Goal: Transaction & Acquisition: Purchase product/service

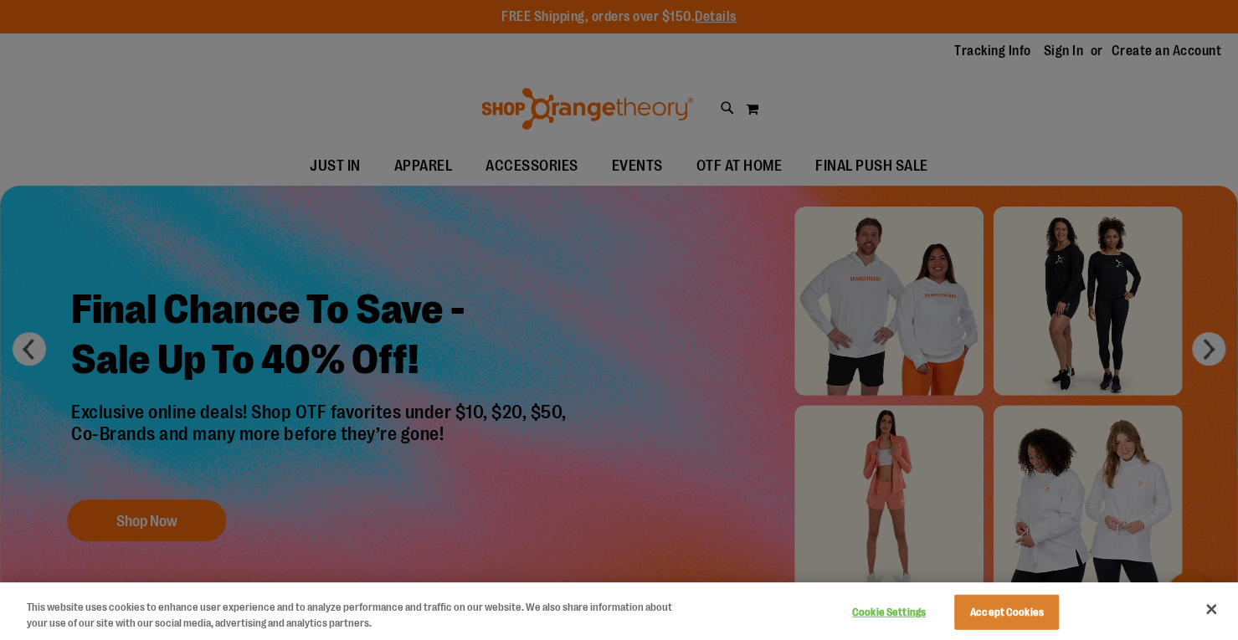
click at [381, 173] on div at bounding box center [619, 320] width 1238 height 640
click at [1211, 608] on button "Close" at bounding box center [1210, 609] width 37 height 37
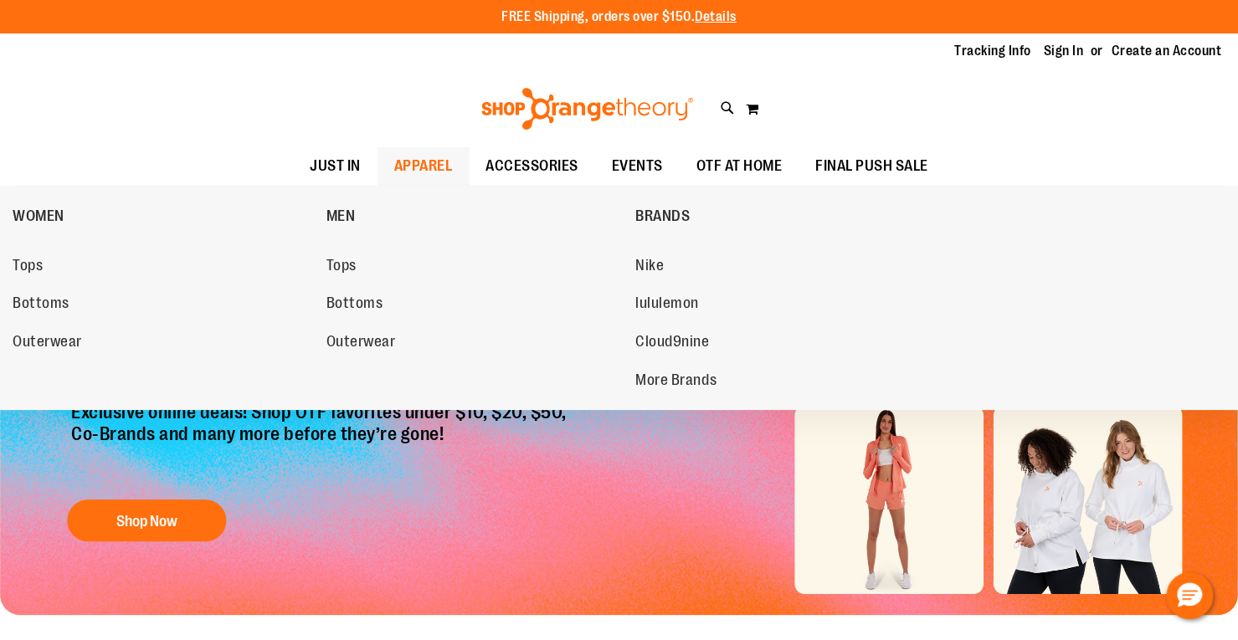
click at [394, 156] on span "APPAREL" at bounding box center [423, 166] width 59 height 38
click at [28, 259] on span "Tops" at bounding box center [28, 267] width 30 height 21
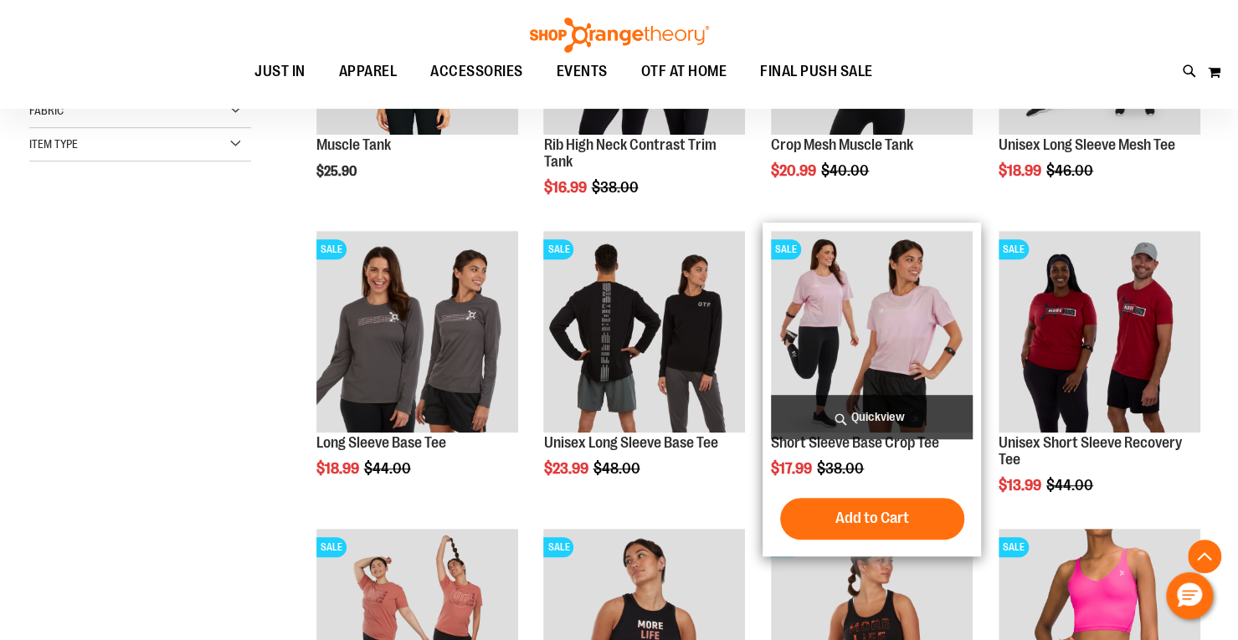
scroll to position [432, 0]
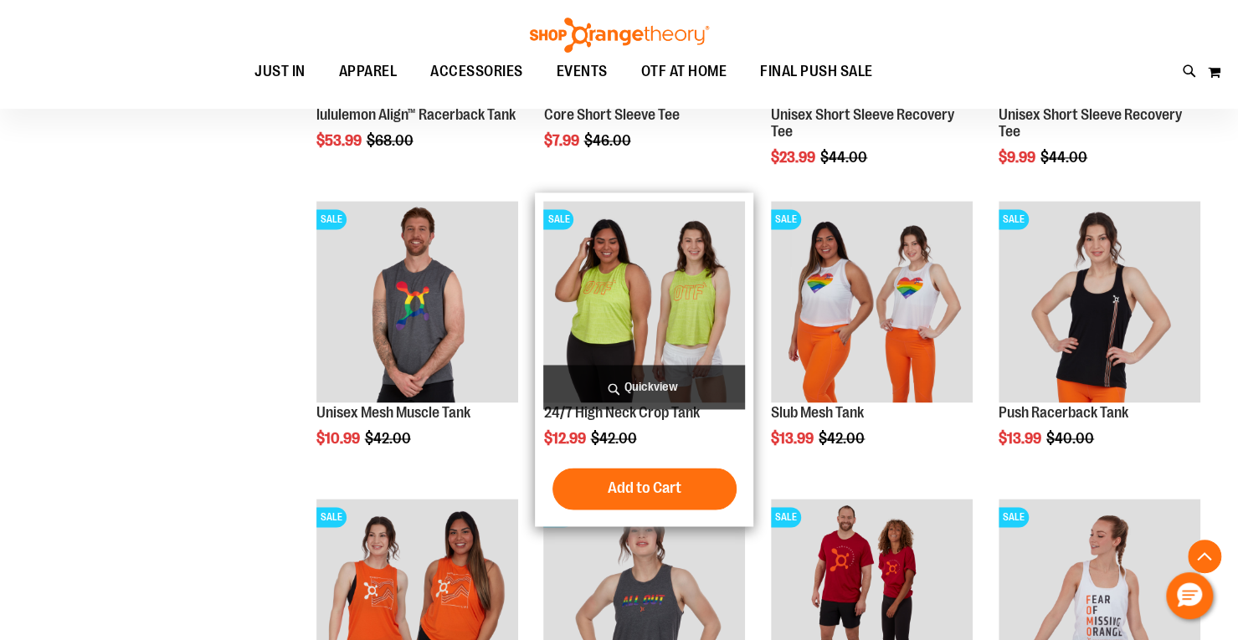
scroll to position [1331, 0]
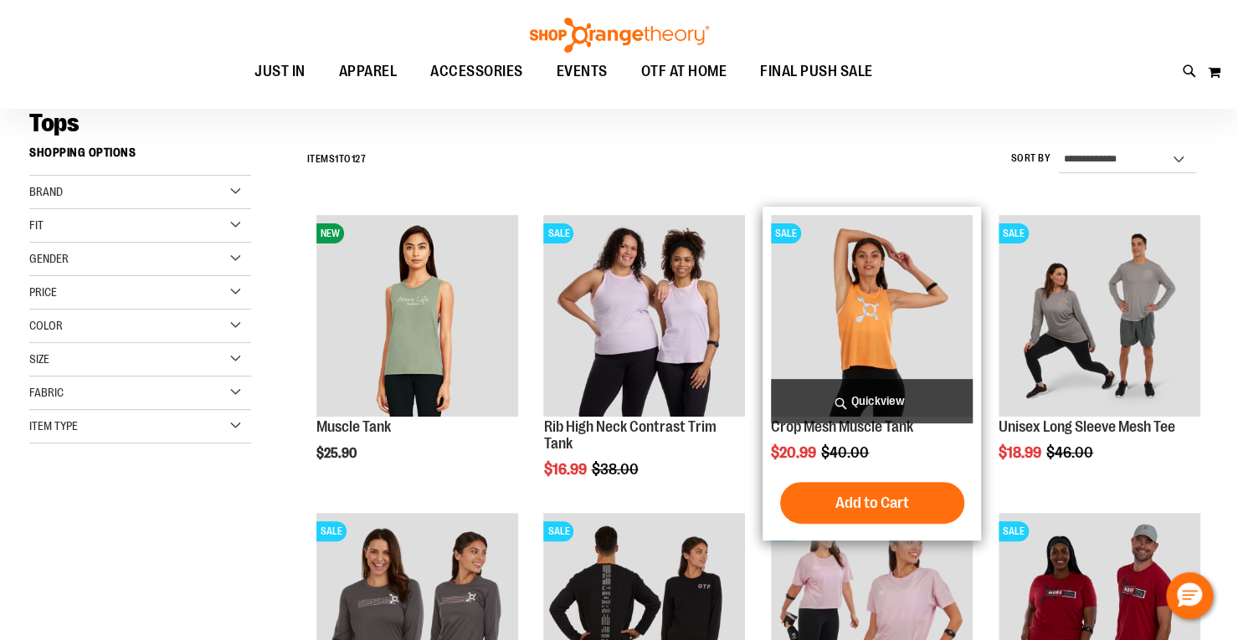
scroll to position [125, 0]
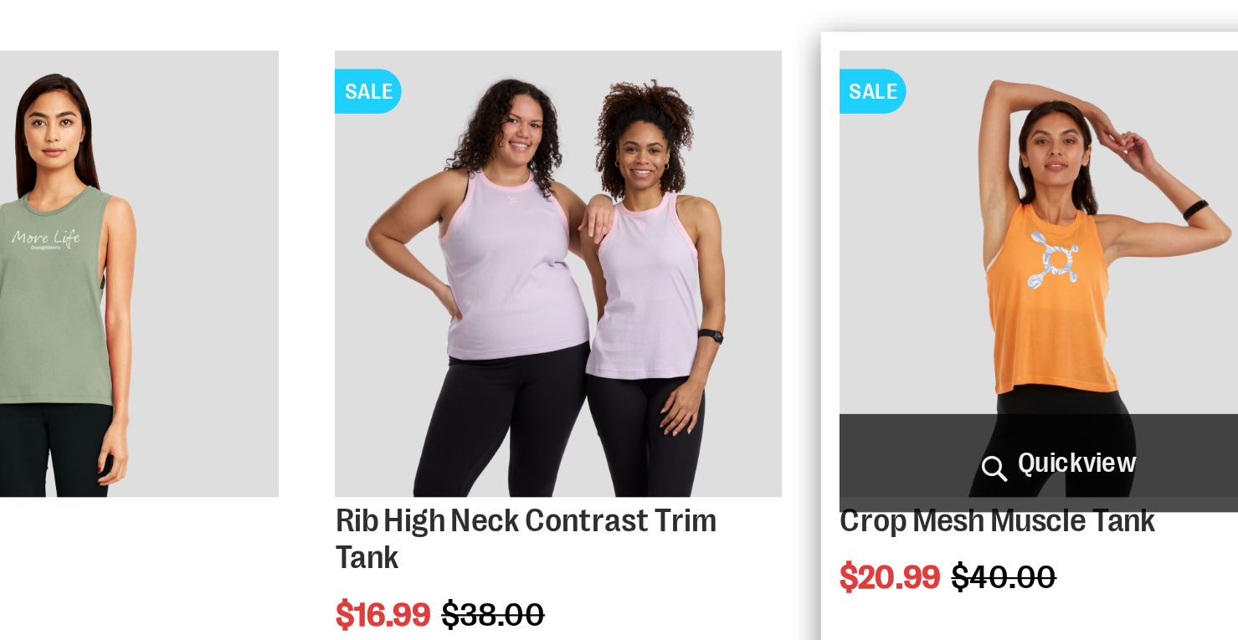
click at [840, 340] on img "product" at bounding box center [872, 317] width 202 height 202
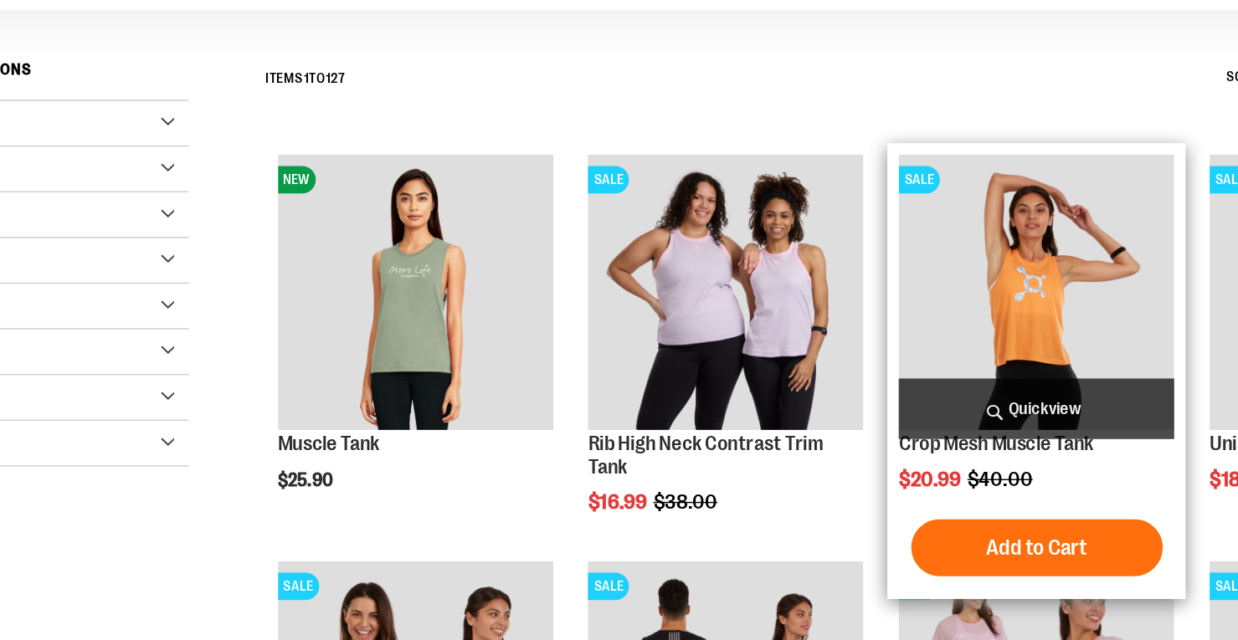
scroll to position [126, 0]
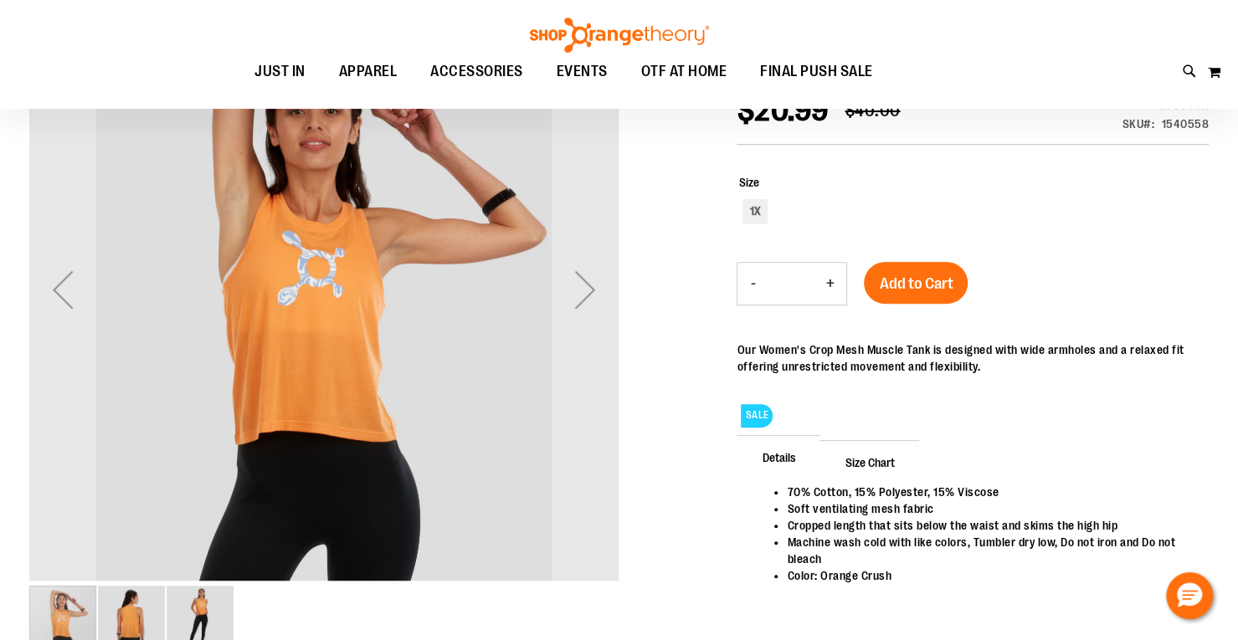
scroll to position [247, 0]
click at [595, 307] on div "Next" at bounding box center [584, 290] width 67 height 67
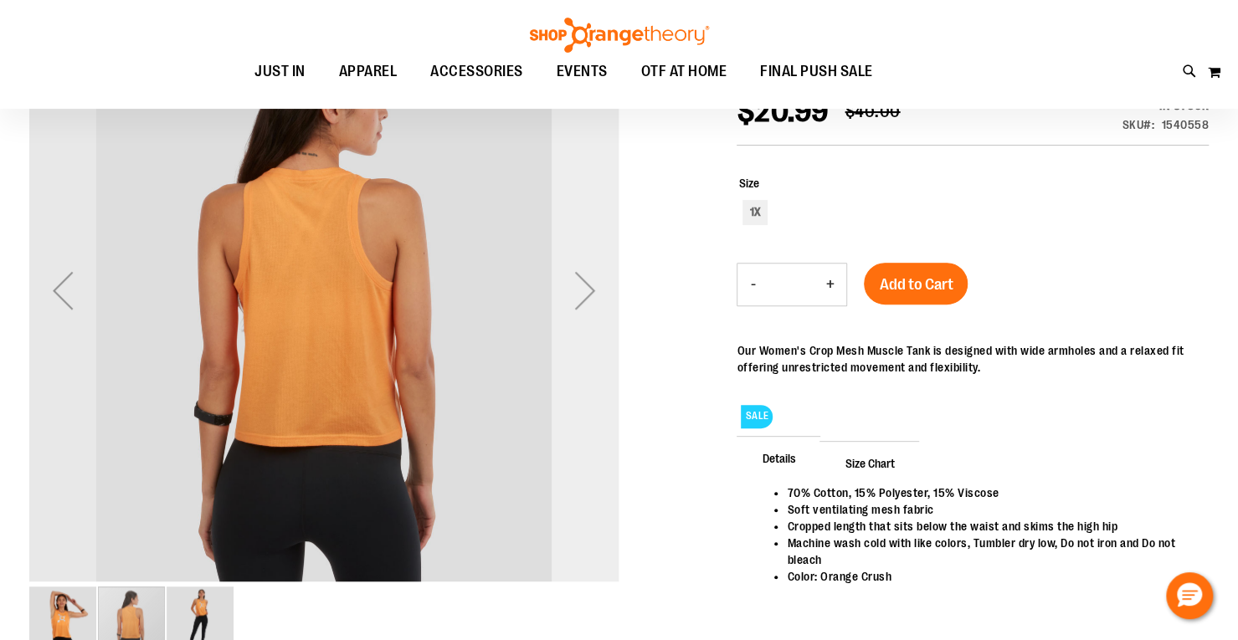
click at [595, 307] on div "Next" at bounding box center [584, 290] width 67 height 67
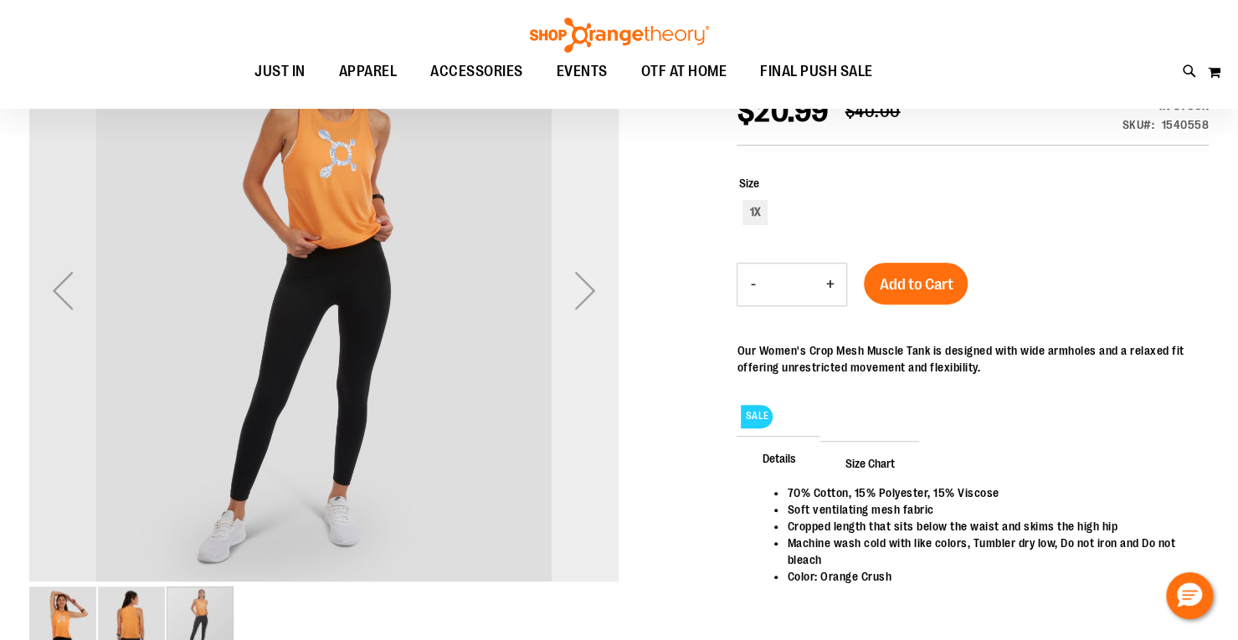
click at [595, 307] on div "Next" at bounding box center [584, 290] width 67 height 67
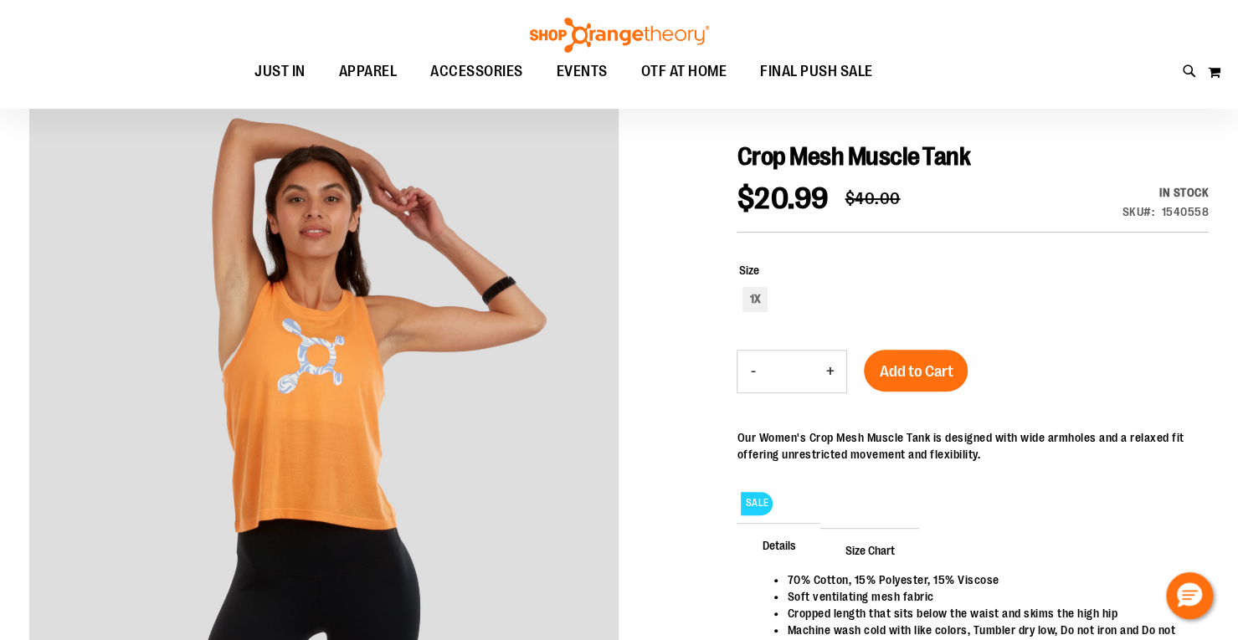
scroll to position [161, 0]
click at [755, 300] on div "1X" at bounding box center [754, 298] width 25 height 25
type input "***"
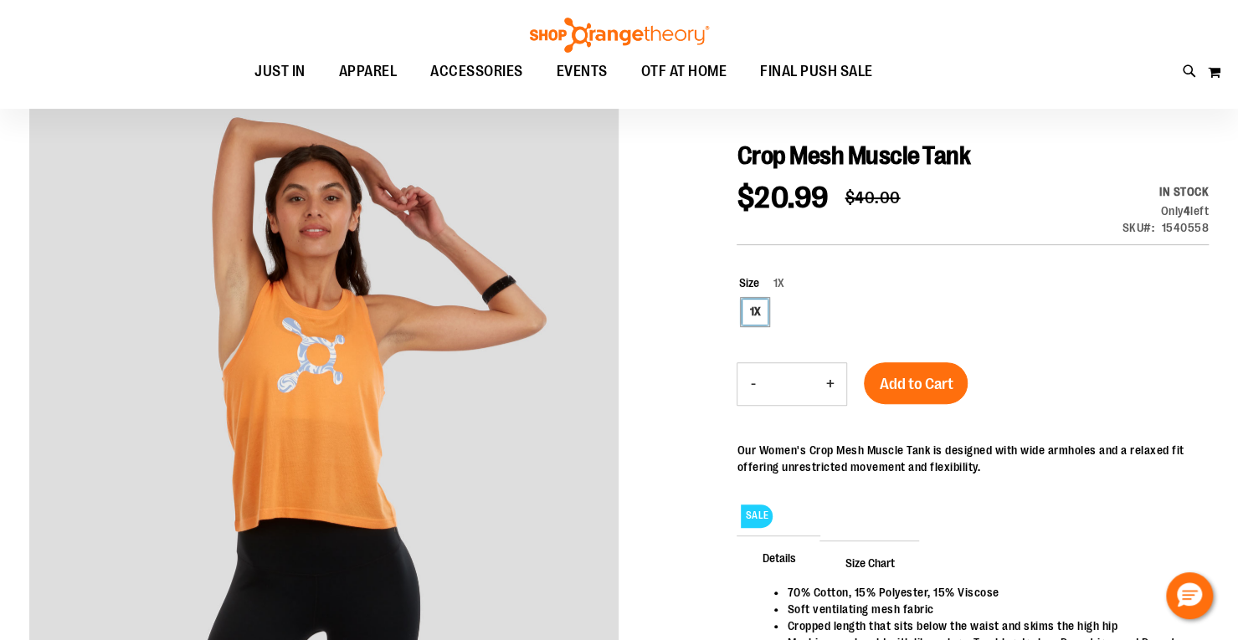
click at [755, 300] on div "1X" at bounding box center [754, 312] width 25 height 25
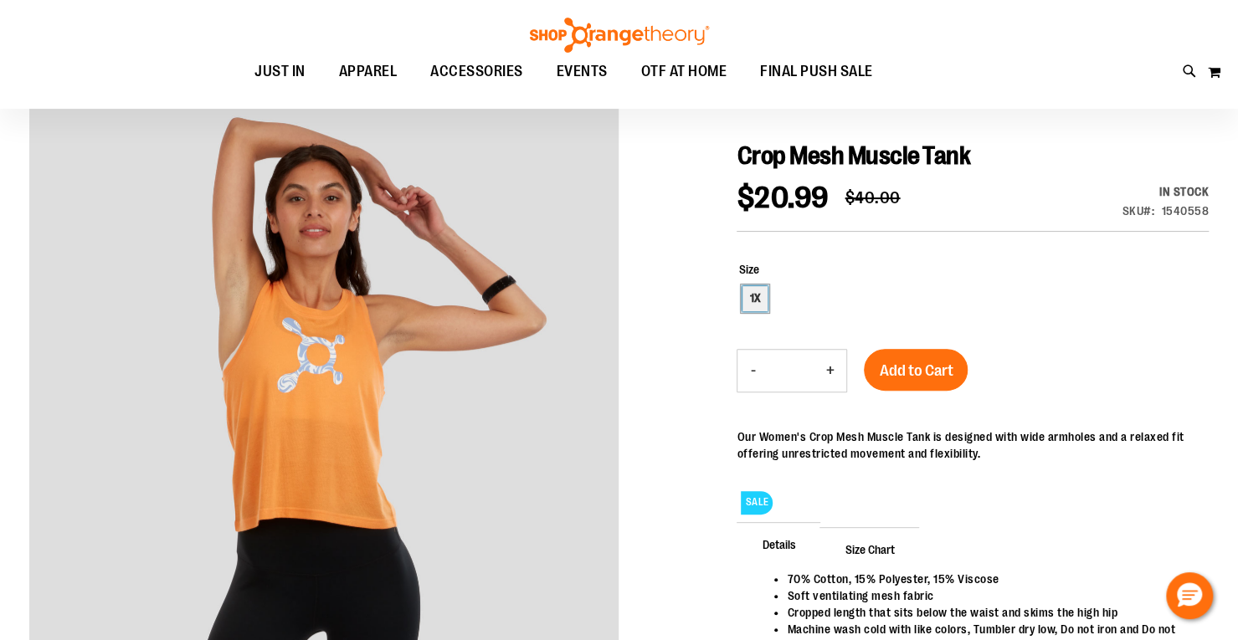
click at [755, 300] on div "1X" at bounding box center [754, 298] width 25 height 25
type input "***"
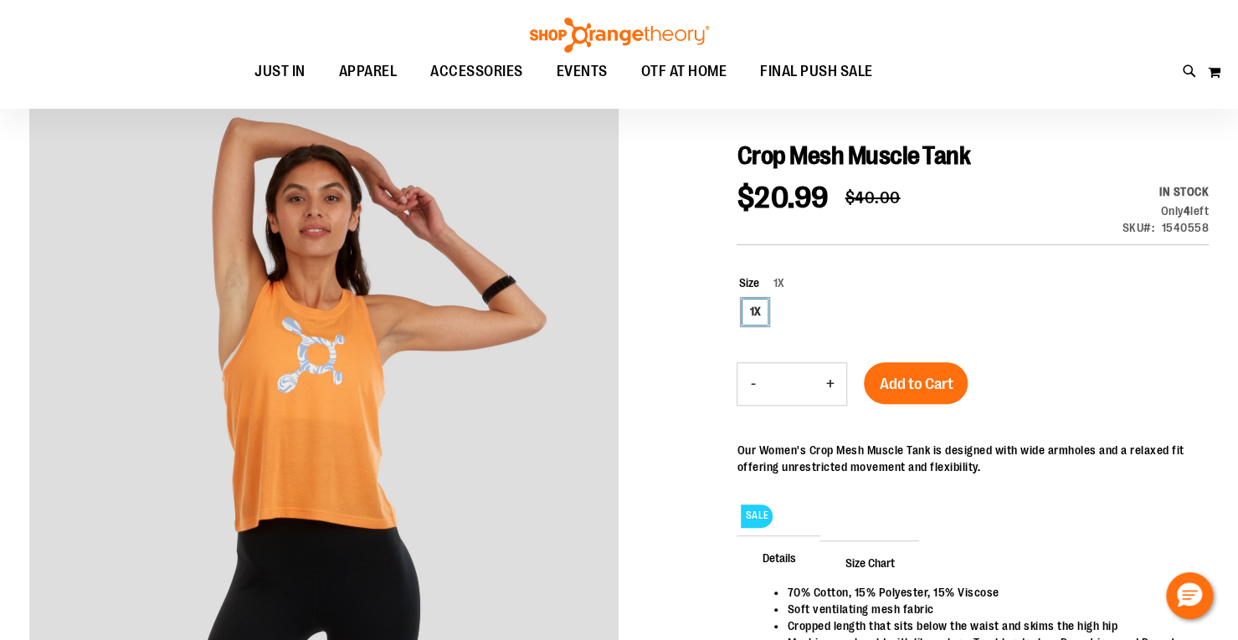
click at [755, 300] on div "1X" at bounding box center [754, 312] width 25 height 25
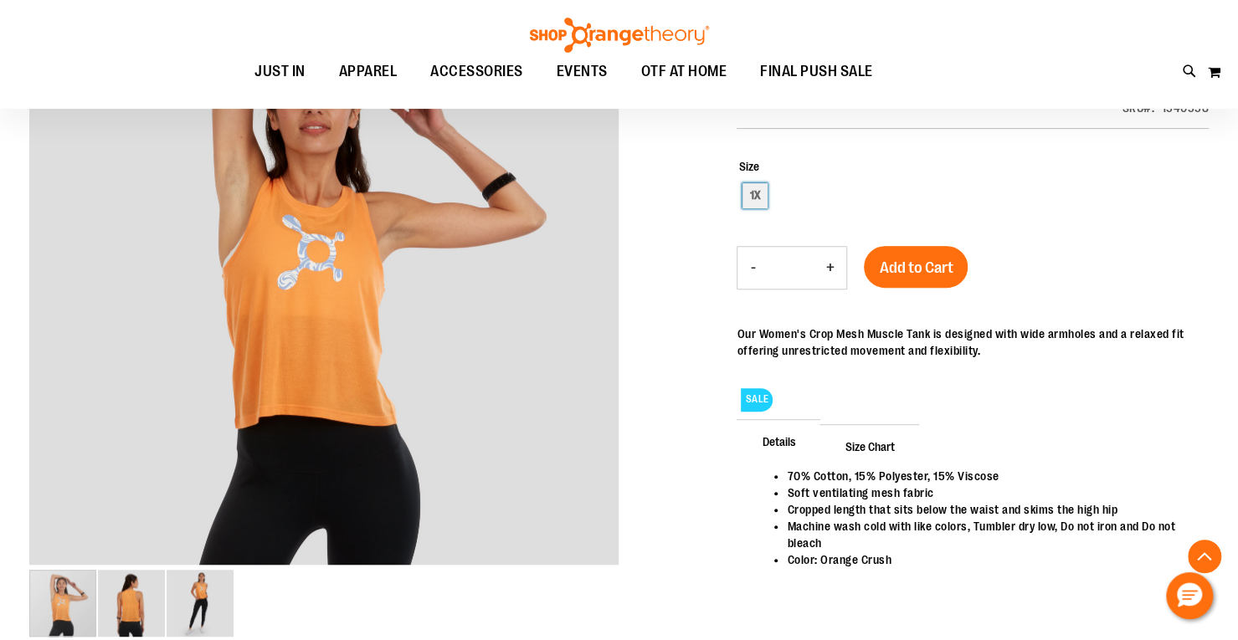
scroll to position [264, 0]
click at [756, 195] on div "1X" at bounding box center [754, 194] width 25 height 25
type input "***"
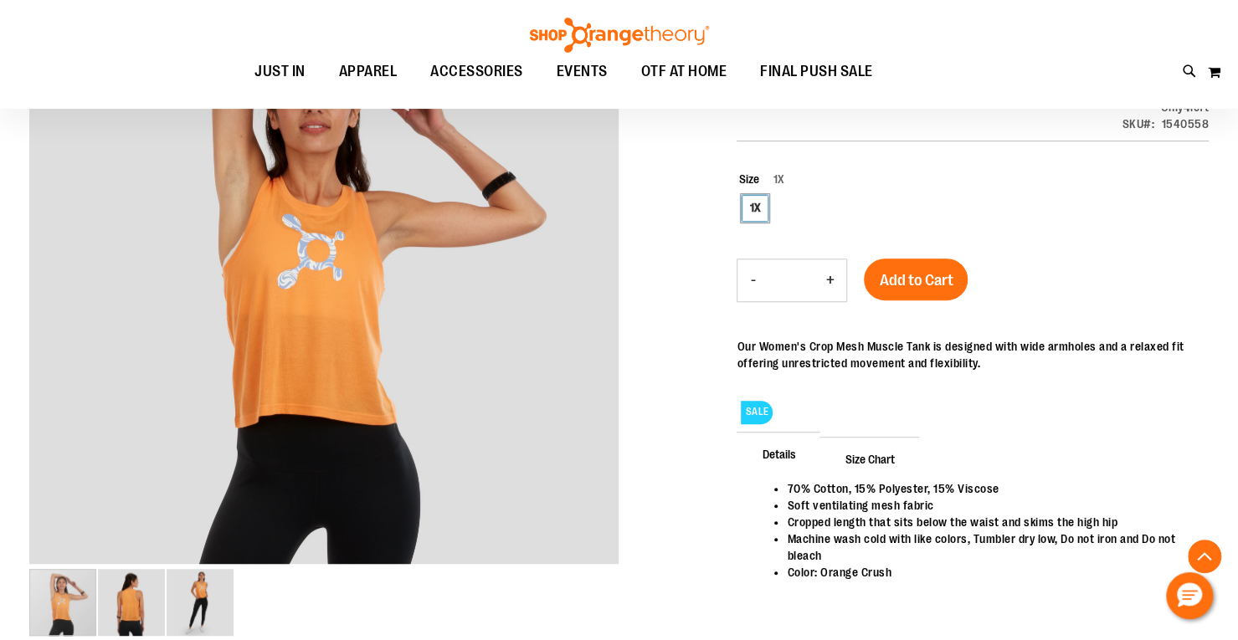
click at [756, 196] on div "1X" at bounding box center [754, 208] width 25 height 25
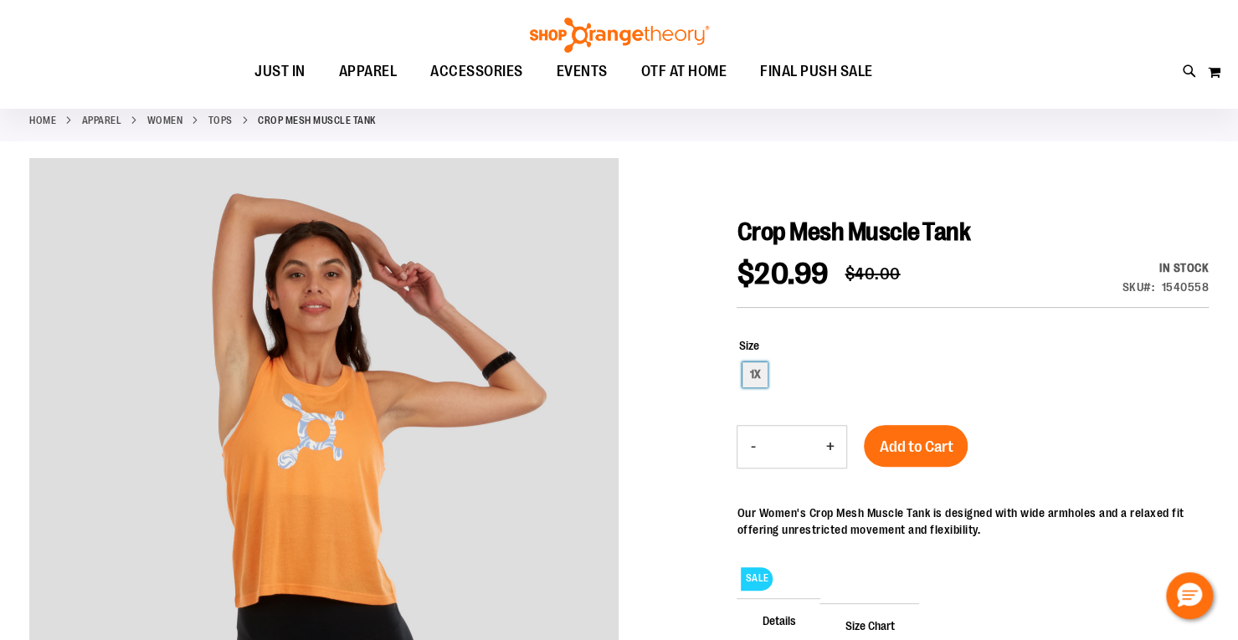
scroll to position [104, 0]
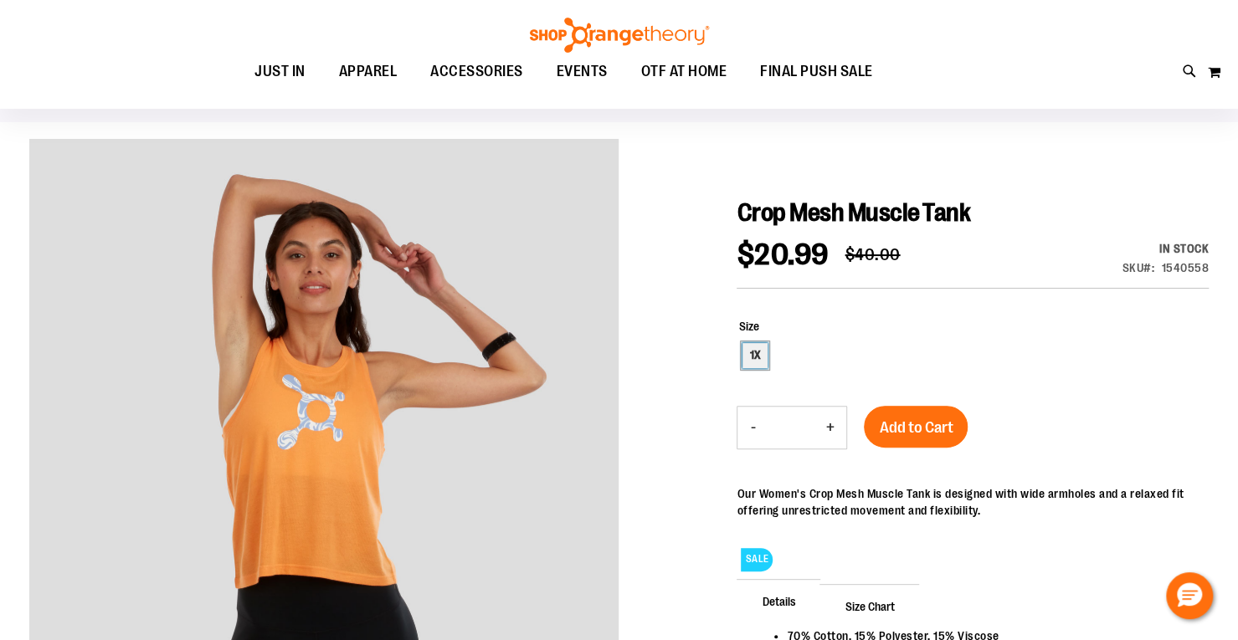
click at [752, 361] on div "1X" at bounding box center [754, 355] width 25 height 25
type input "***"
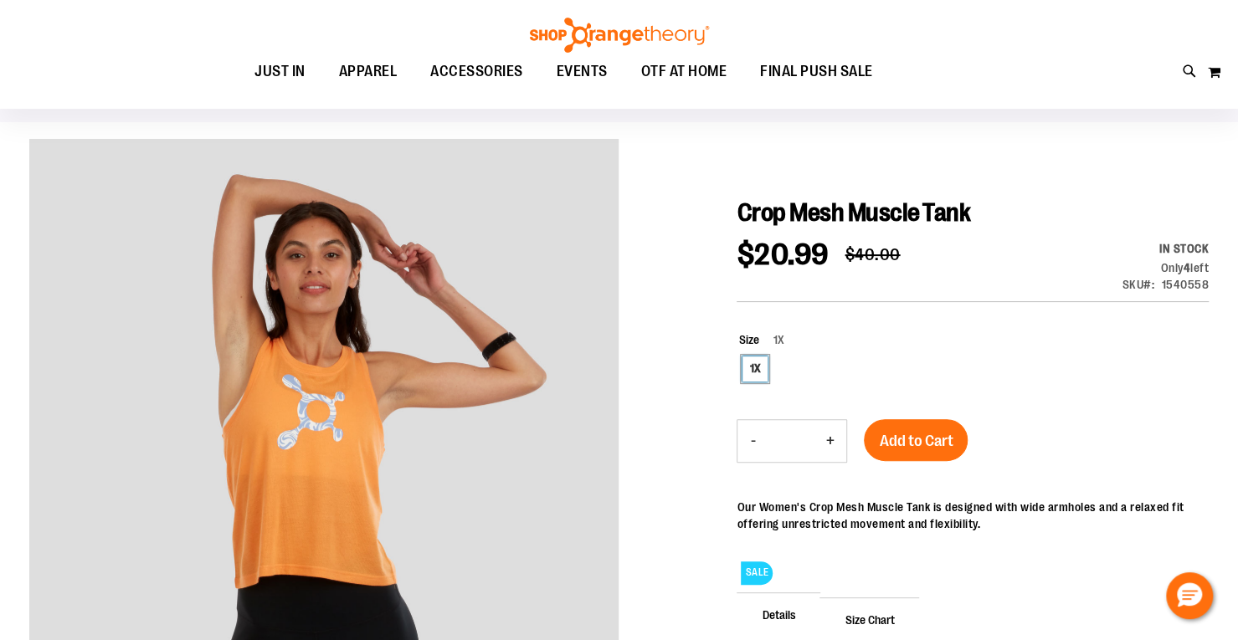
click at [752, 361] on div "1X" at bounding box center [754, 368] width 25 height 25
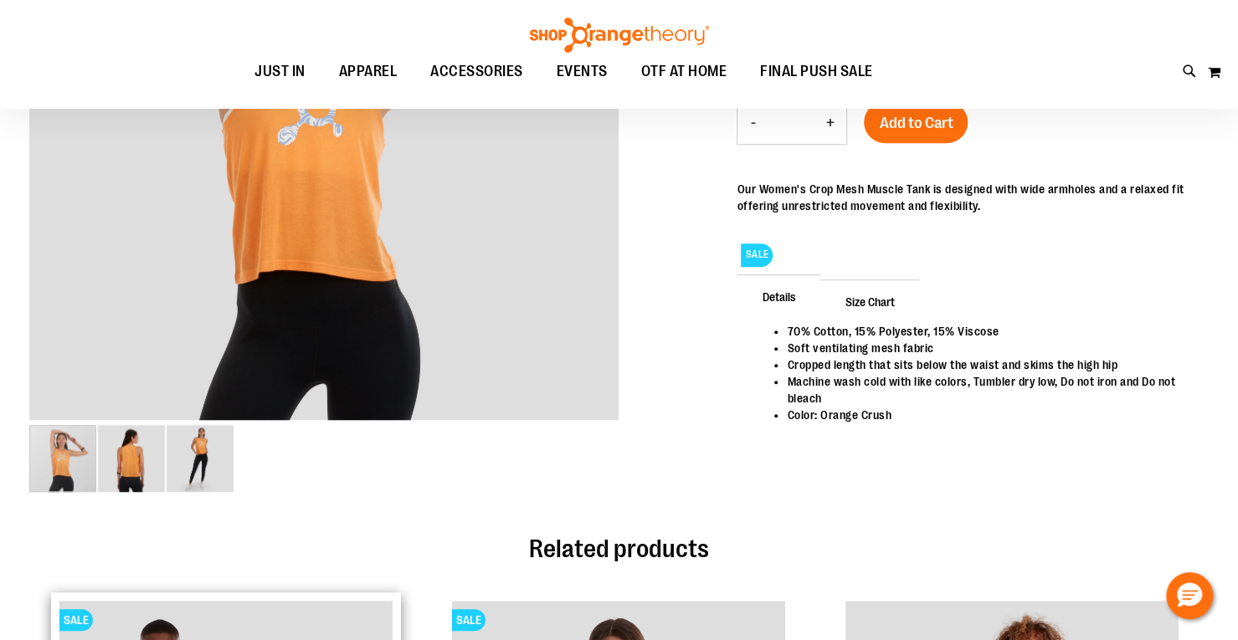
scroll to position [0, 0]
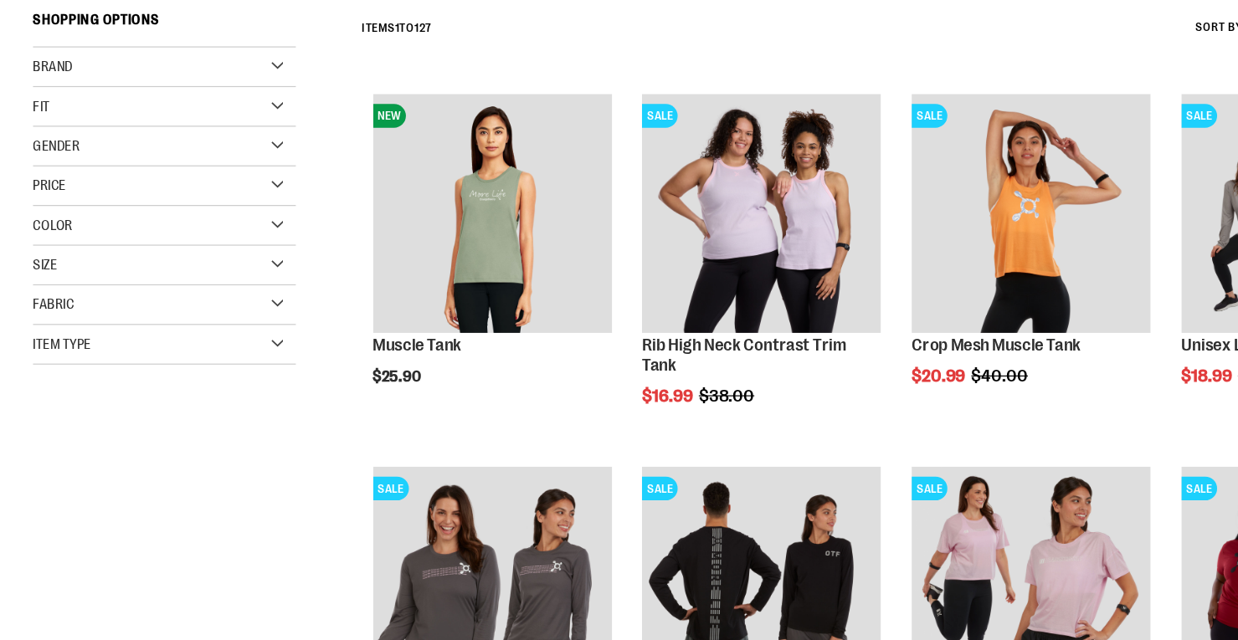
scroll to position [126, 0]
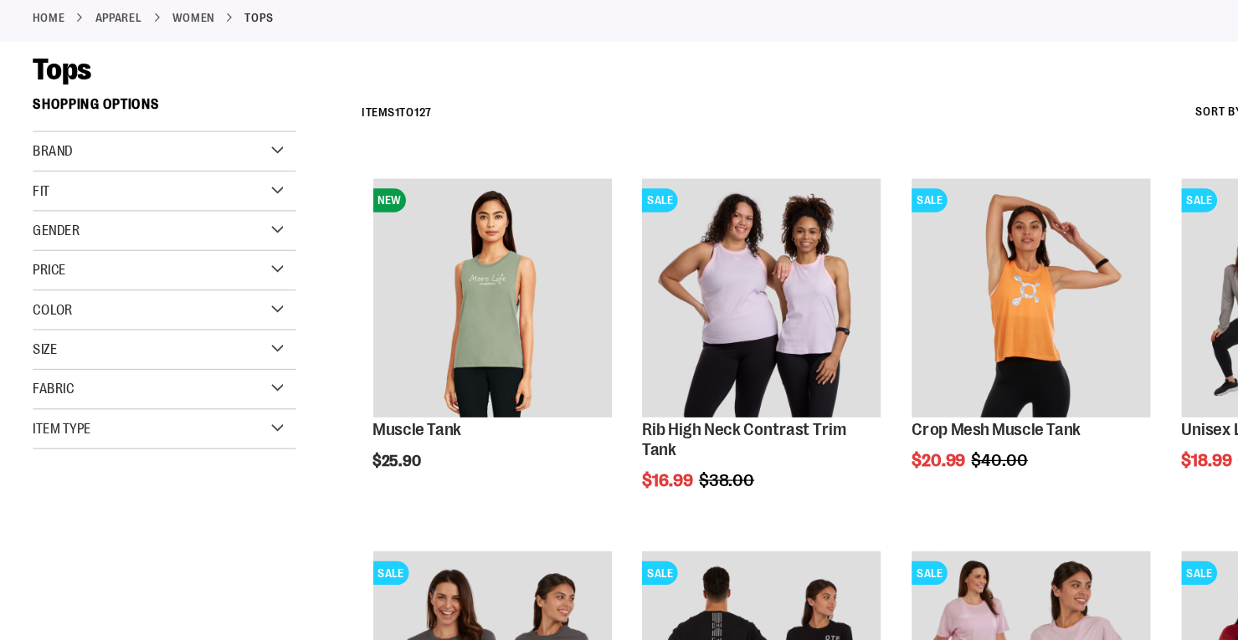
click at [235, 179] on div "Brand" at bounding box center [140, 193] width 222 height 33
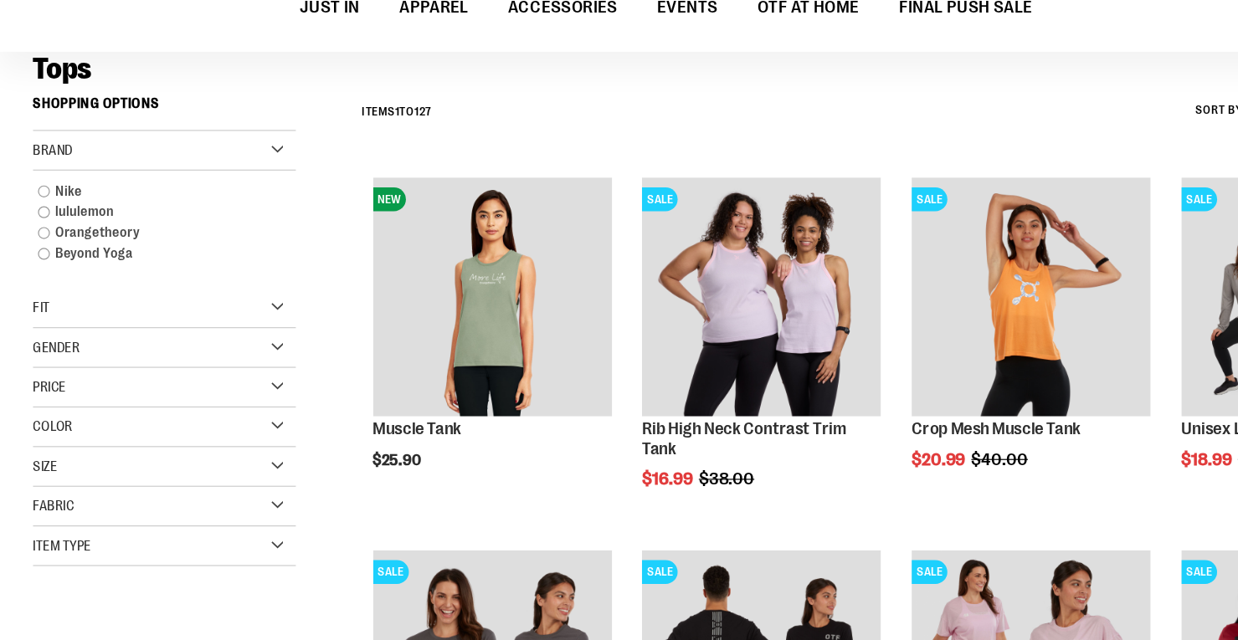
click at [126, 329] on div "Fit" at bounding box center [140, 325] width 222 height 33
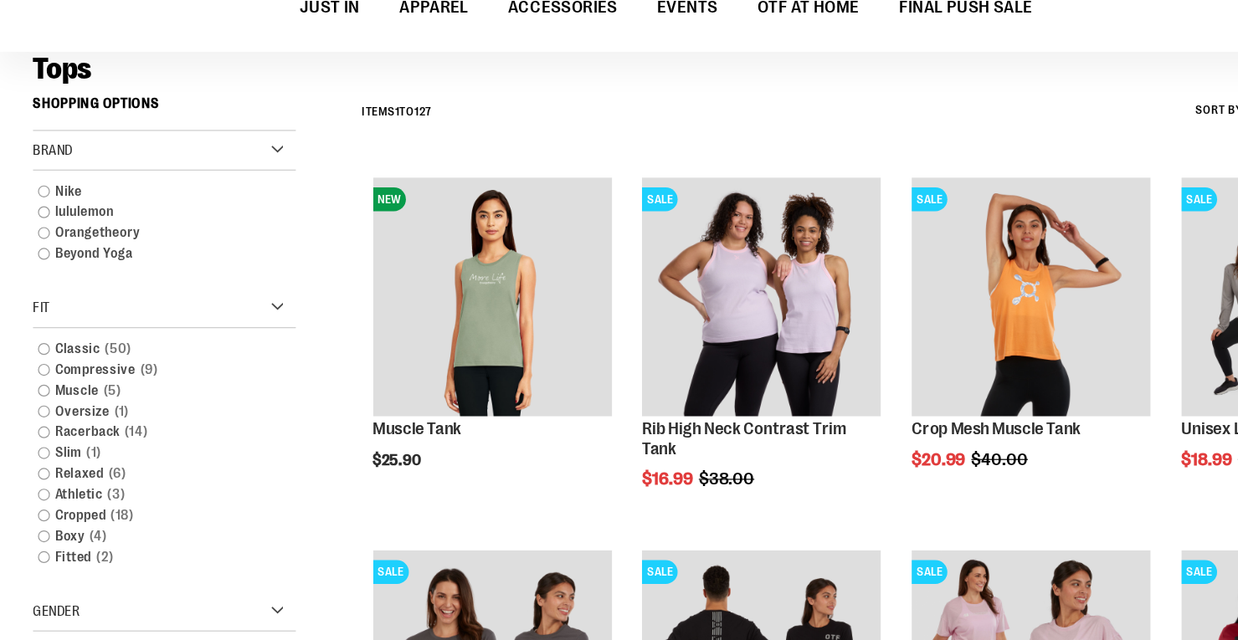
click at [126, 329] on div "Fit" at bounding box center [140, 325] width 222 height 33
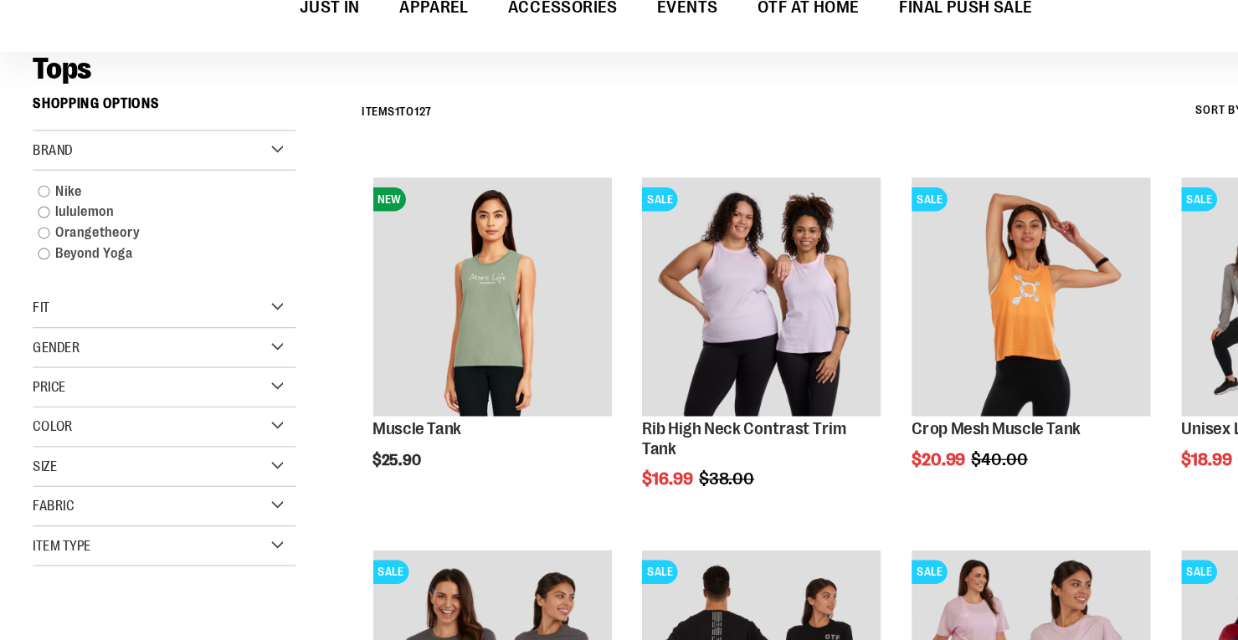
click at [124, 361] on div "Gender" at bounding box center [140, 358] width 222 height 33
click at [43, 393] on link "Women 82 items" at bounding box center [131, 393] width 213 height 18
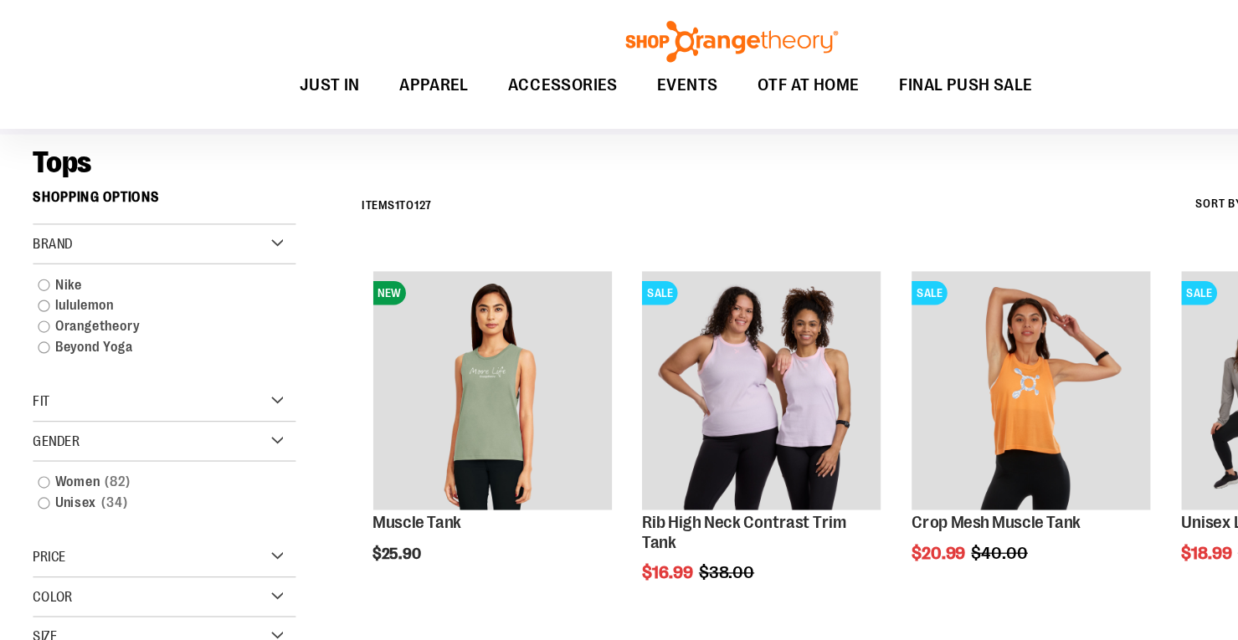
scroll to position [110, 0]
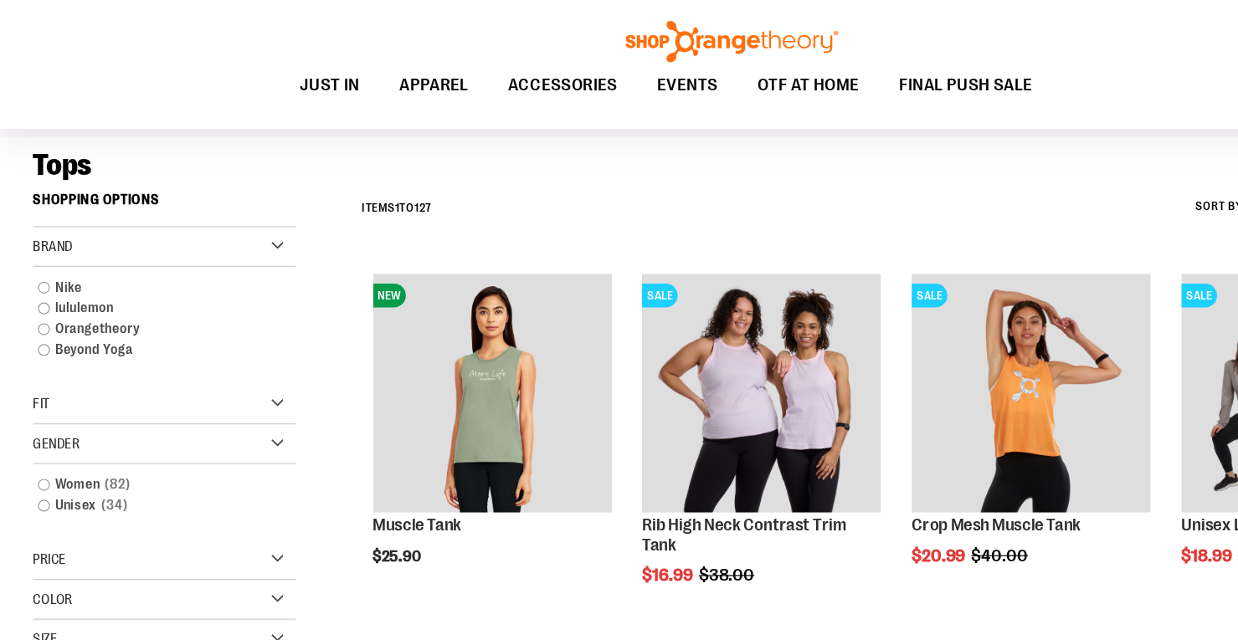
click at [161, 206] on div "Brand" at bounding box center [140, 208] width 222 height 33
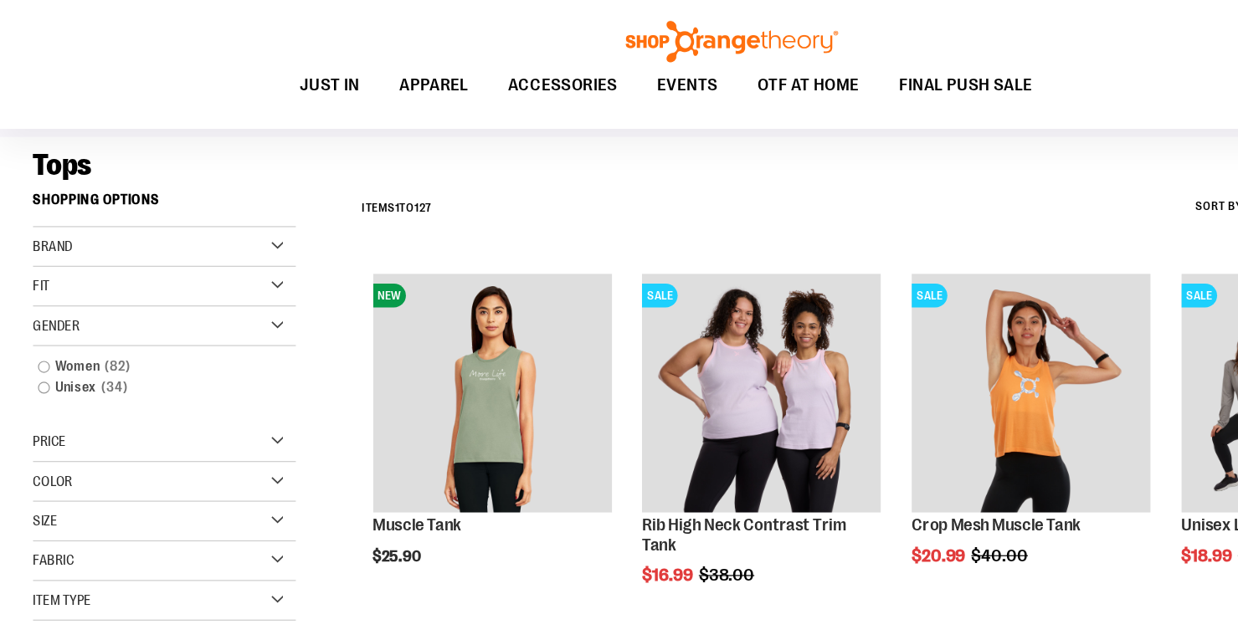
click at [161, 206] on div "Brand" at bounding box center [140, 208] width 222 height 33
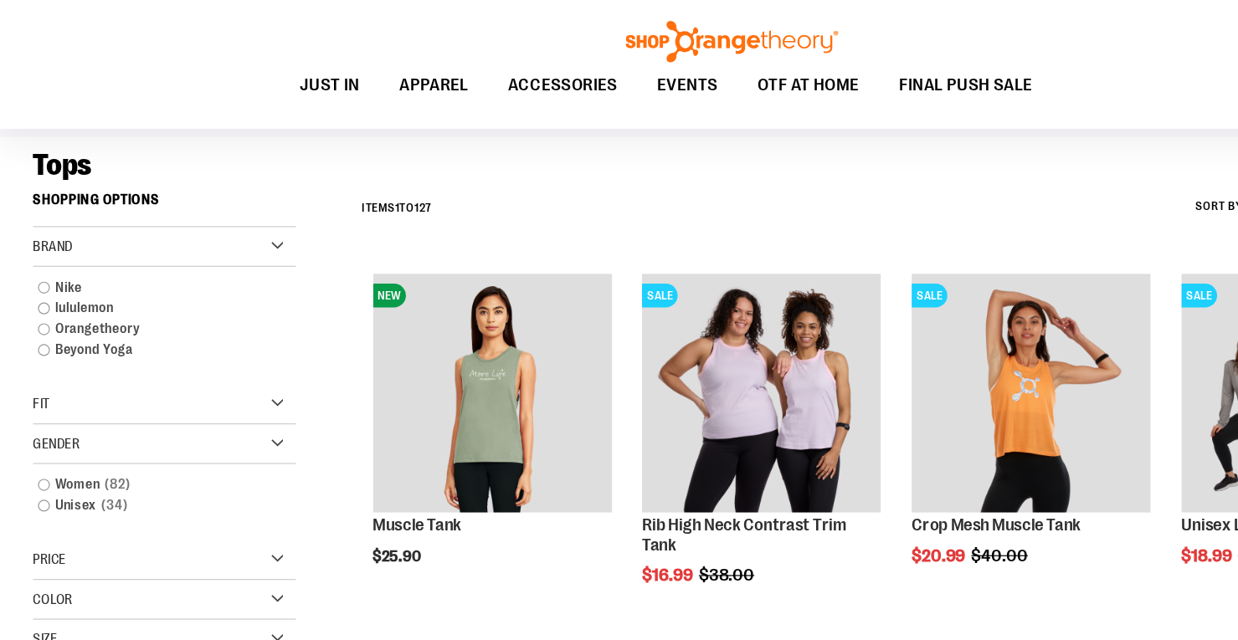
click at [179, 215] on div "Brand" at bounding box center [140, 208] width 222 height 33
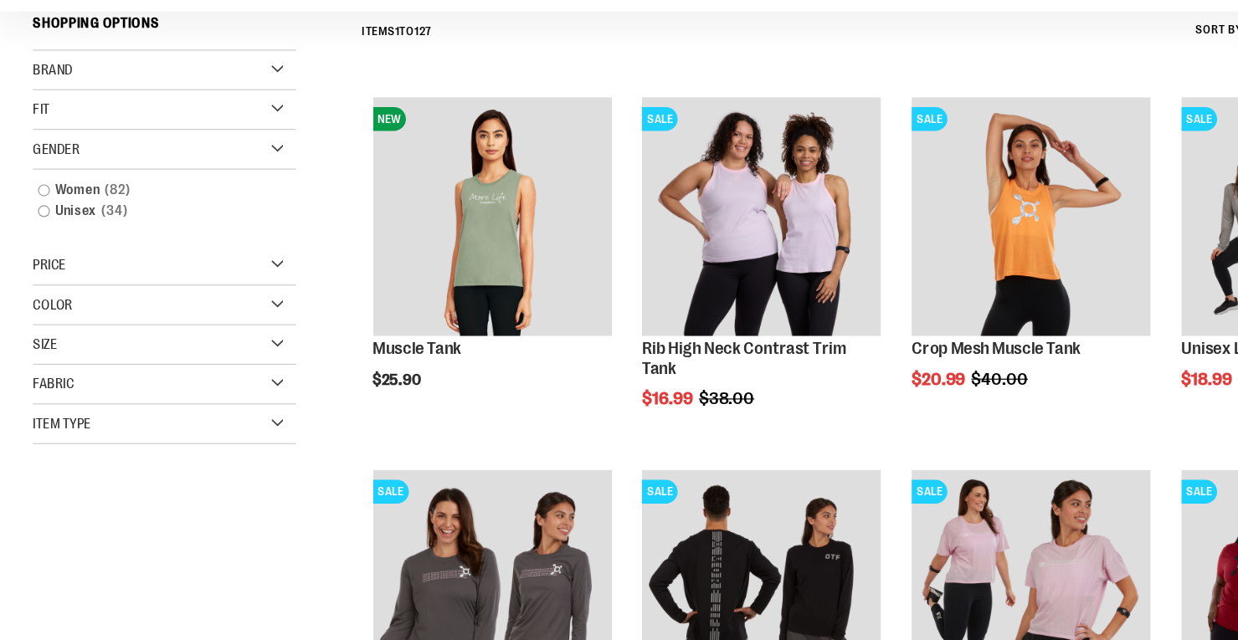
scroll to position [172, 0]
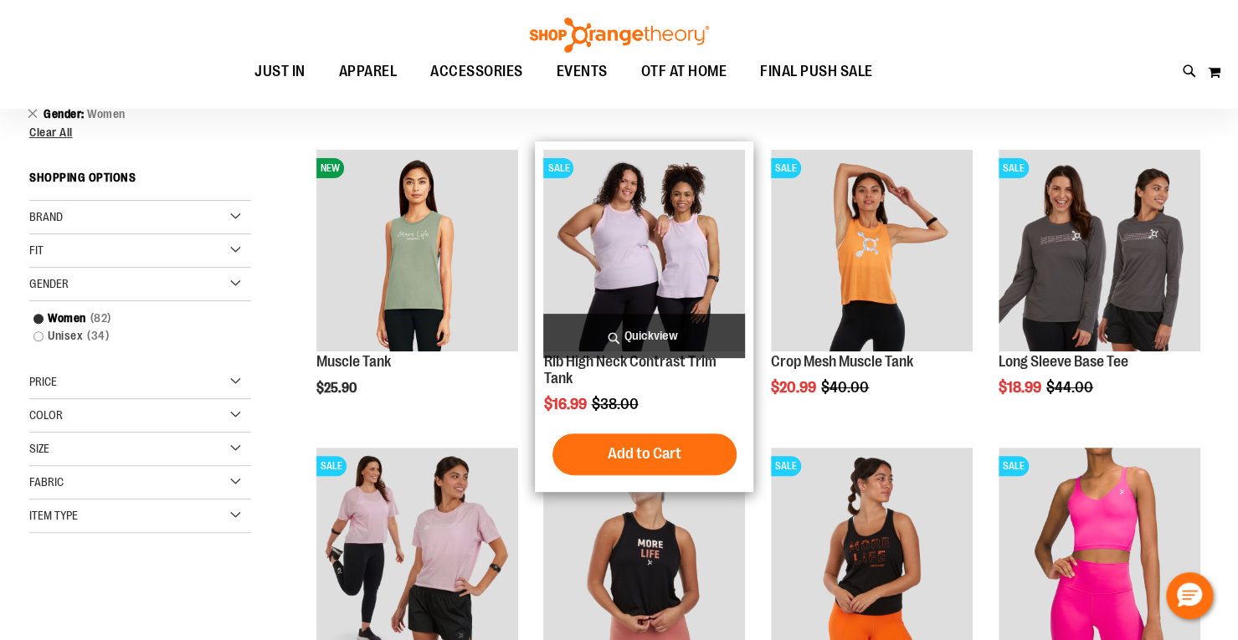
scroll to position [208, 0]
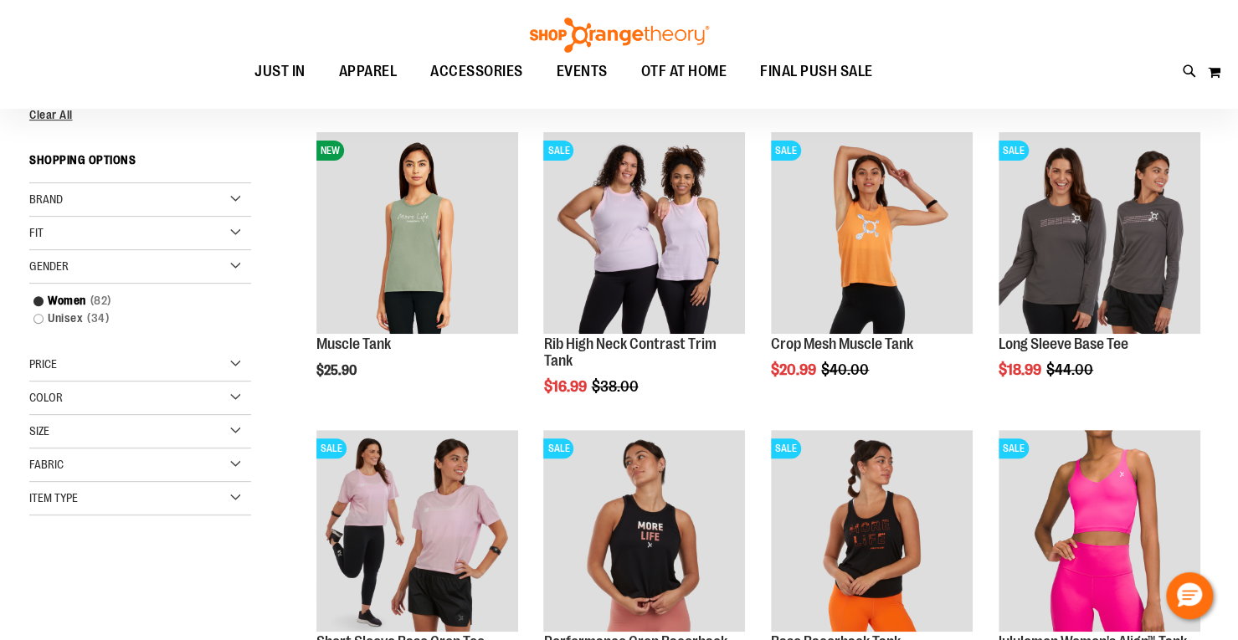
click at [231, 200] on div "Brand" at bounding box center [140, 199] width 222 height 33
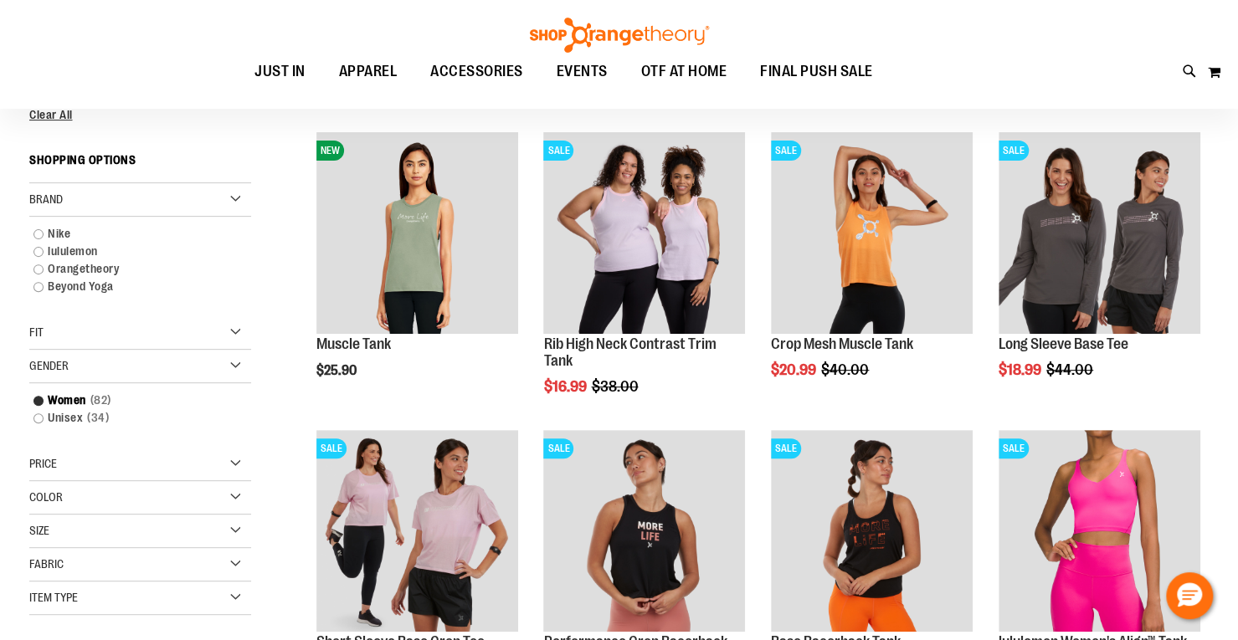
click at [231, 200] on div "Brand" at bounding box center [140, 199] width 222 height 33
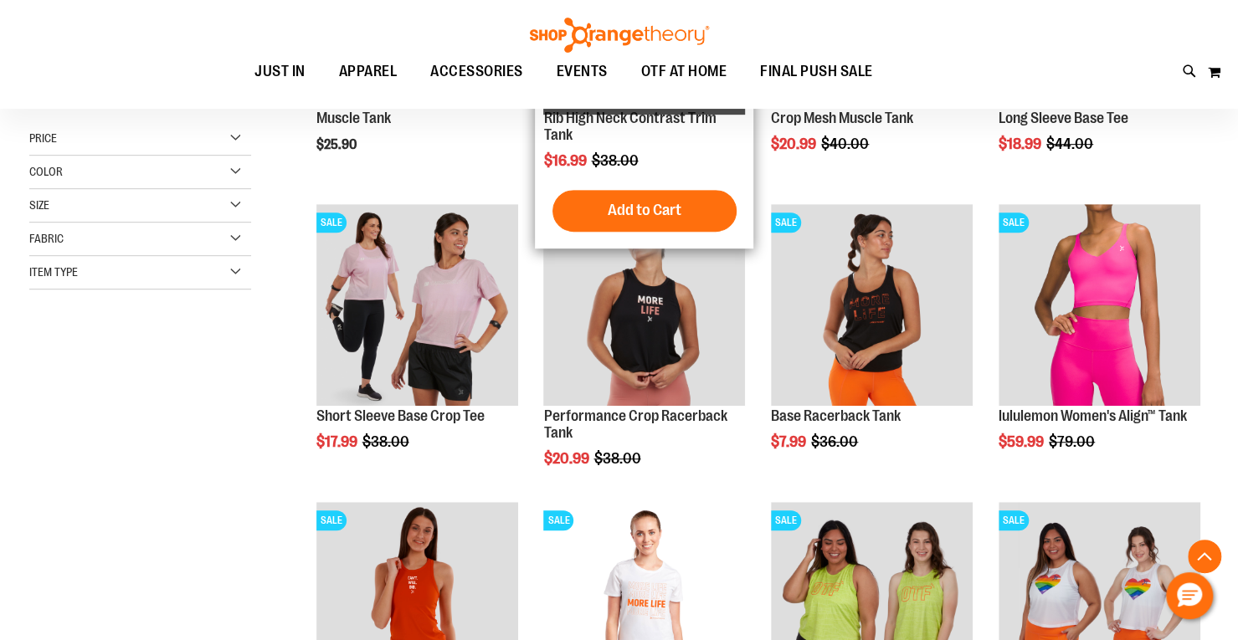
scroll to position [462, 0]
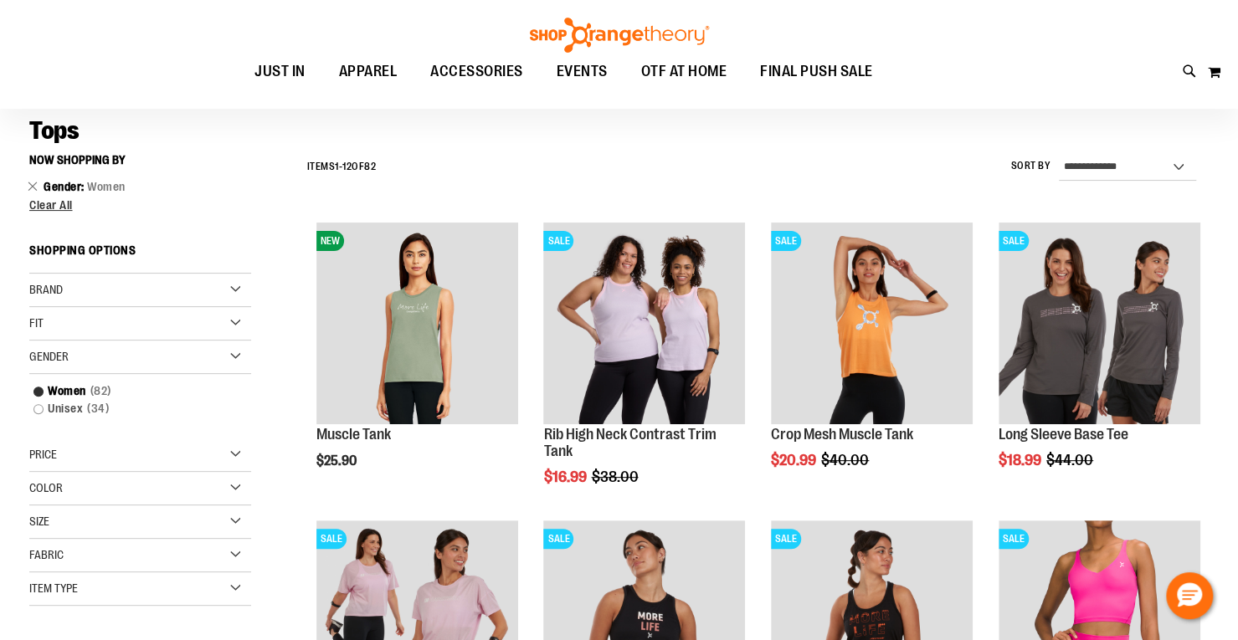
scroll to position [132, 0]
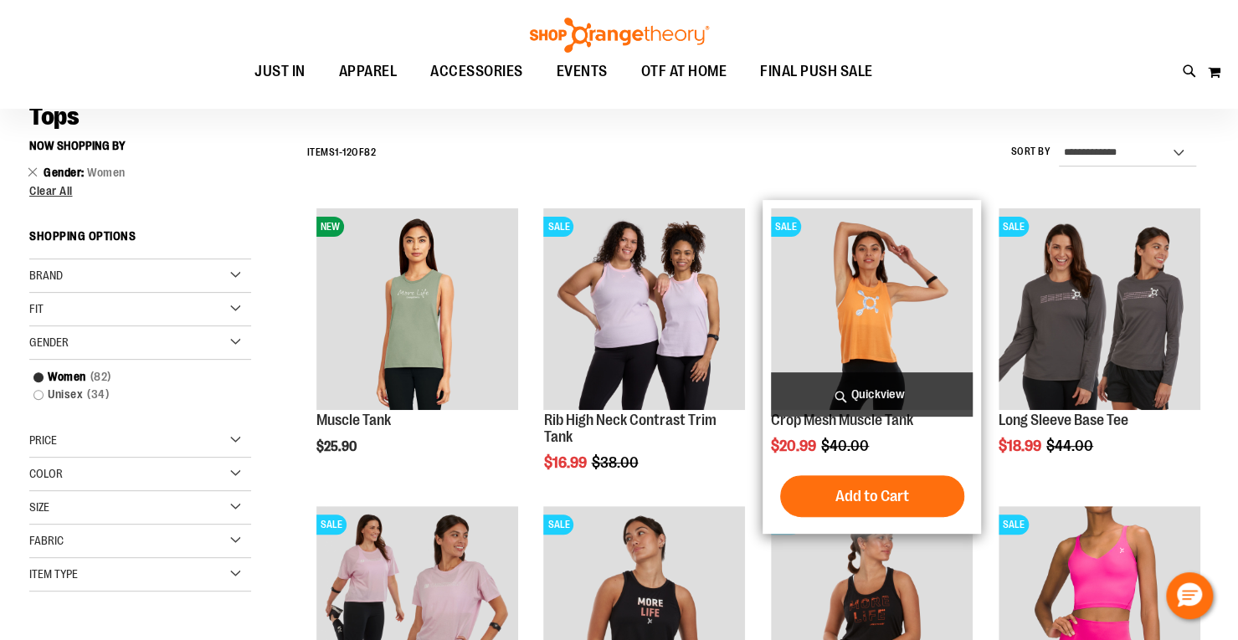
click at [797, 347] on img "product" at bounding box center [872, 309] width 202 height 202
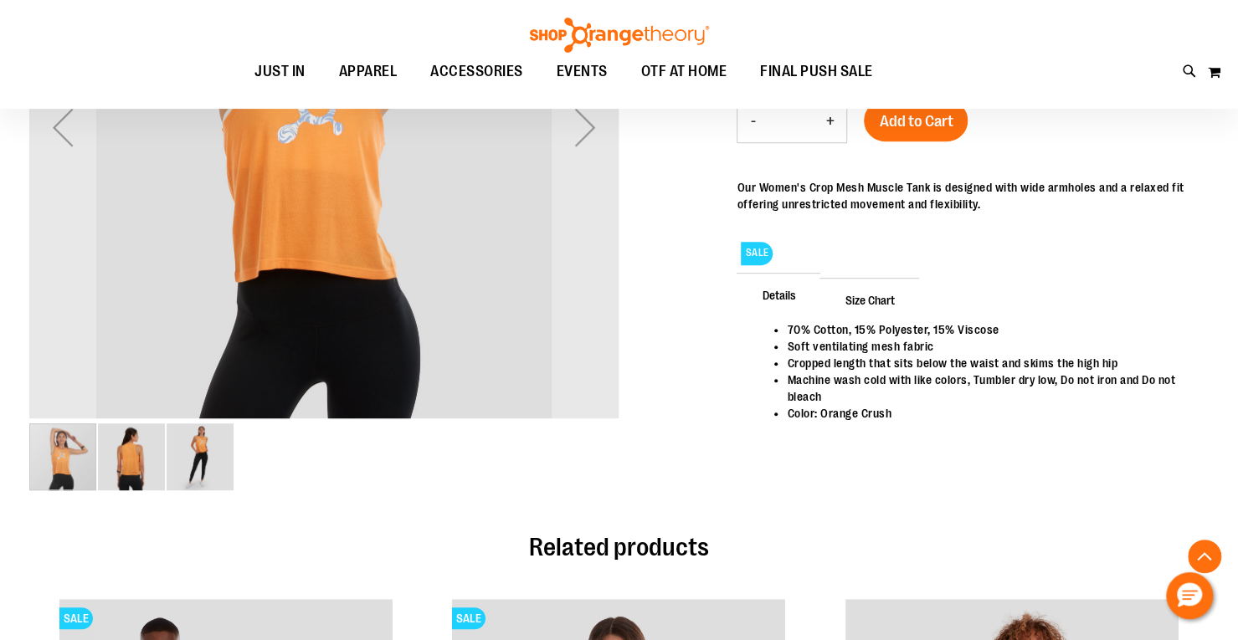
scroll to position [411, 0]
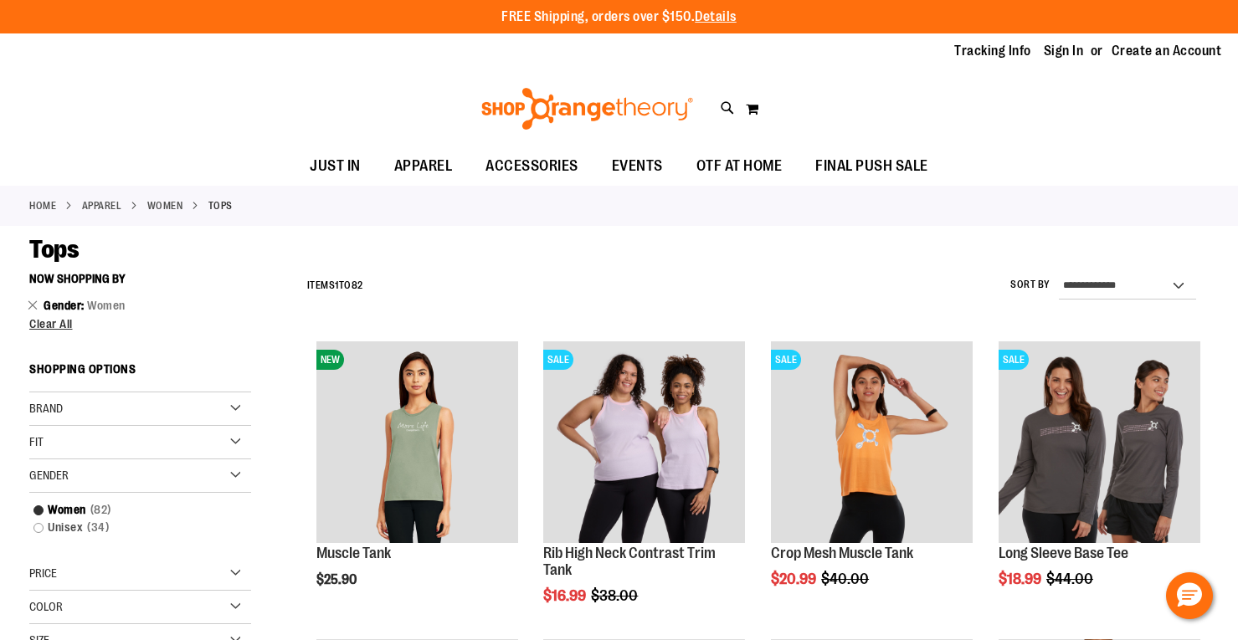
scroll to position [132, 0]
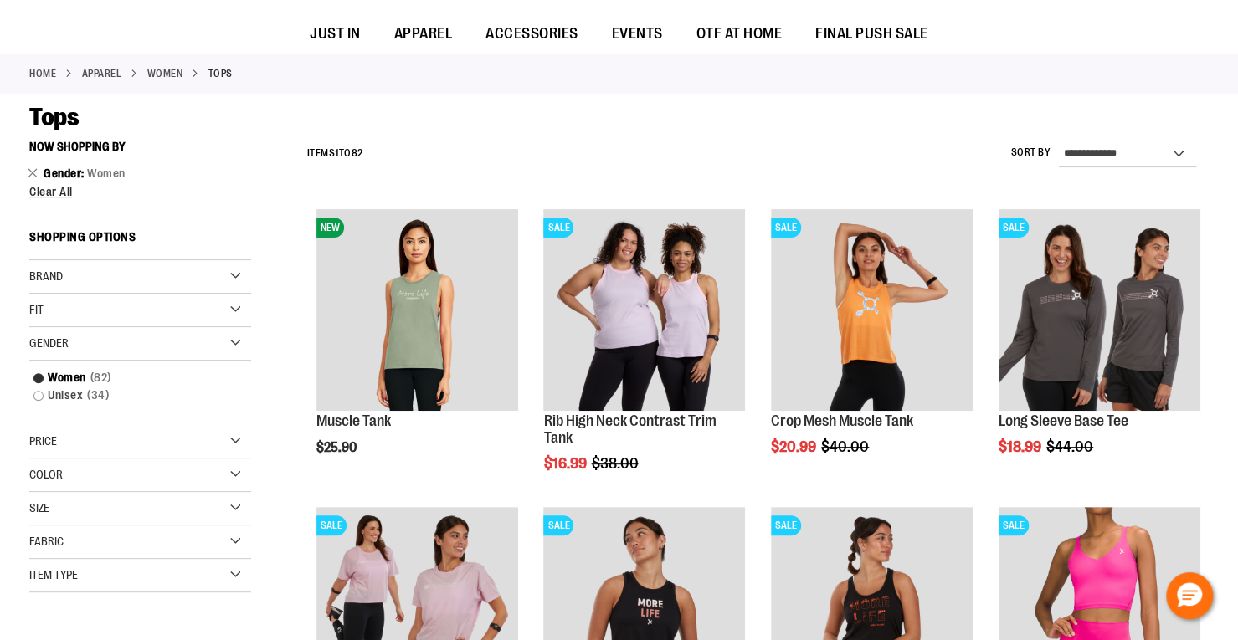
click at [494, 287] on img "product" at bounding box center [417, 310] width 202 height 202
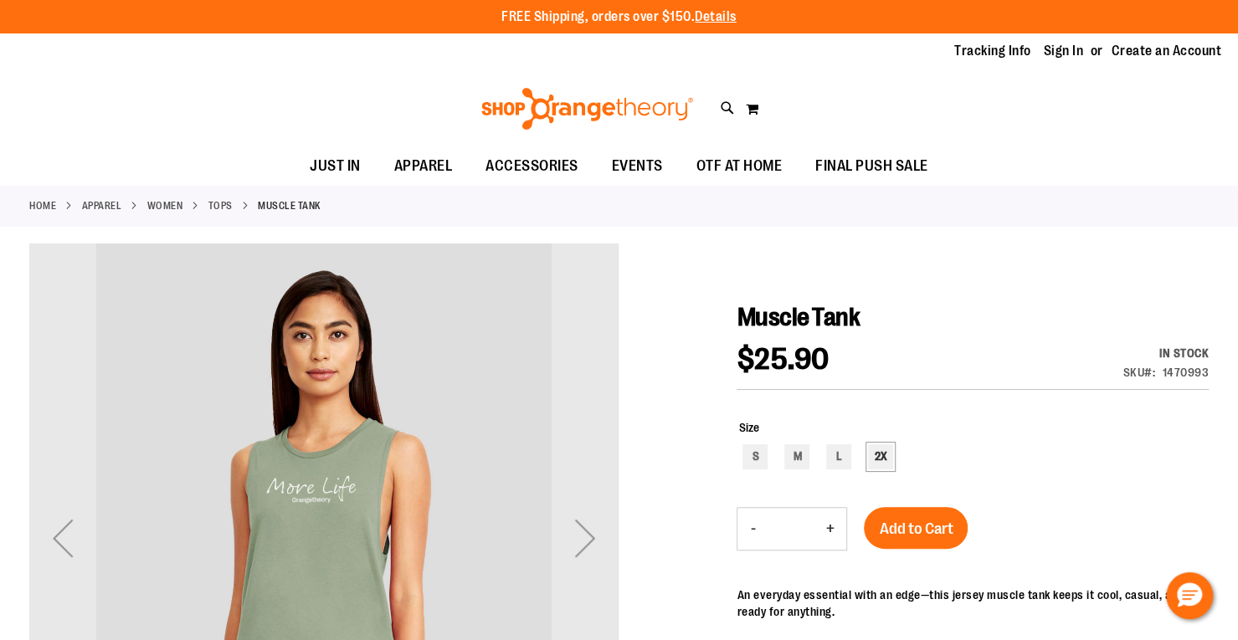
scroll to position [102, 0]
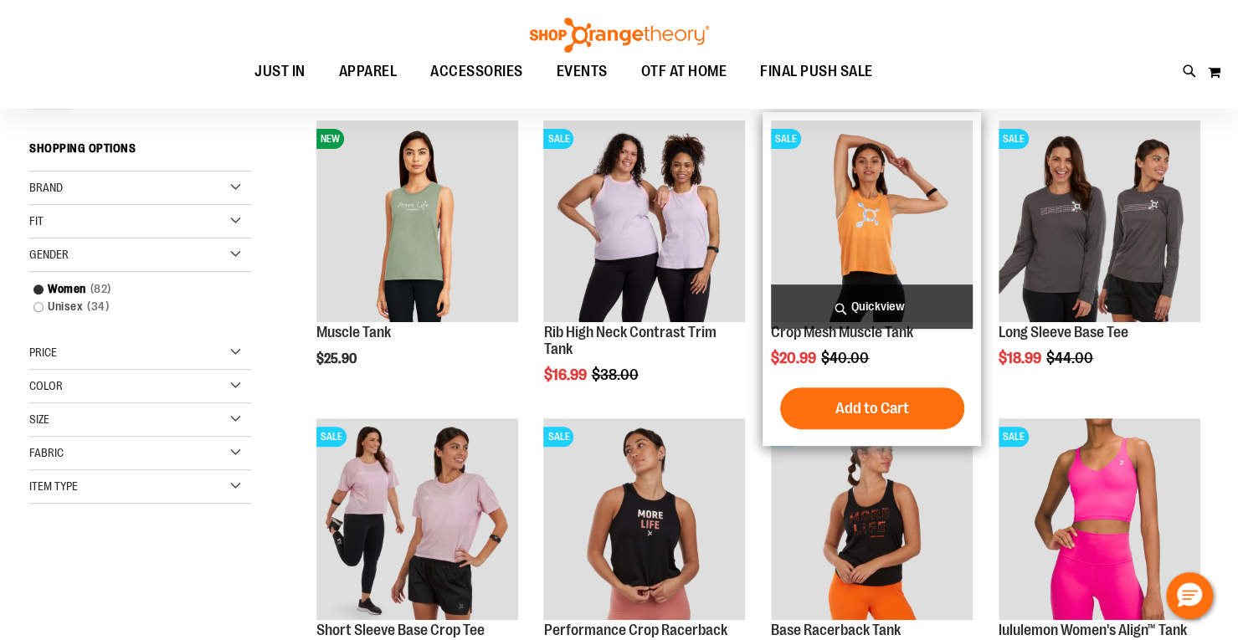
scroll to position [221, 0]
click at [833, 279] on img "product" at bounding box center [872, 221] width 202 height 202
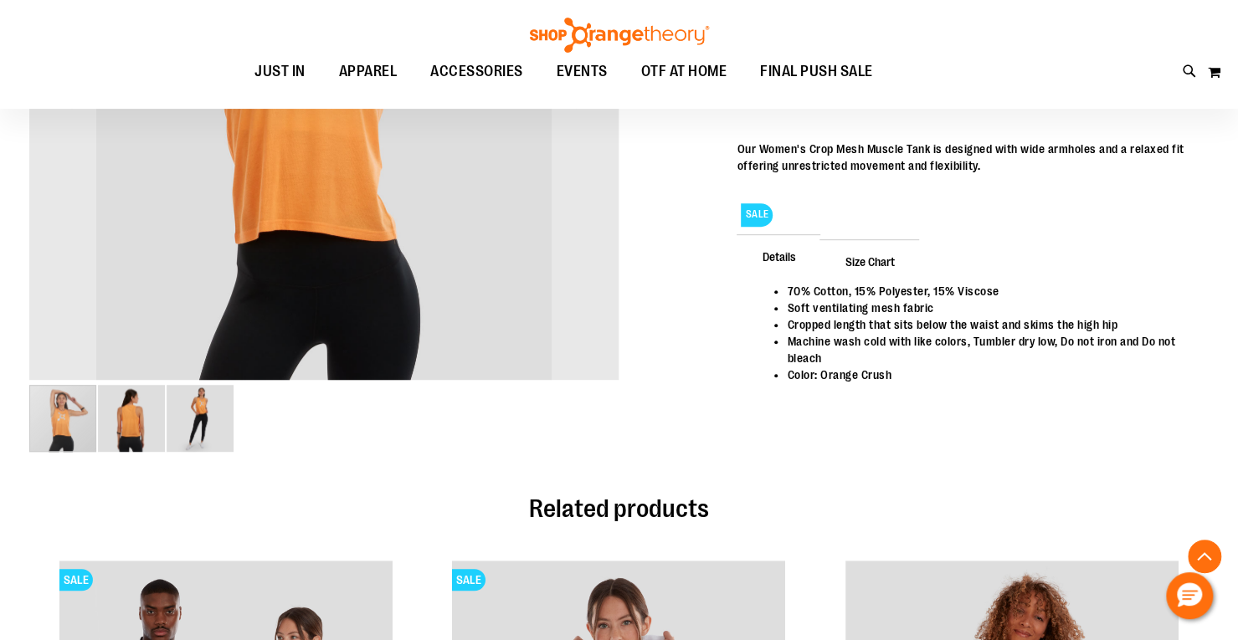
scroll to position [438, 0]
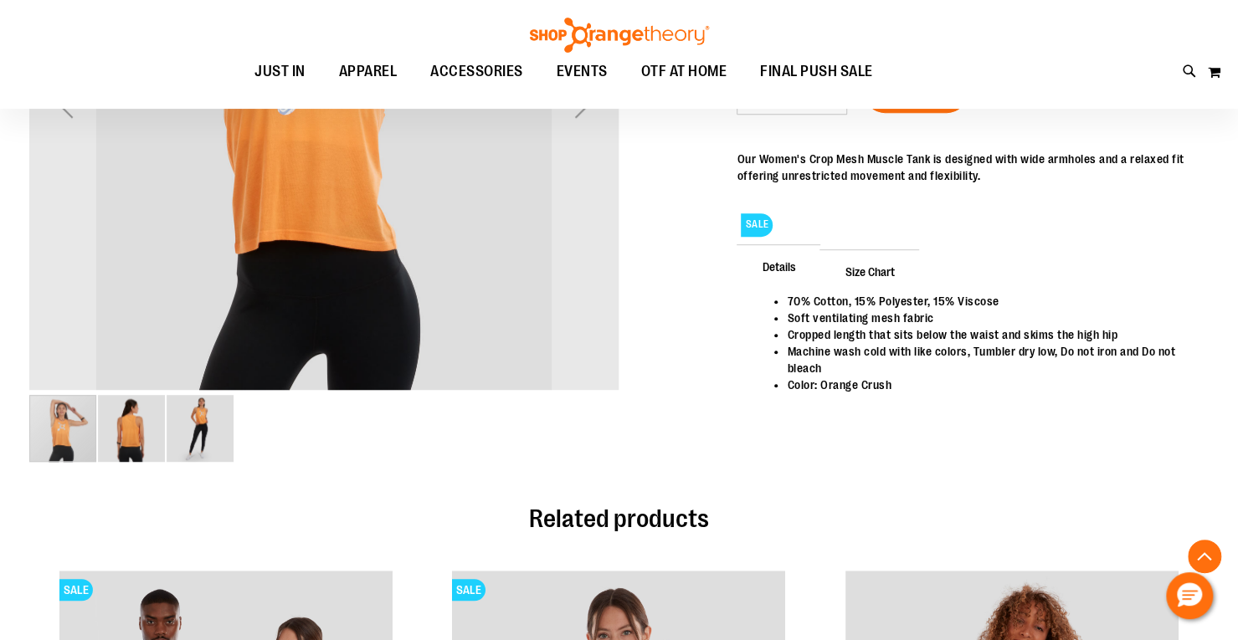
click at [860, 271] on span "Size Chart" at bounding box center [869, 271] width 100 height 44
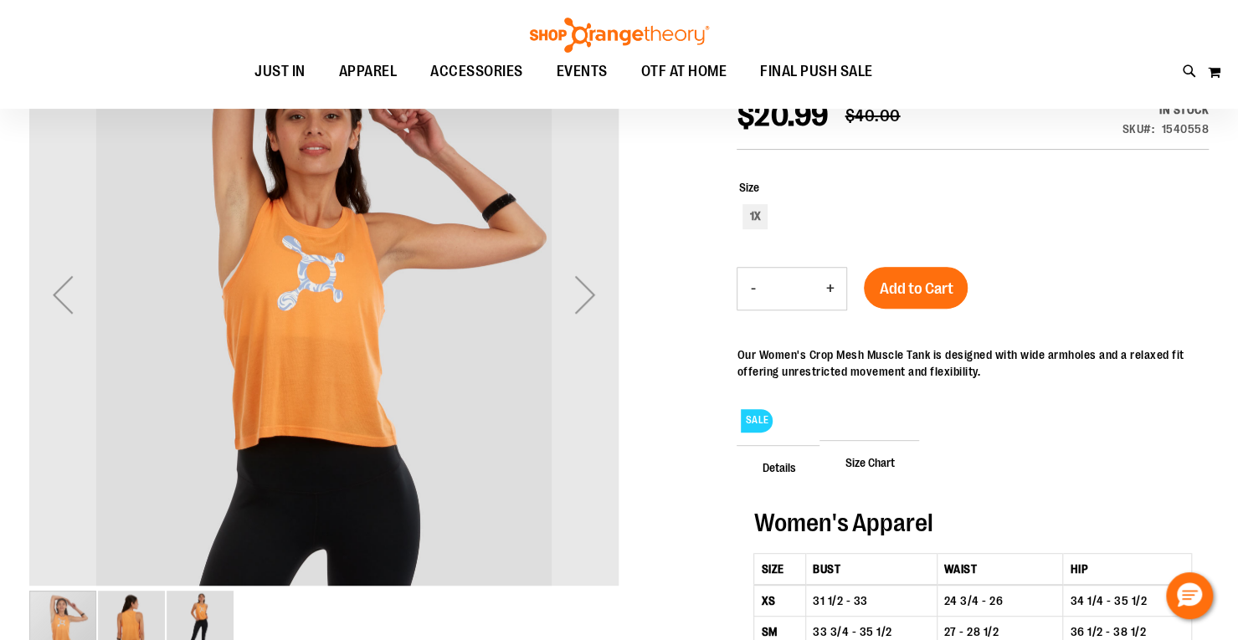
scroll to position [238, 0]
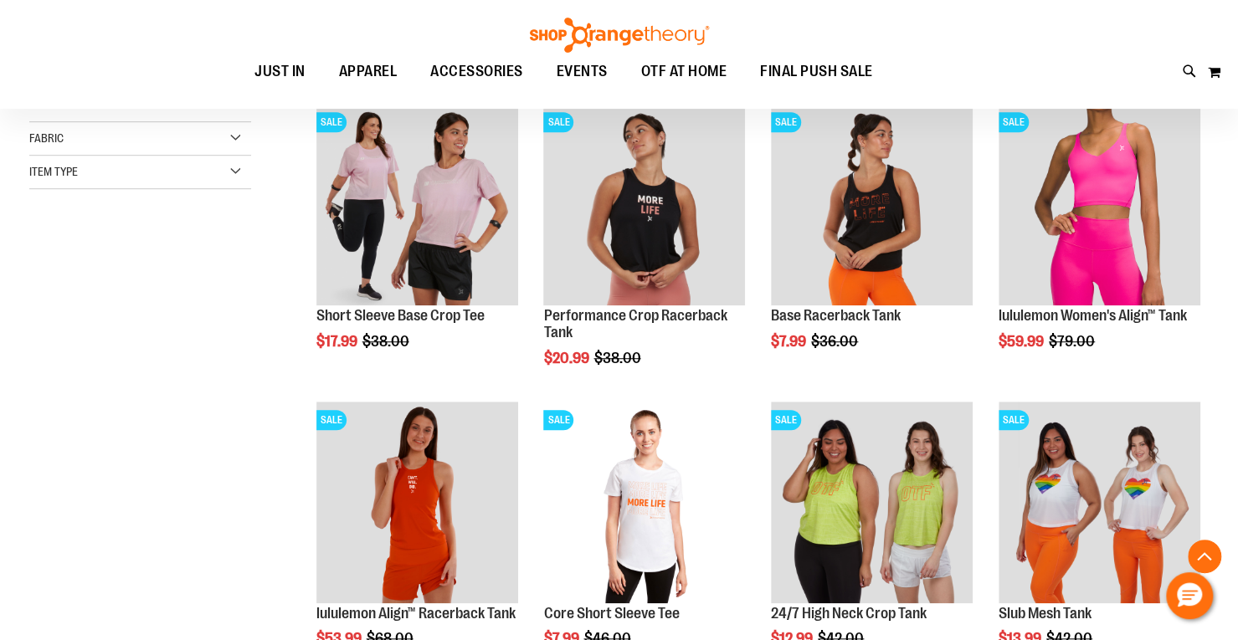
scroll to position [64, 0]
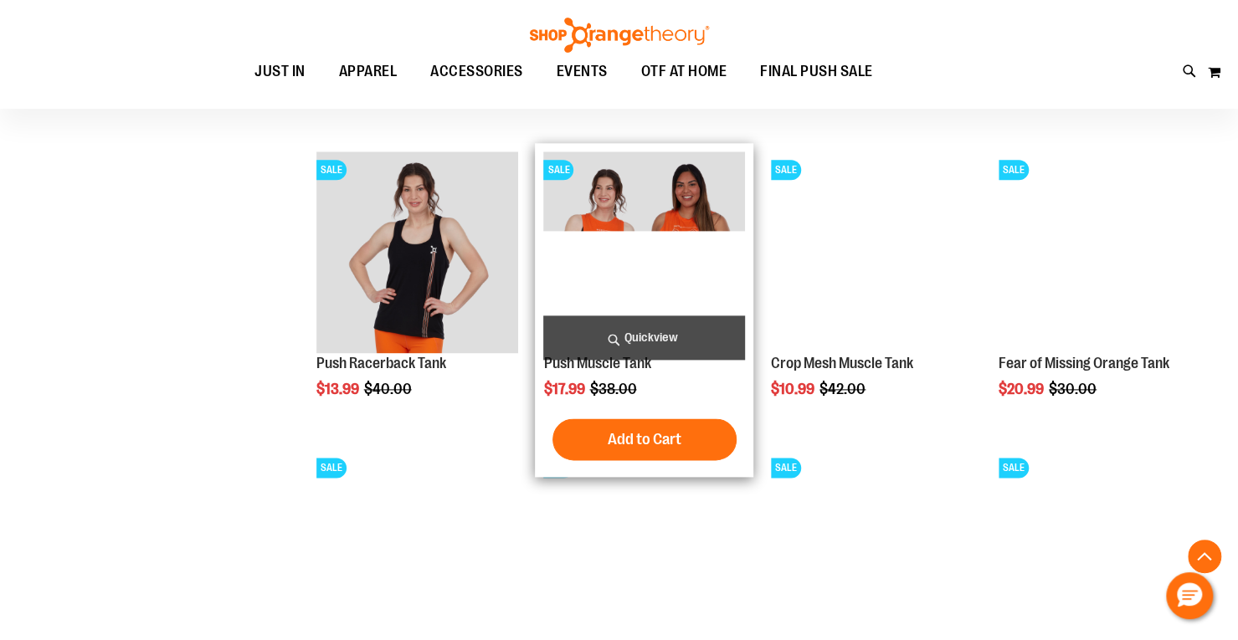
scroll to position [1097, 0]
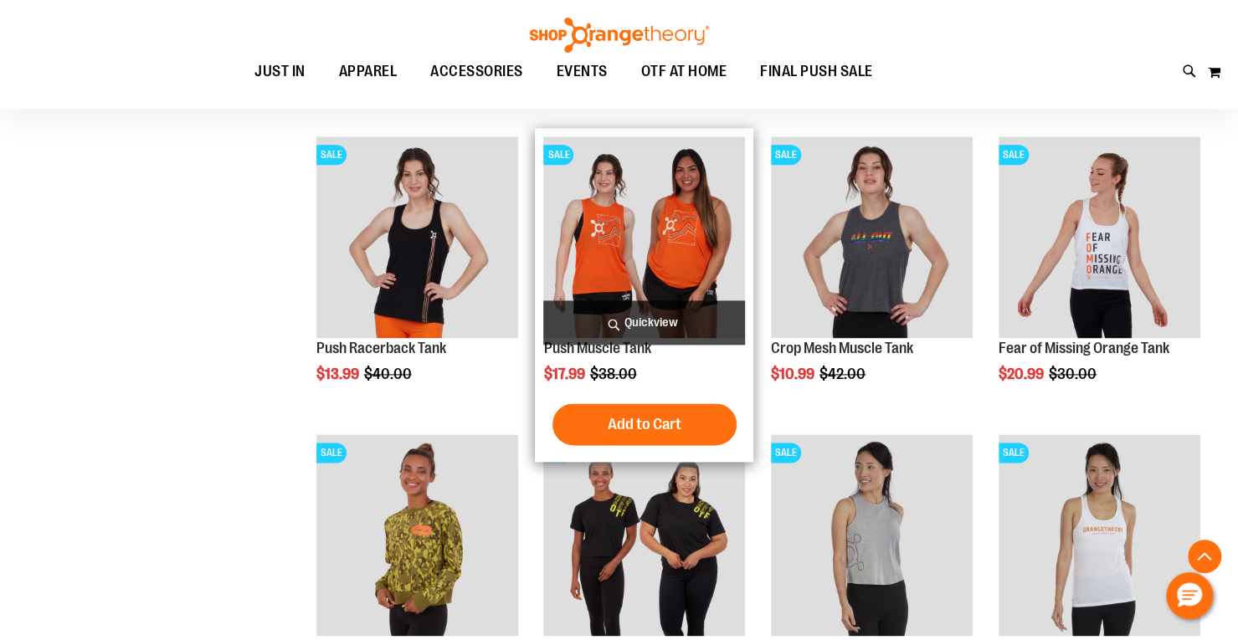
click at [672, 285] on img "product" at bounding box center [644, 237] width 202 height 202
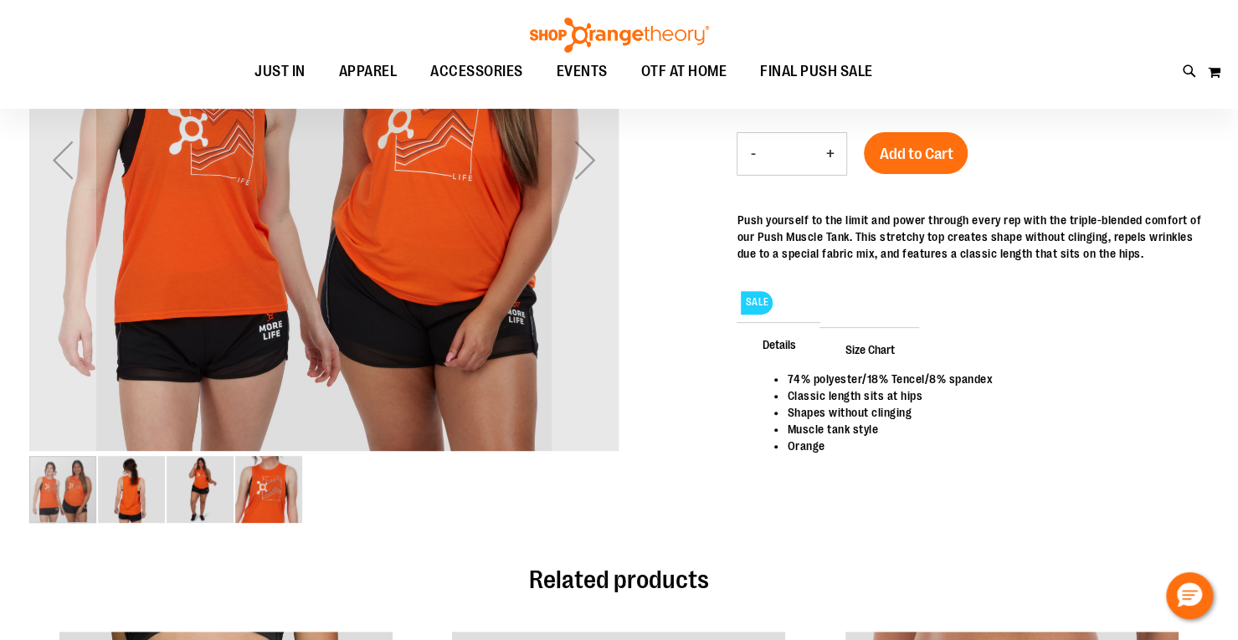
scroll to position [192, 0]
click at [269, 495] on img "image 4 of 4" at bounding box center [268, 490] width 67 height 67
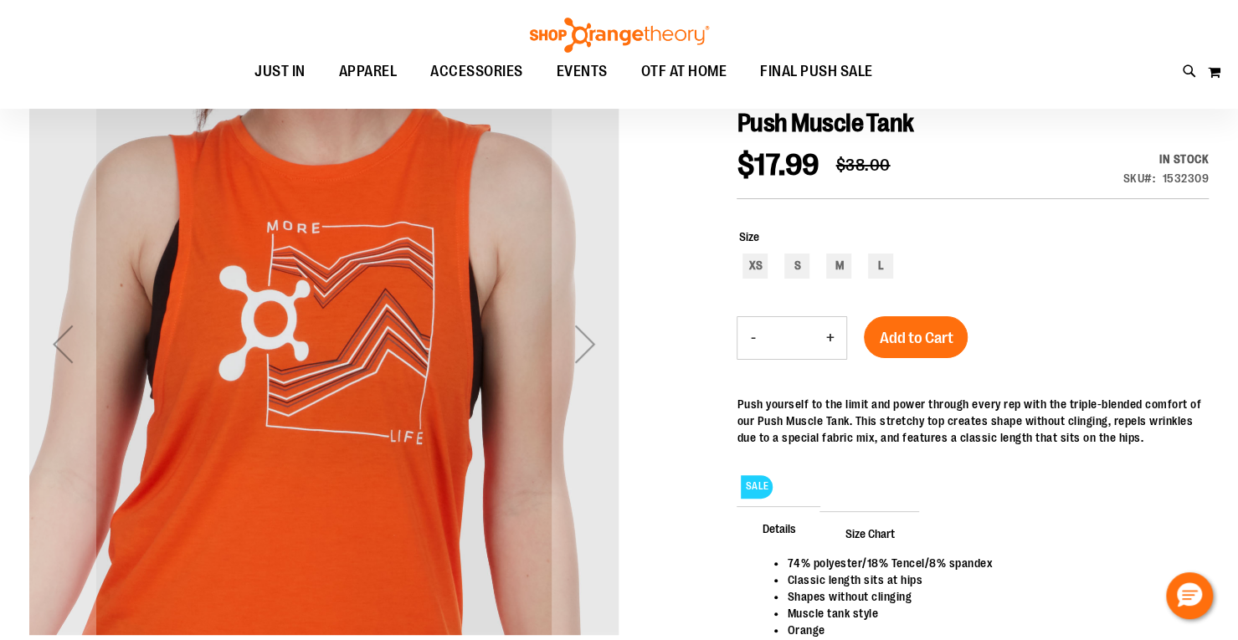
scroll to position [8, 0]
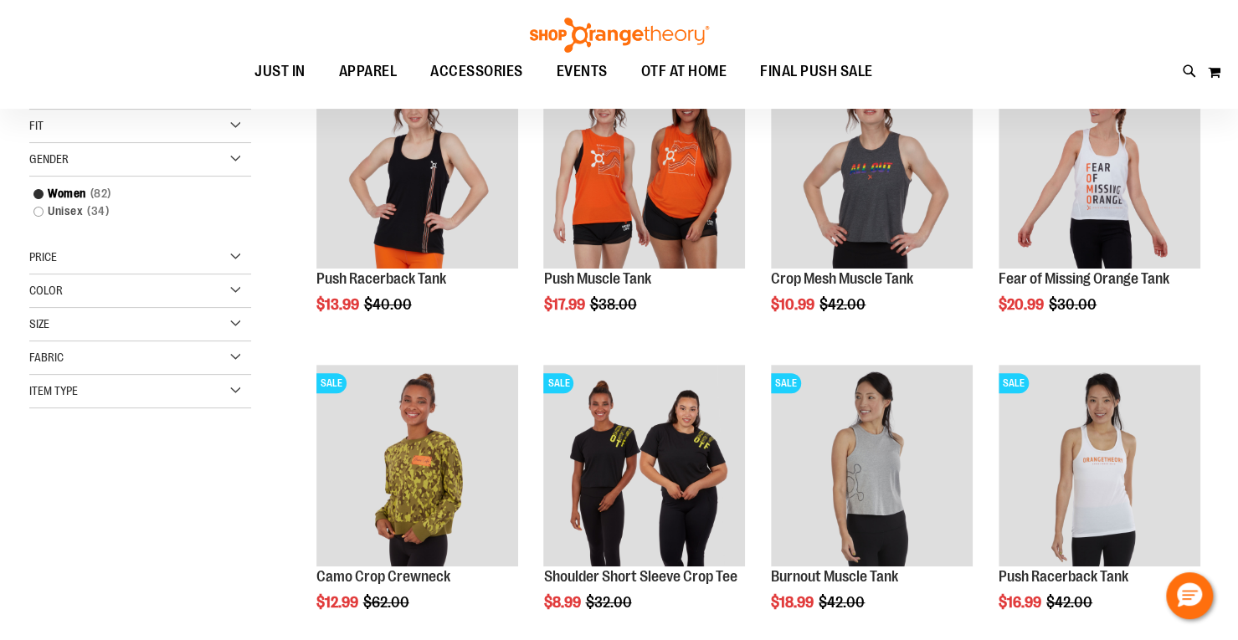
scroll to position [134, 0]
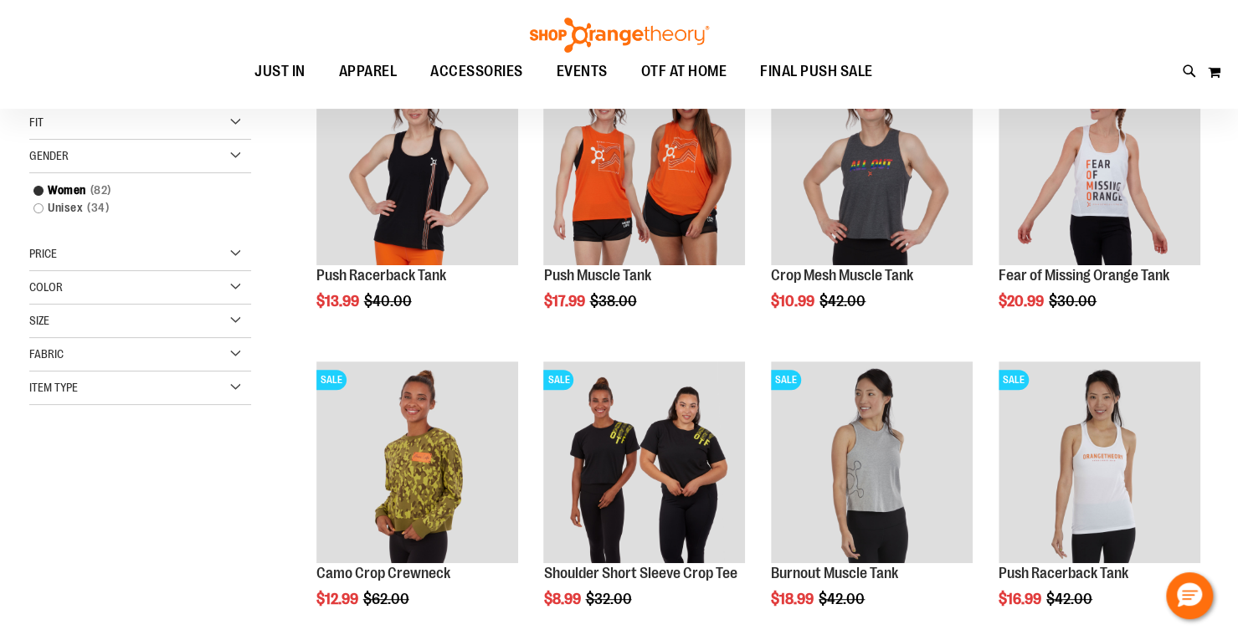
click at [190, 385] on div "Item Type" at bounding box center [140, 388] width 222 height 33
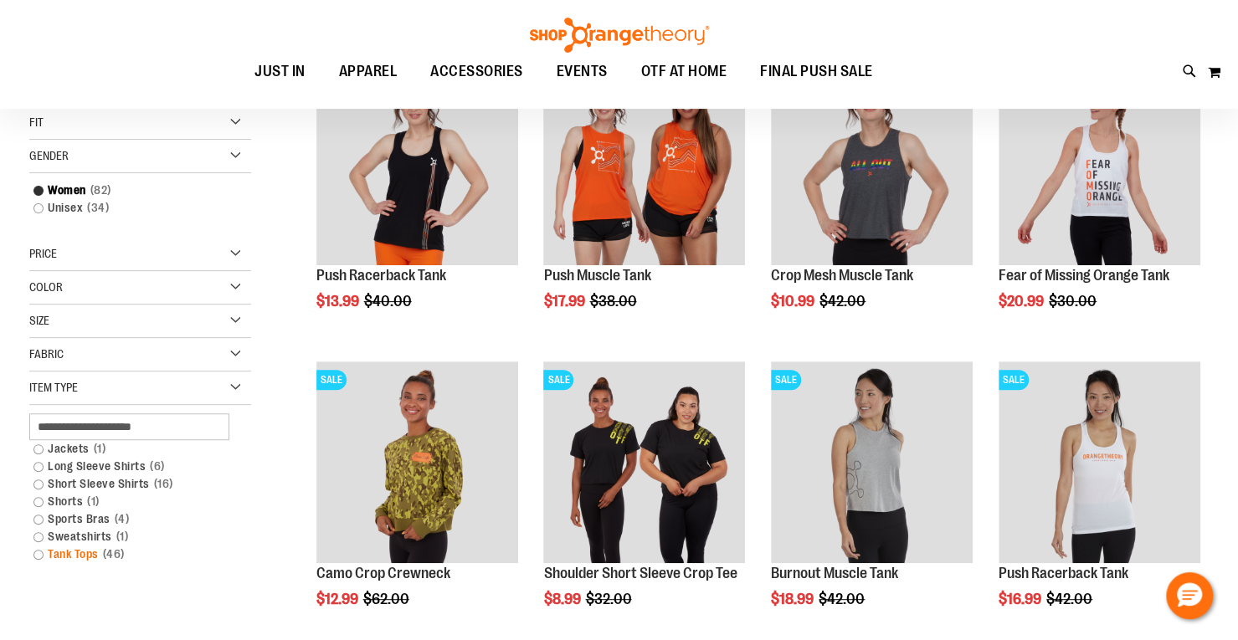
click at [40, 551] on link "Tank Tops 46 items" at bounding box center [131, 555] width 213 height 18
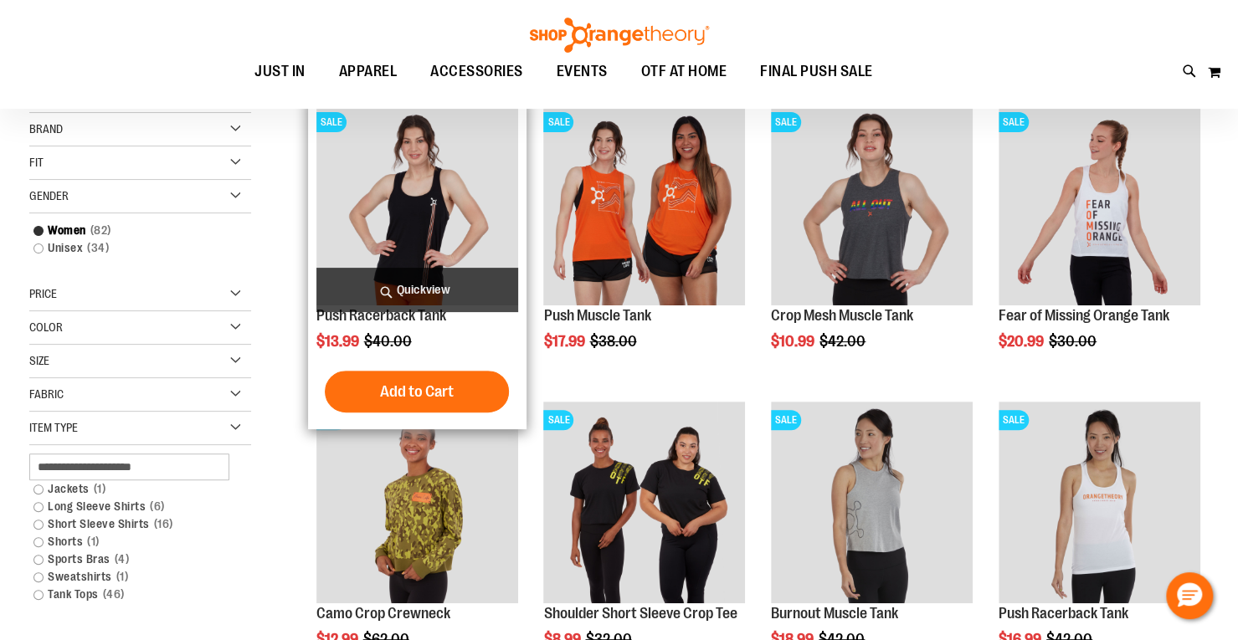
scroll to position [92, 0]
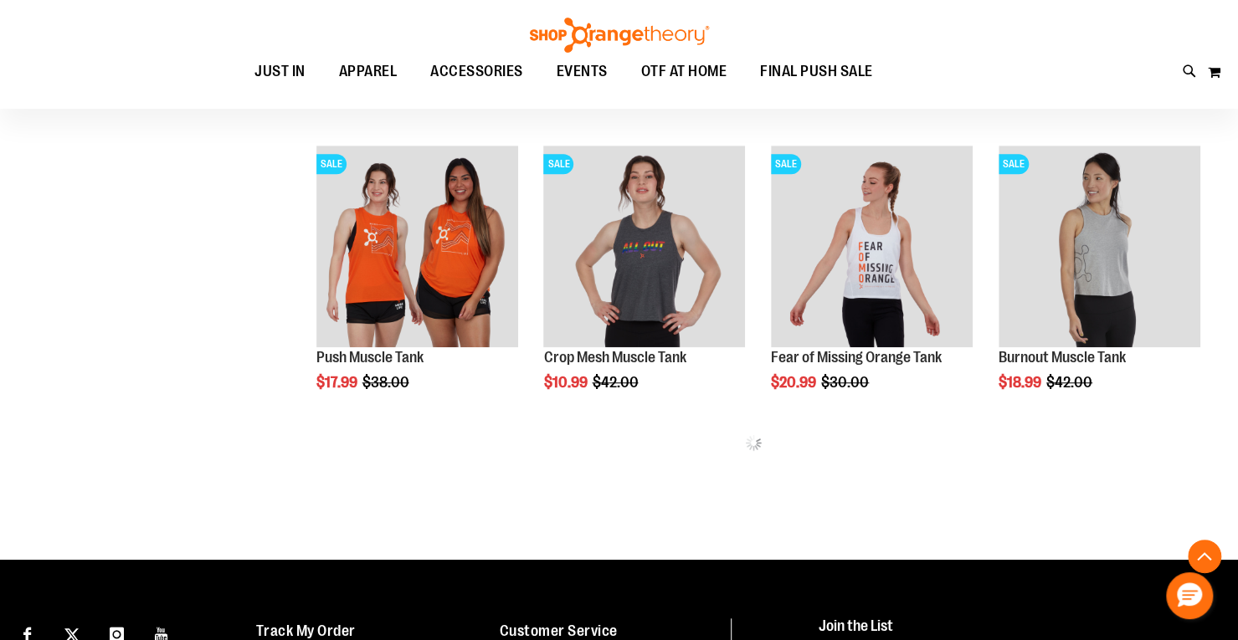
scroll to position [607, 0]
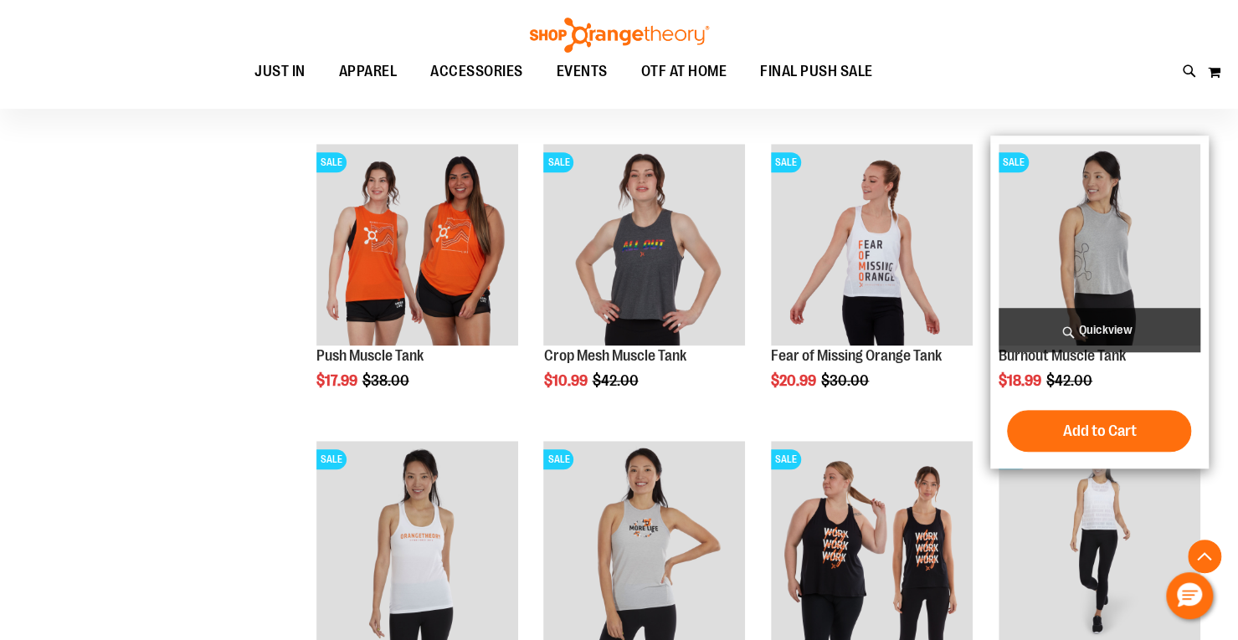
click at [1098, 245] on img "product" at bounding box center [1099, 245] width 202 height 202
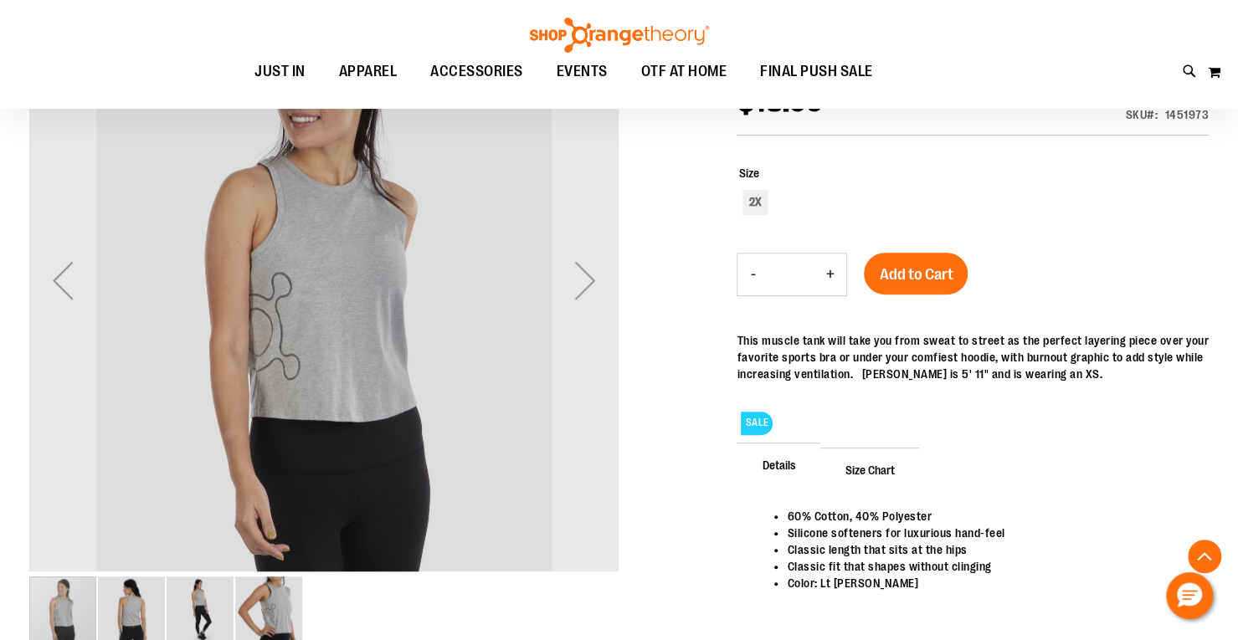
scroll to position [254, 0]
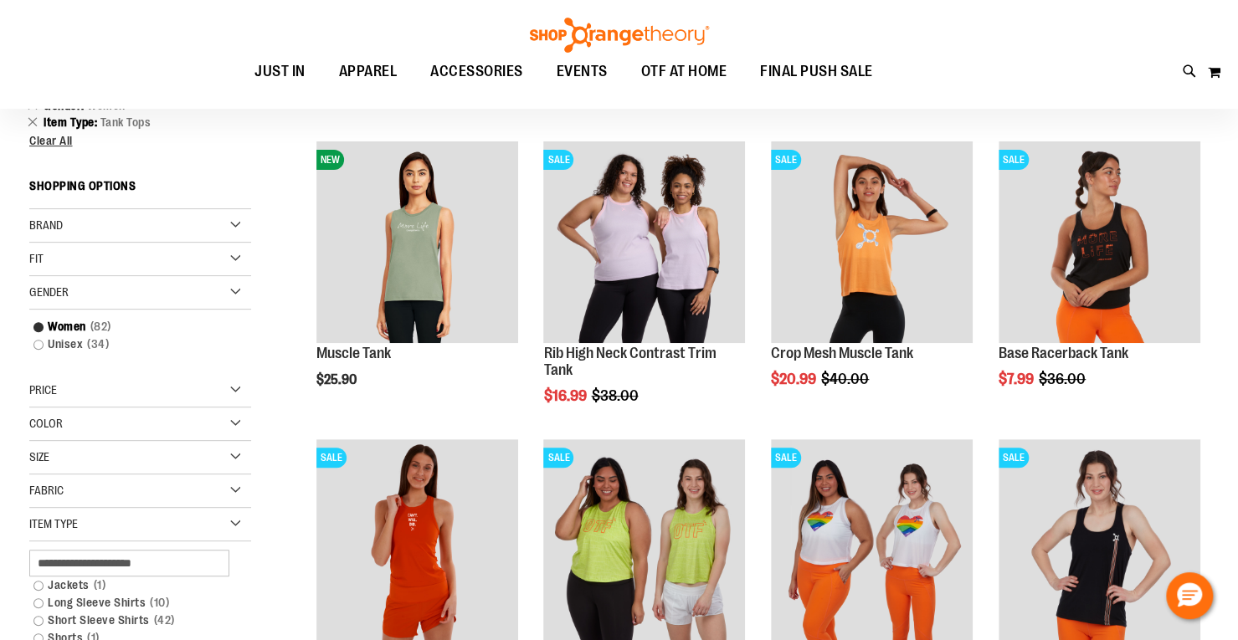
scroll to position [192, 0]
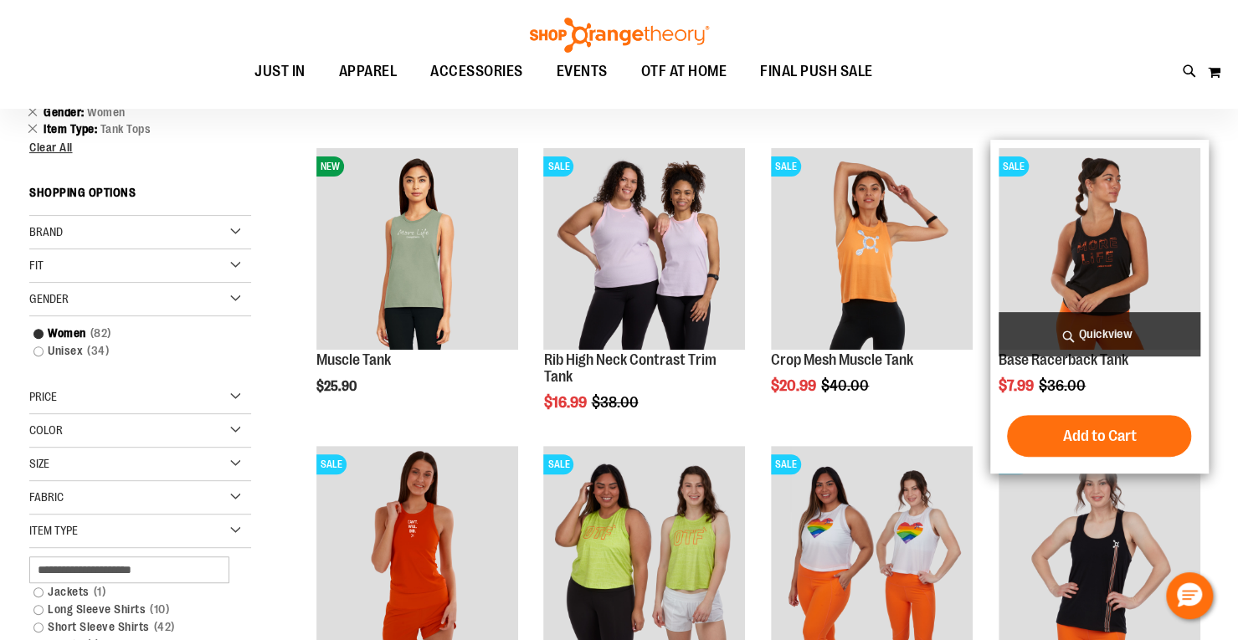
click at [1178, 277] on img "product" at bounding box center [1099, 249] width 202 height 202
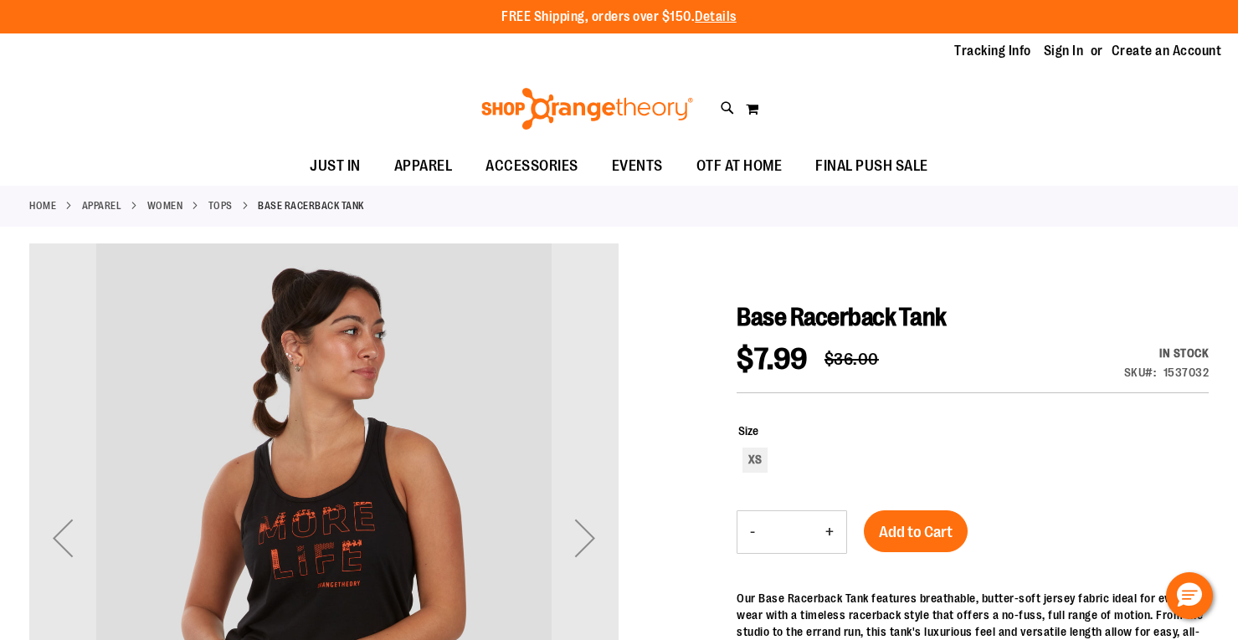
scroll to position [167, 0]
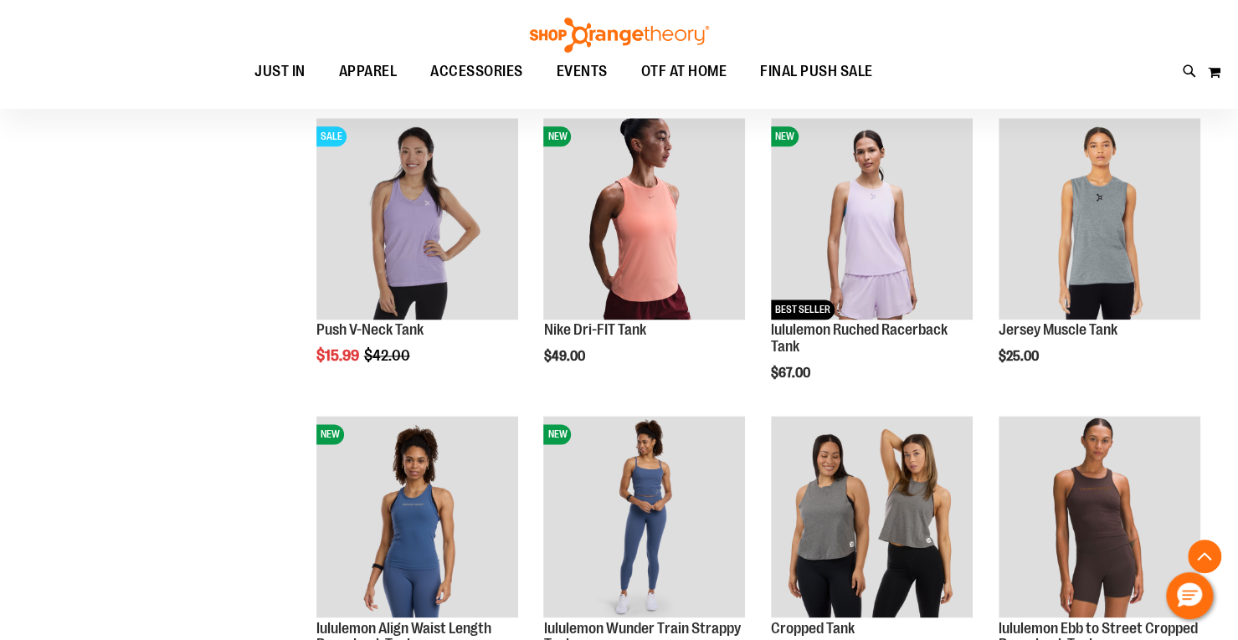
scroll to position [1232, 0]
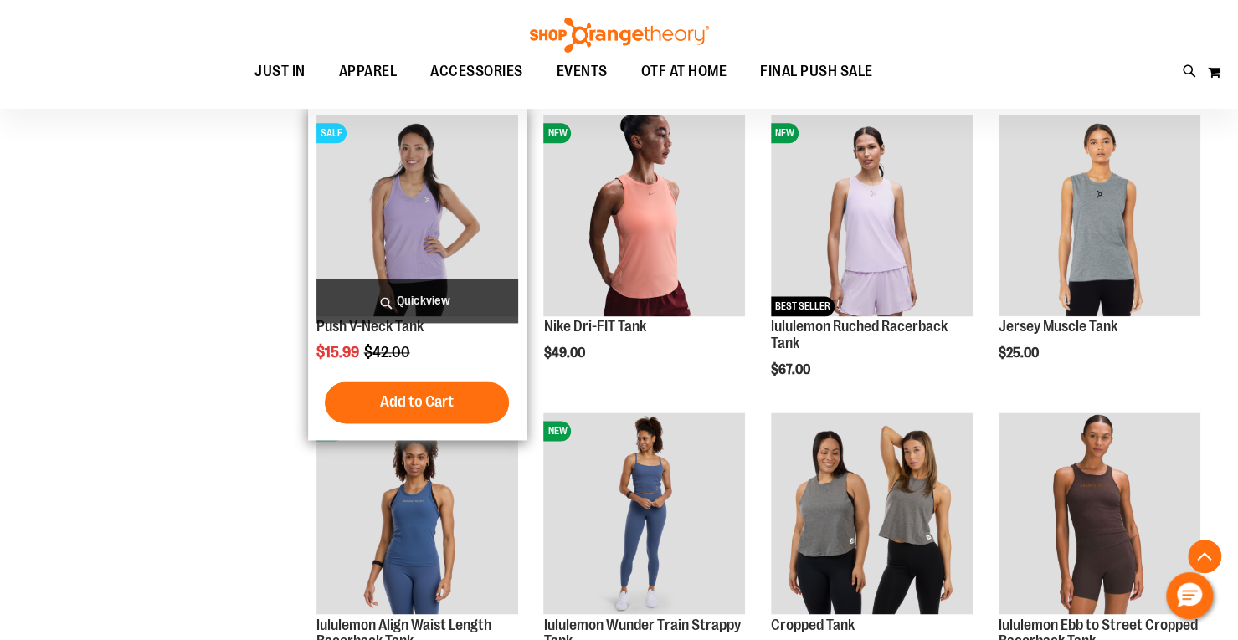
click at [418, 232] on img "product" at bounding box center [417, 216] width 202 height 202
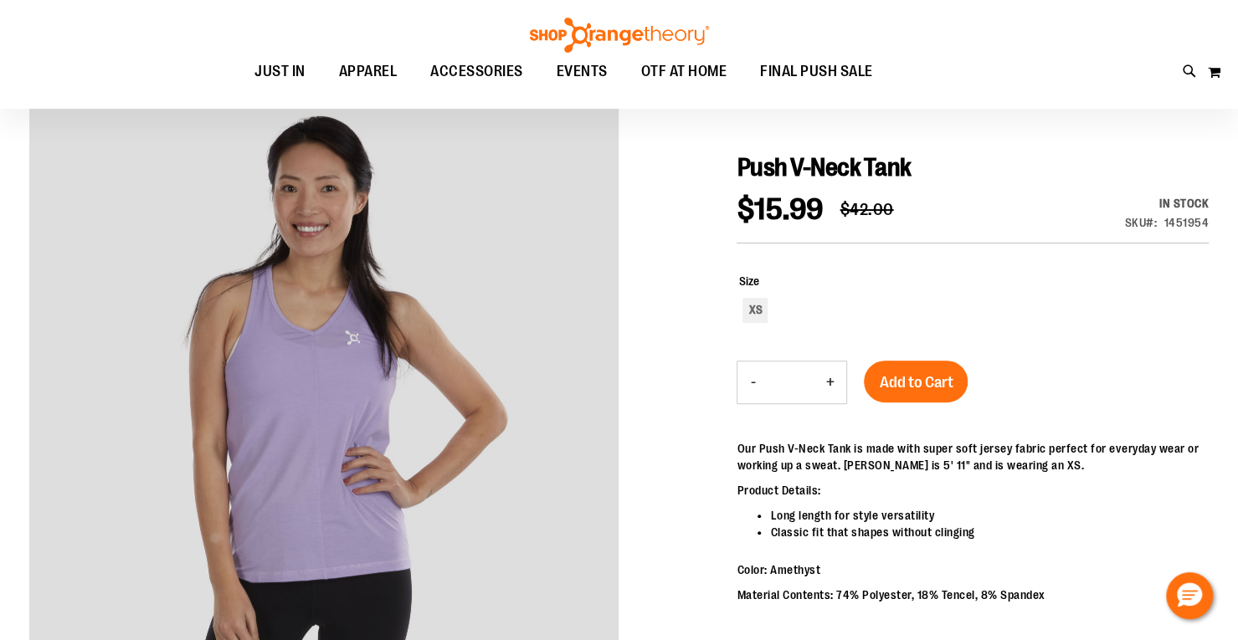
scroll to position [150, 0]
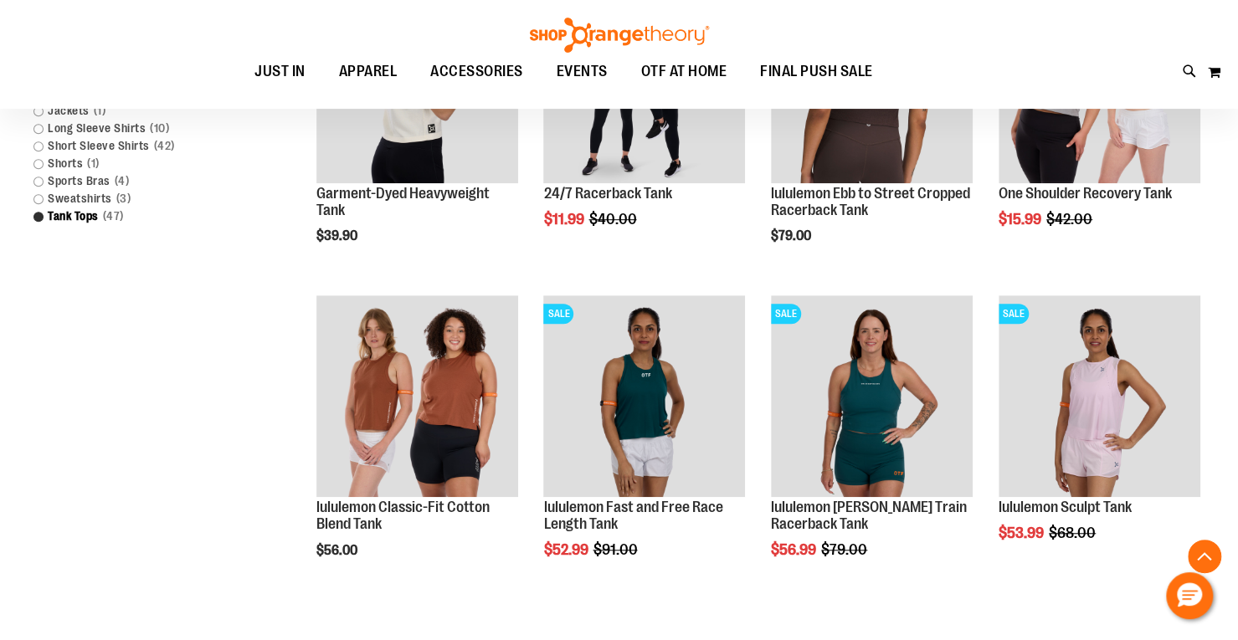
scroll to position [489, 0]
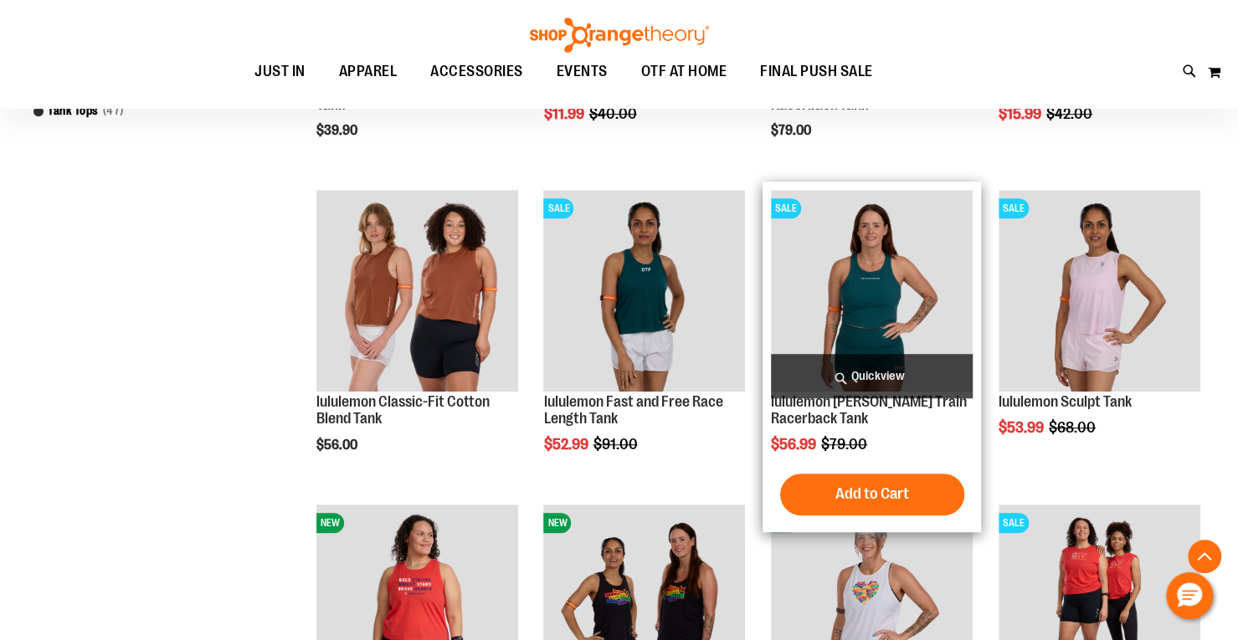
scroll to position [602, 0]
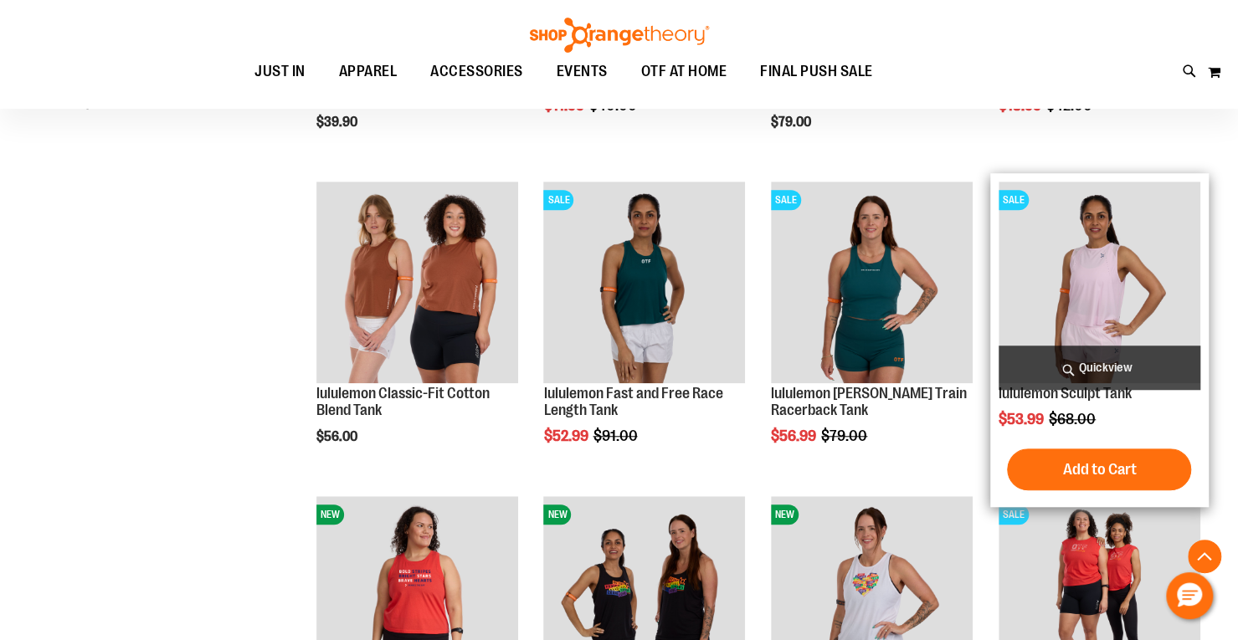
click at [1031, 289] on img "product" at bounding box center [1099, 283] width 202 height 202
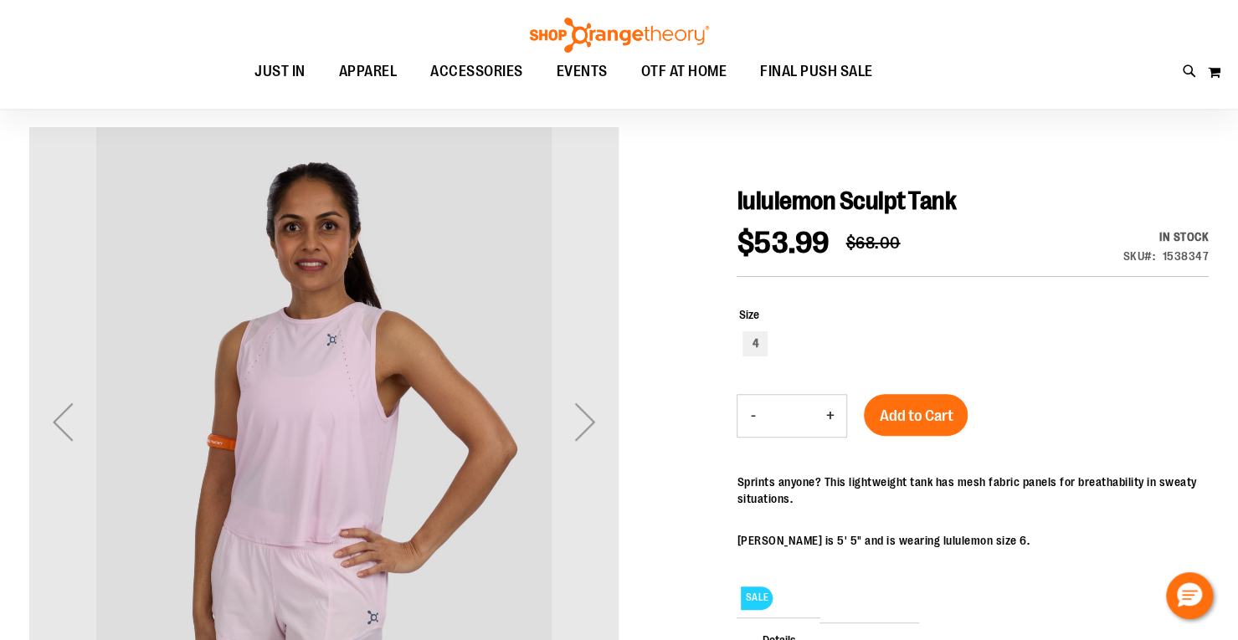
scroll to position [117, 0]
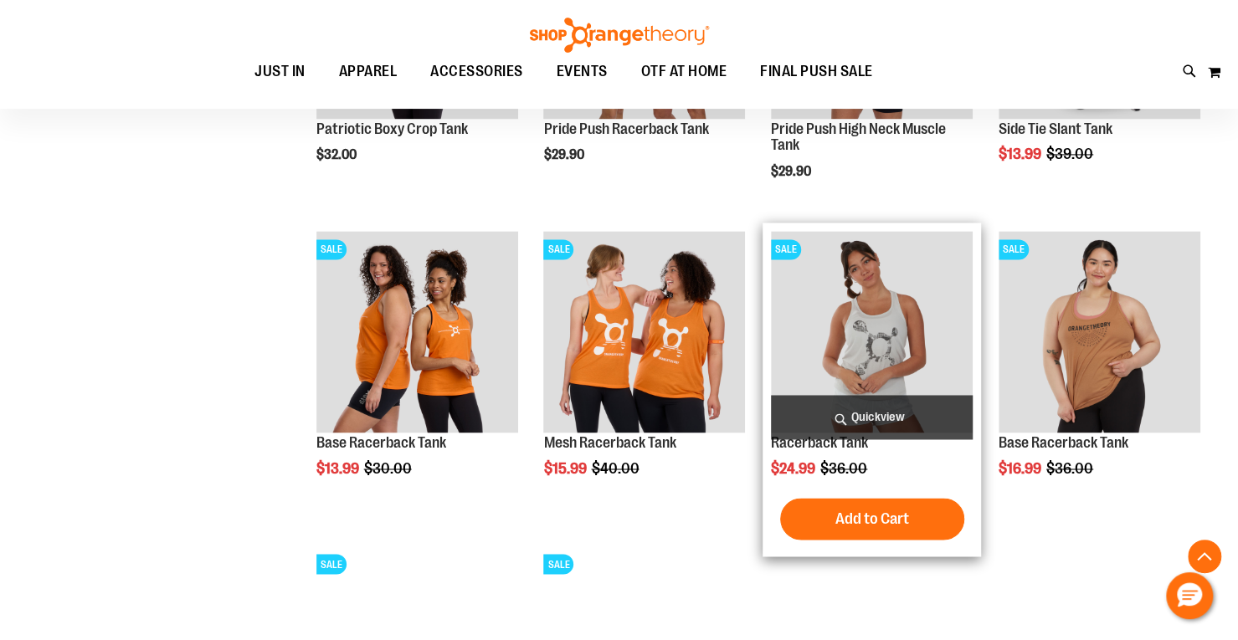
scroll to position [1412, 0]
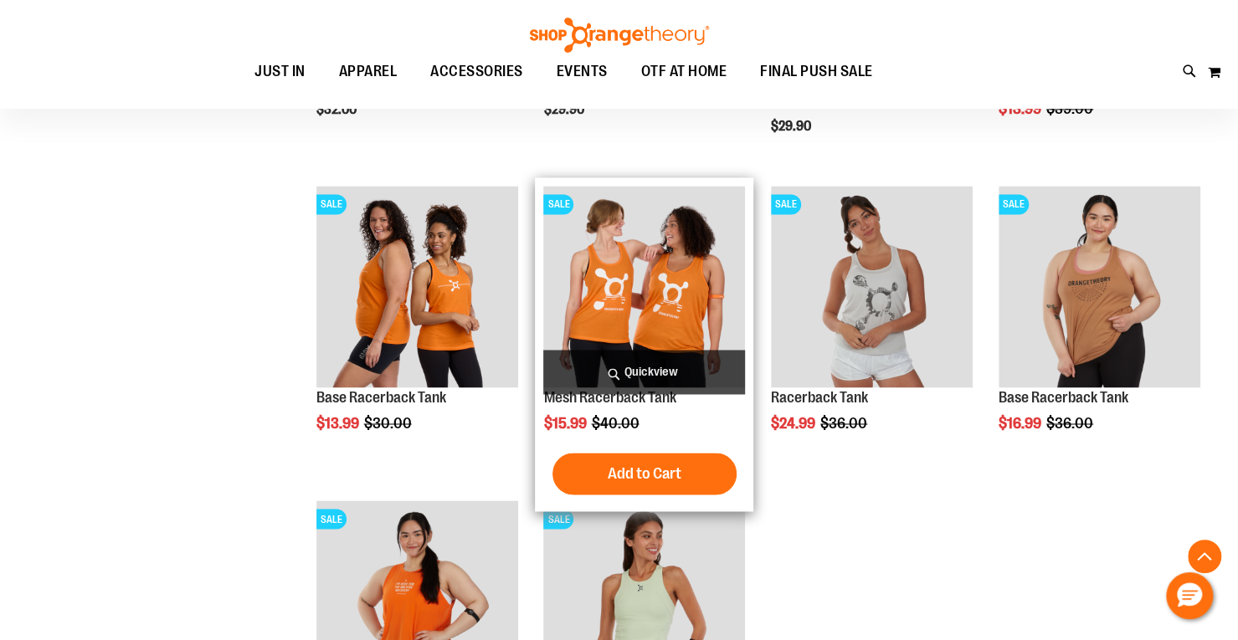
click at [609, 341] on img "product" at bounding box center [644, 287] width 202 height 202
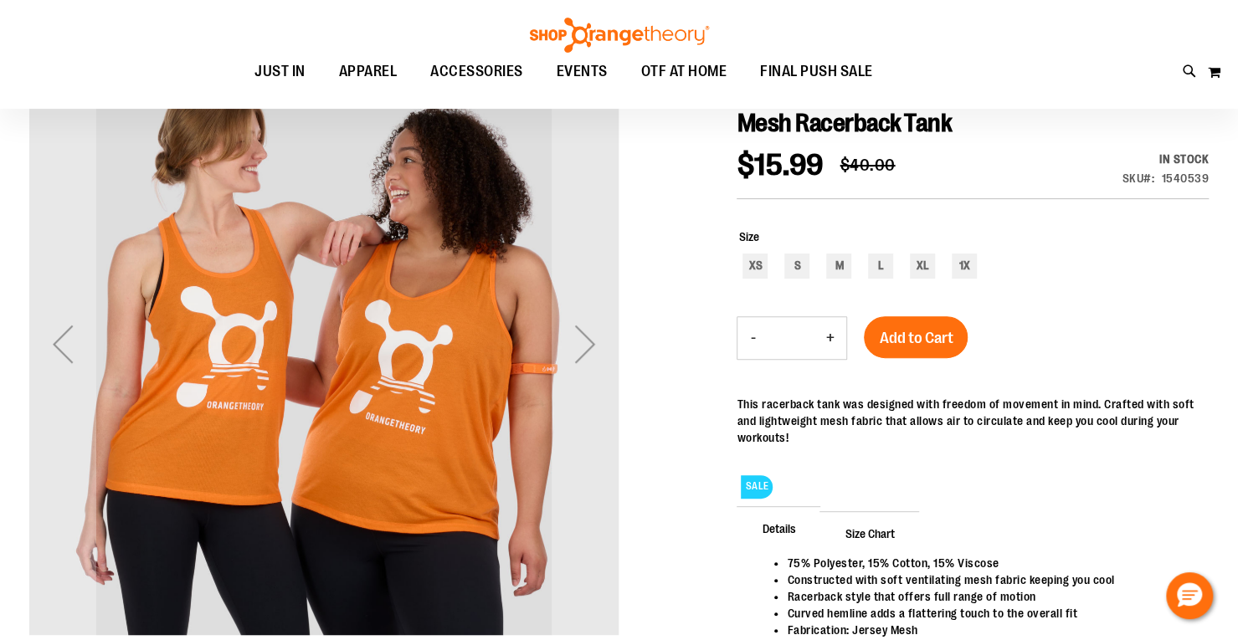
scroll to position [194, 0]
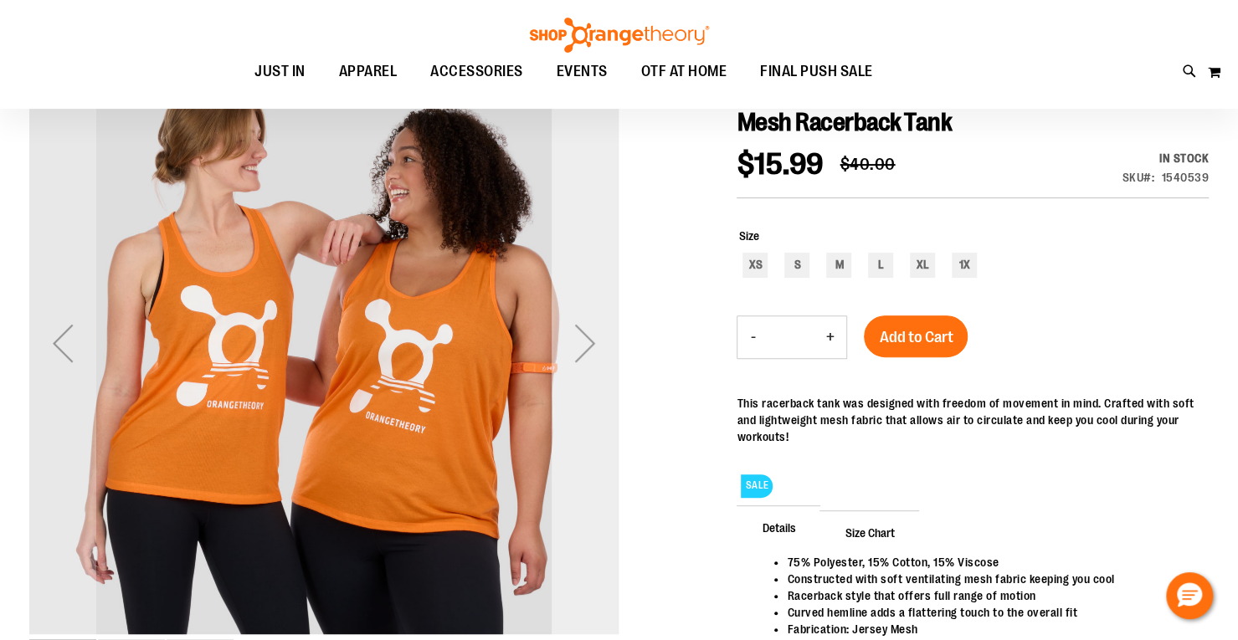
click at [582, 339] on div "Next" at bounding box center [584, 343] width 67 height 67
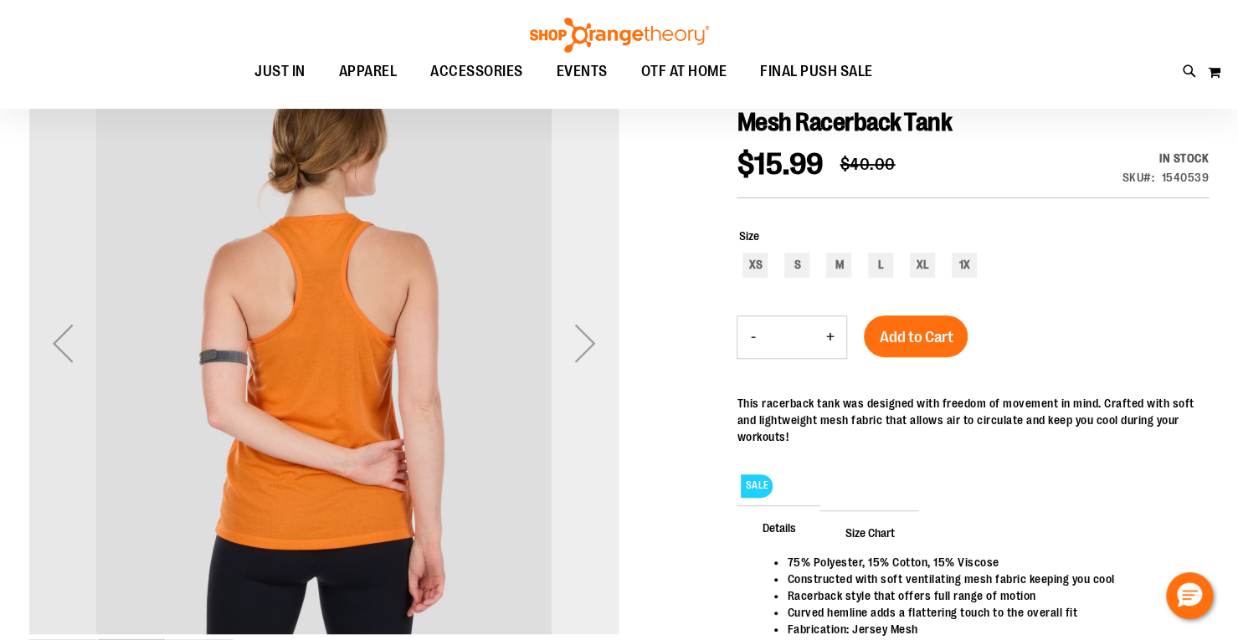
click at [582, 339] on div "Next" at bounding box center [584, 343] width 67 height 67
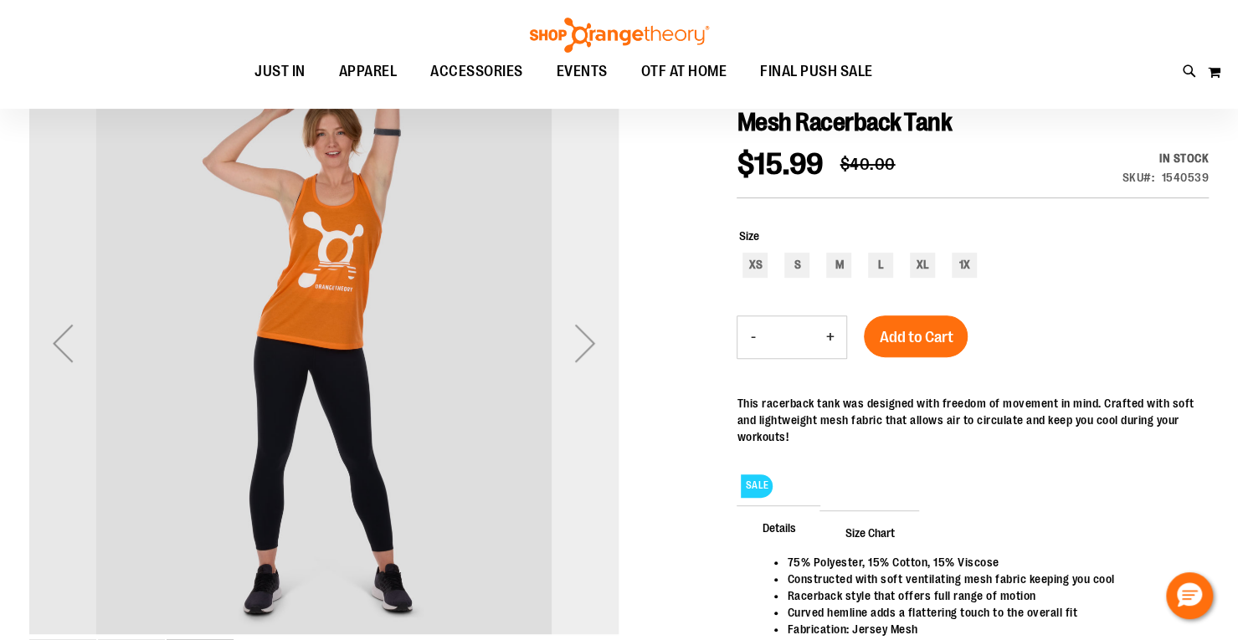
click at [582, 339] on div "Next" at bounding box center [584, 343] width 67 height 67
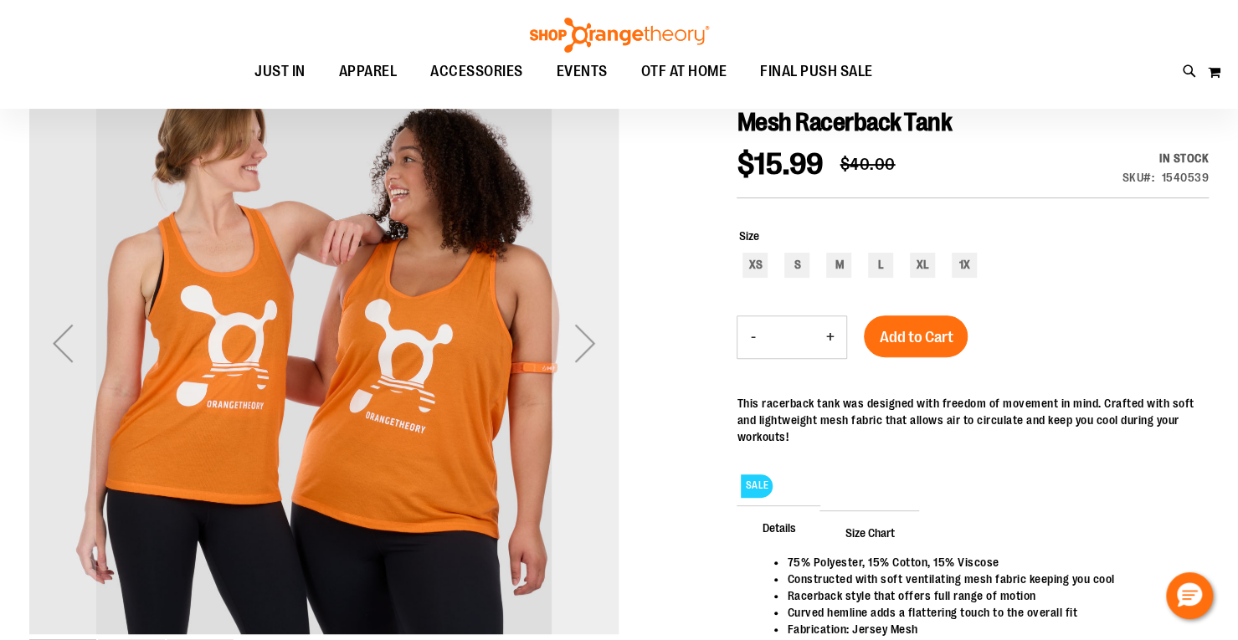
click at [582, 339] on div "Next" at bounding box center [584, 343] width 67 height 67
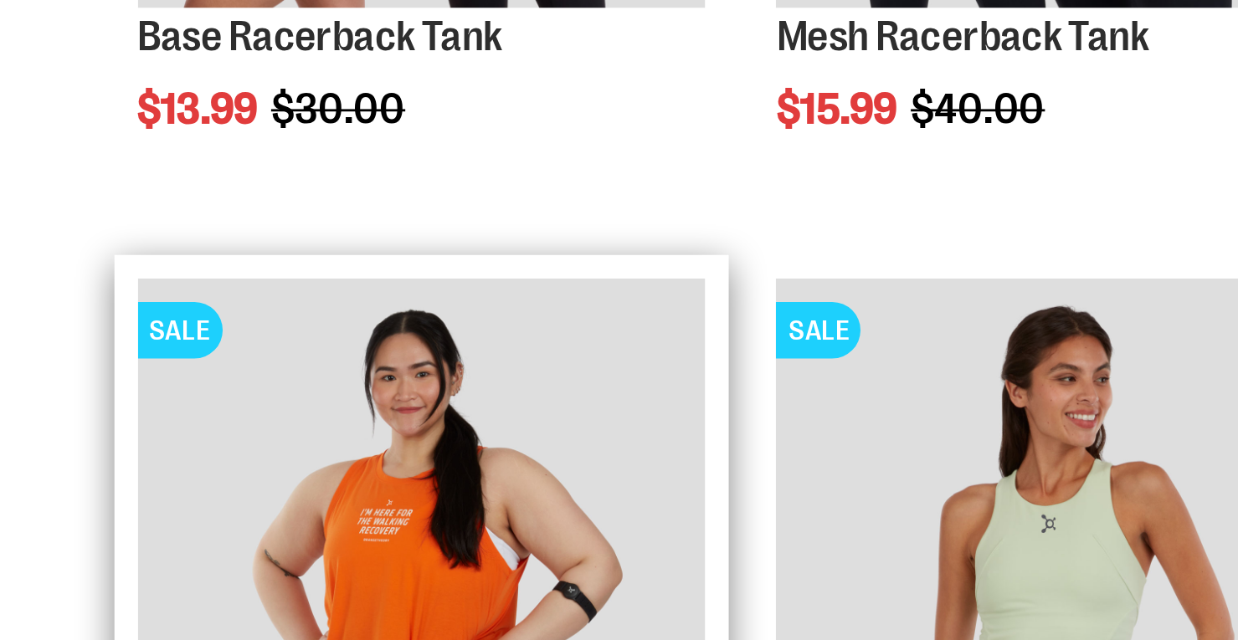
scroll to position [572, 0]
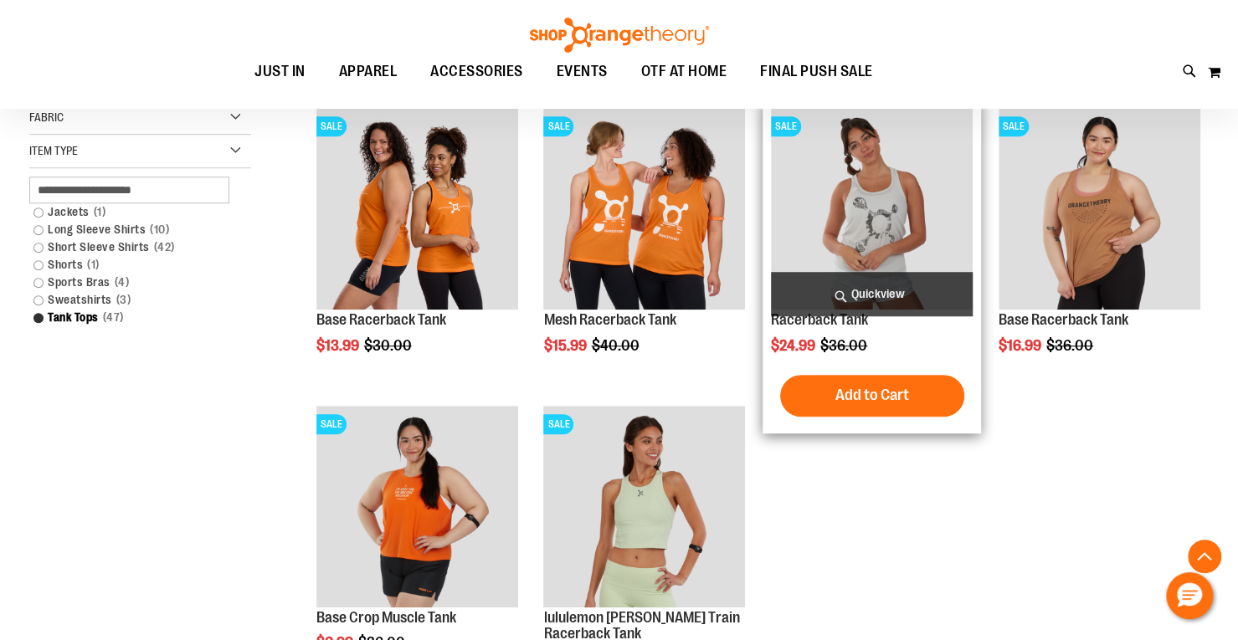
click at [905, 203] on img "product" at bounding box center [872, 209] width 202 height 202
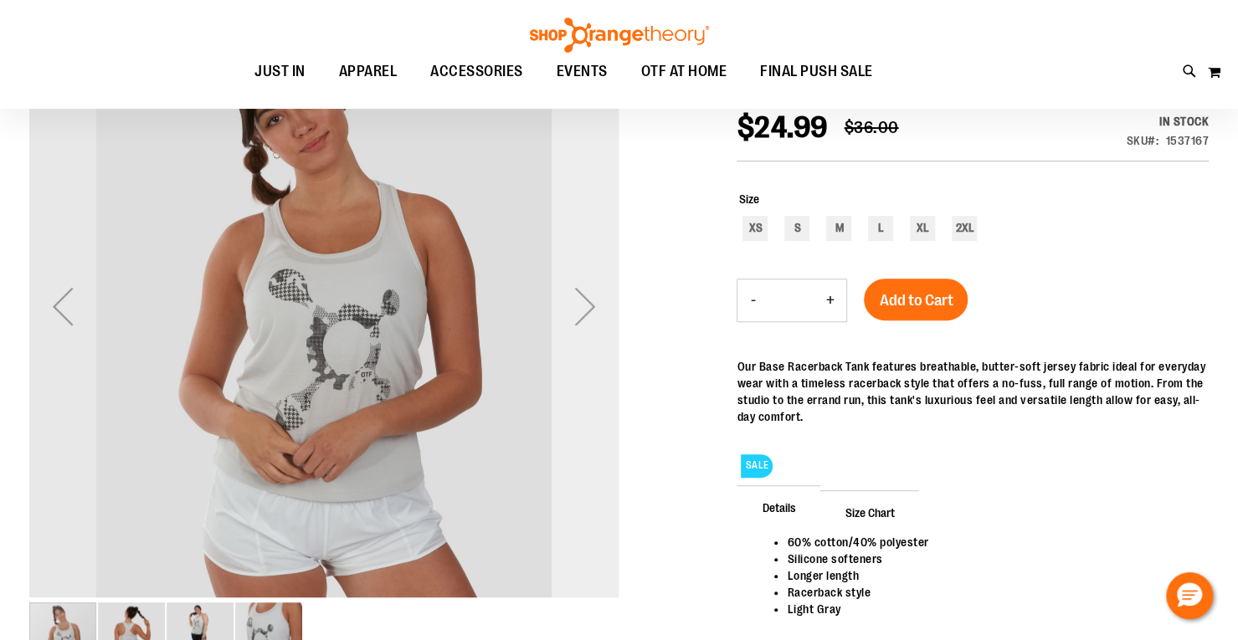
scroll to position [250, 0]
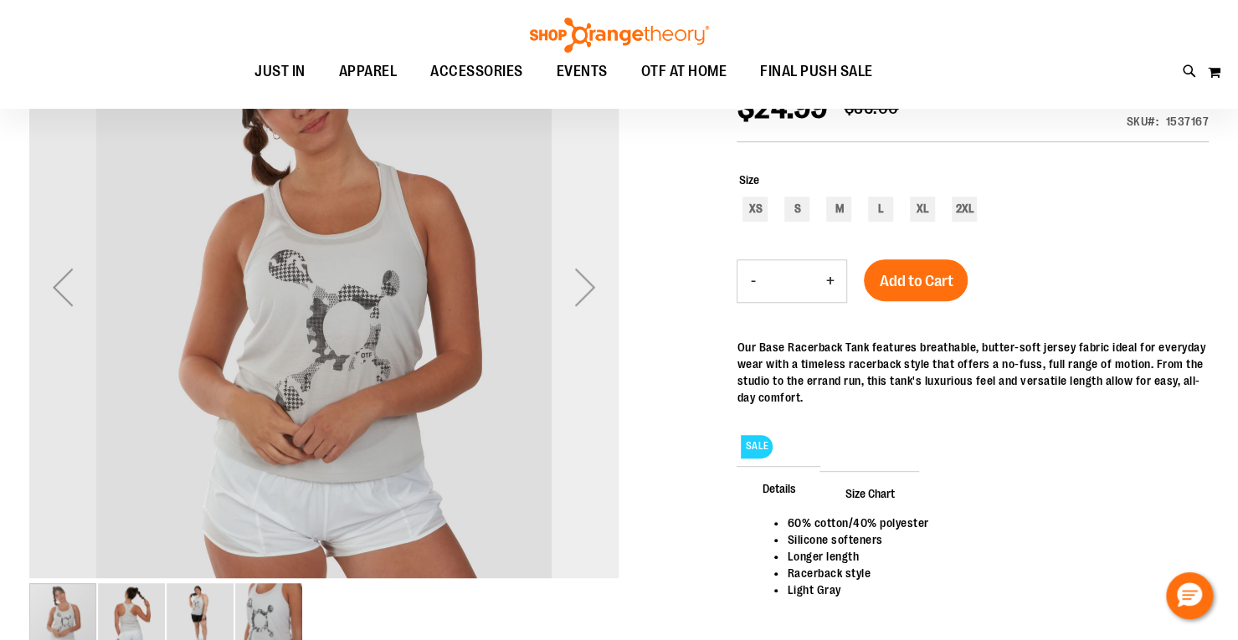
click at [591, 286] on div "Next" at bounding box center [584, 287] width 67 height 67
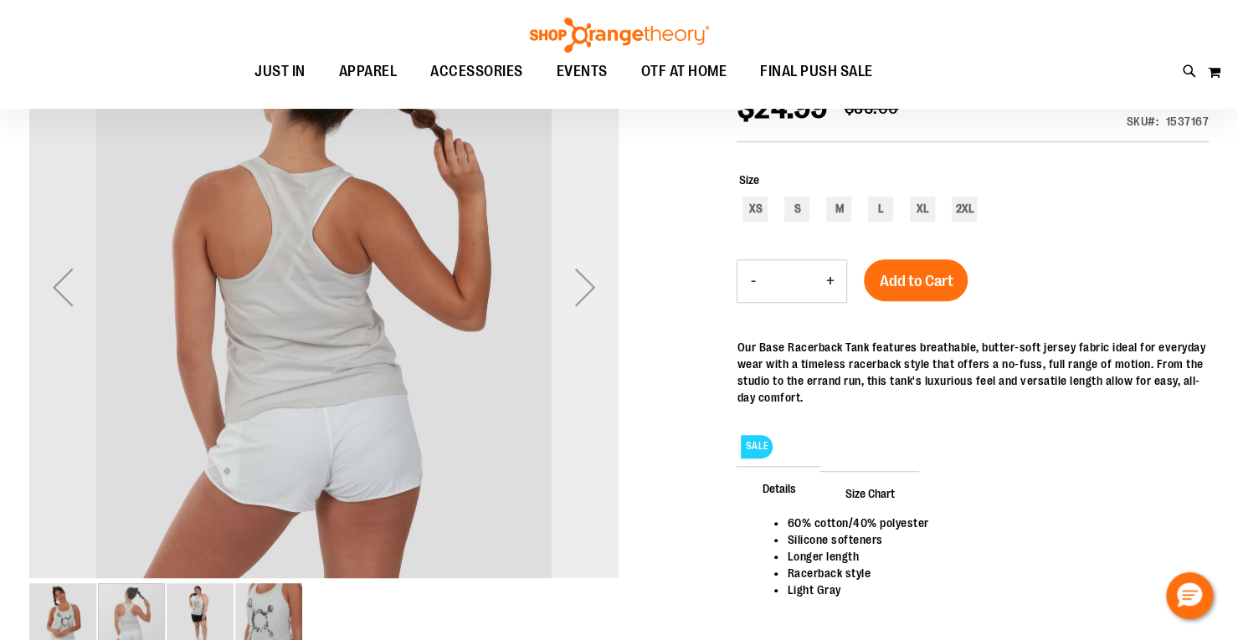
click at [591, 286] on div "Next" at bounding box center [584, 287] width 67 height 67
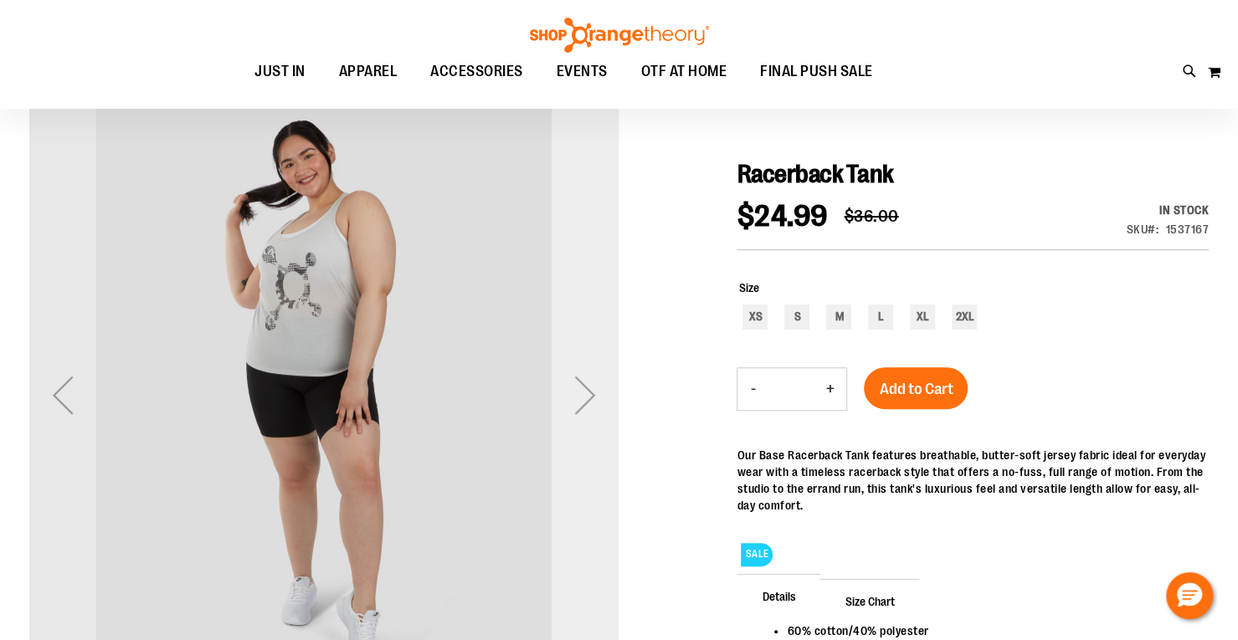
scroll to position [141, 0]
click at [591, 399] on div "Next" at bounding box center [584, 395] width 67 height 67
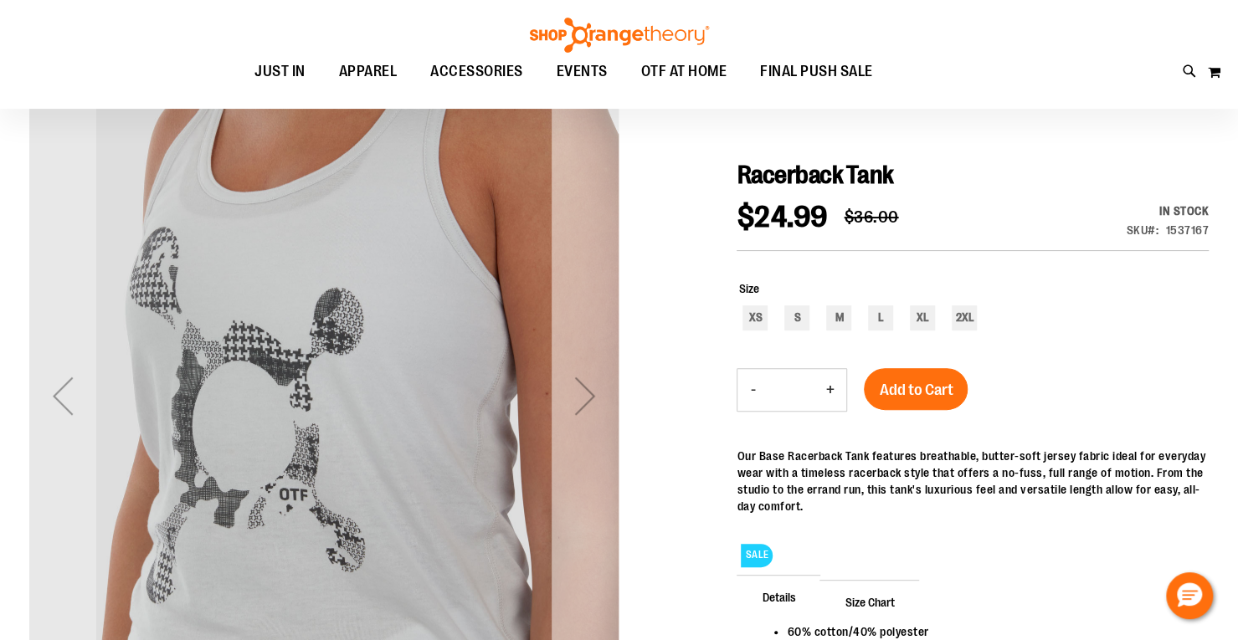
click at [591, 399] on div "Next" at bounding box center [584, 395] width 67 height 67
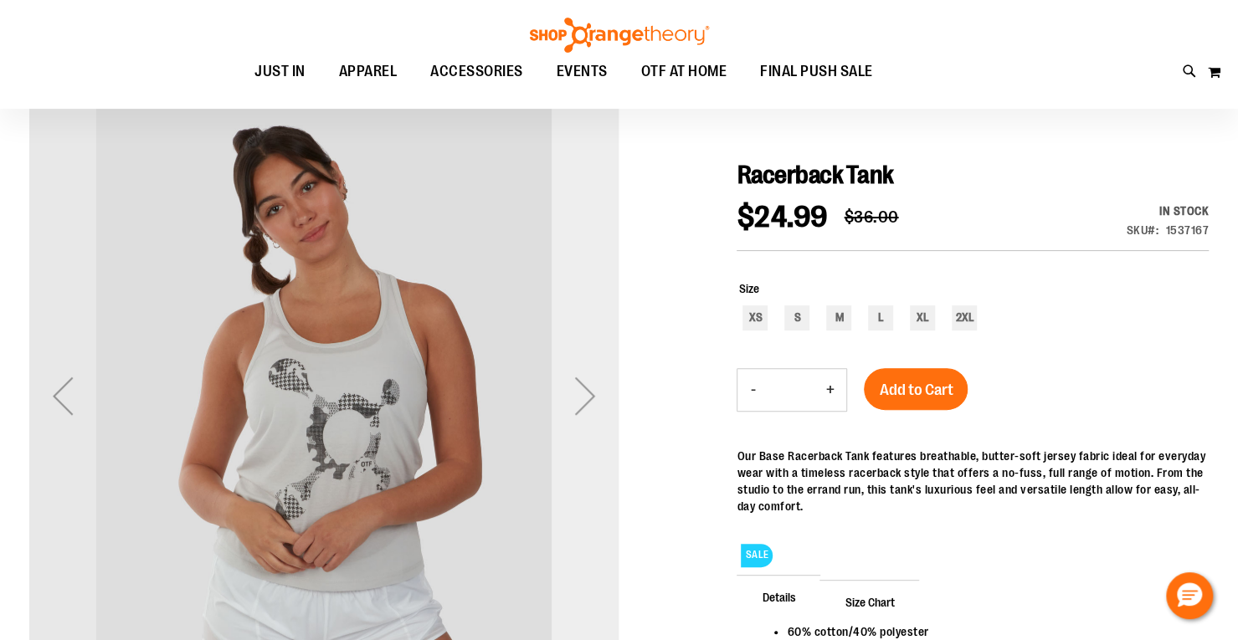
click at [591, 399] on div "Next" at bounding box center [584, 395] width 67 height 67
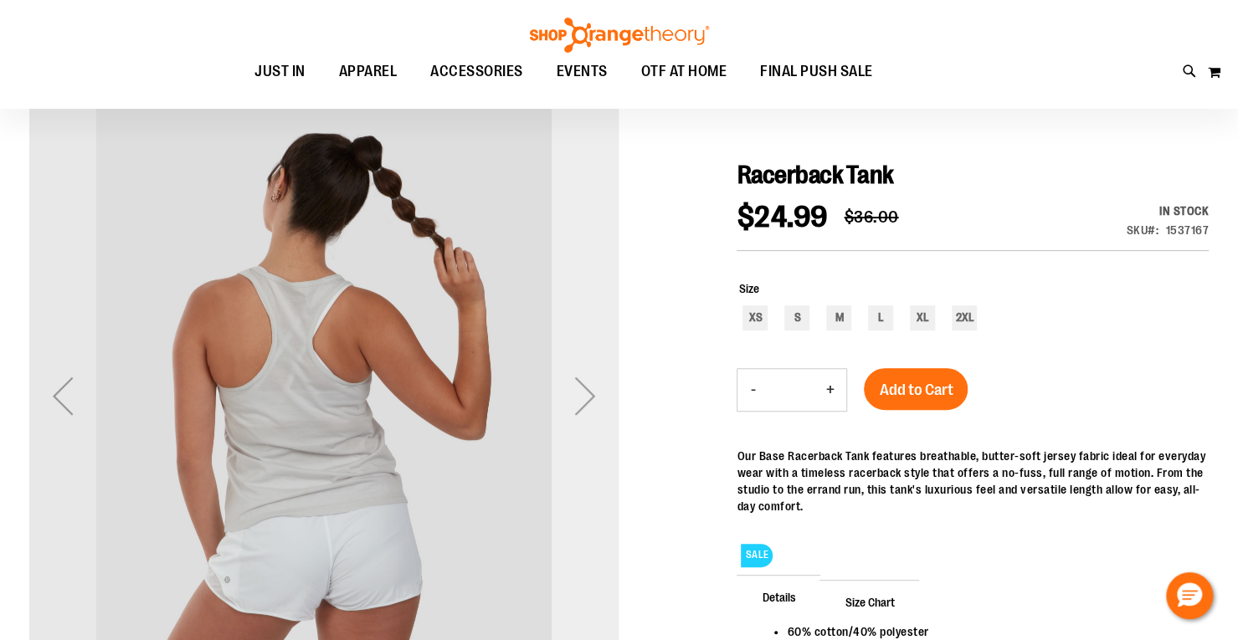
click at [588, 399] on div "Next" at bounding box center [584, 395] width 67 height 67
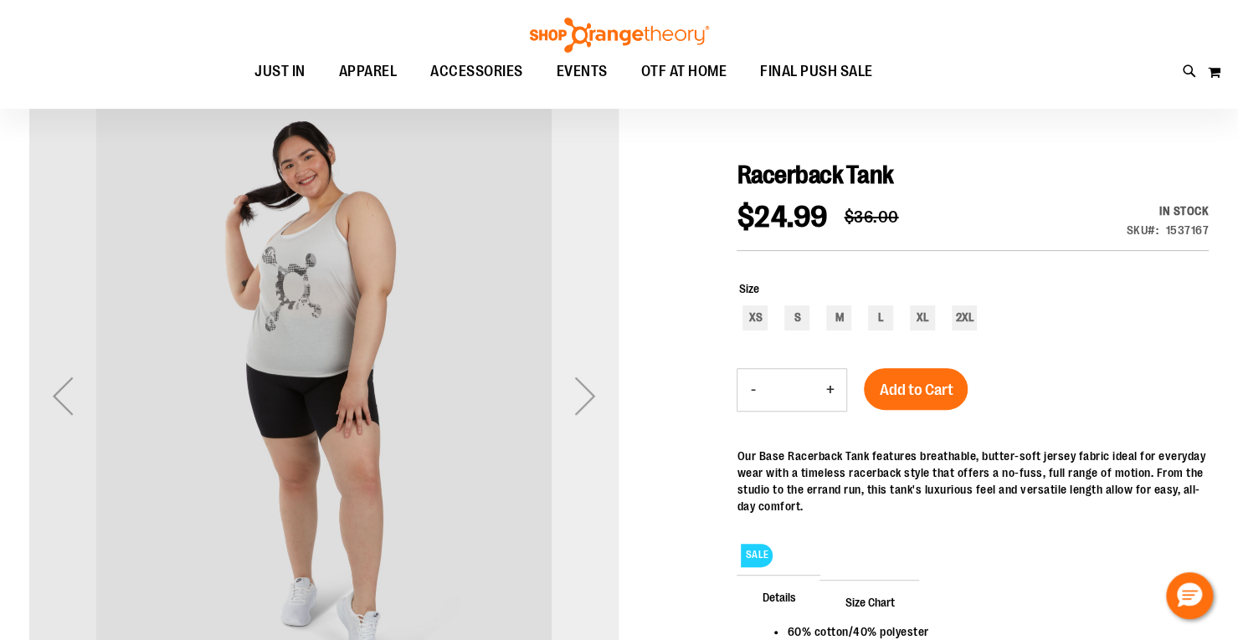
click at [588, 399] on div "Next" at bounding box center [584, 395] width 67 height 67
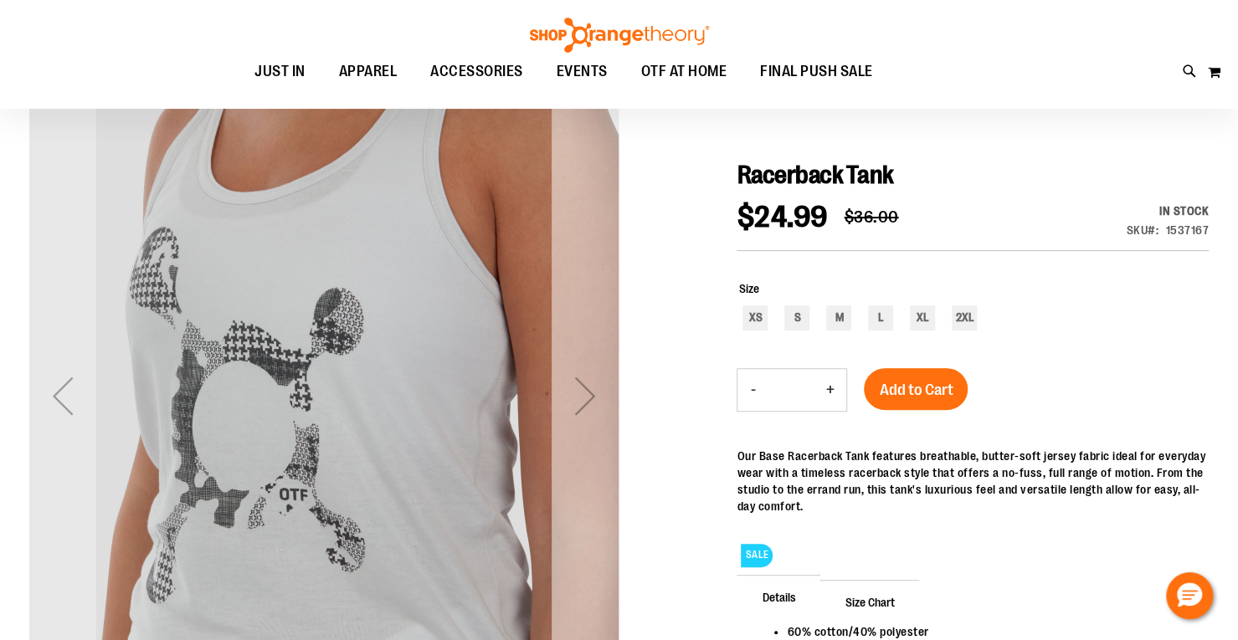
click at [588, 399] on div "Next" at bounding box center [584, 395] width 67 height 67
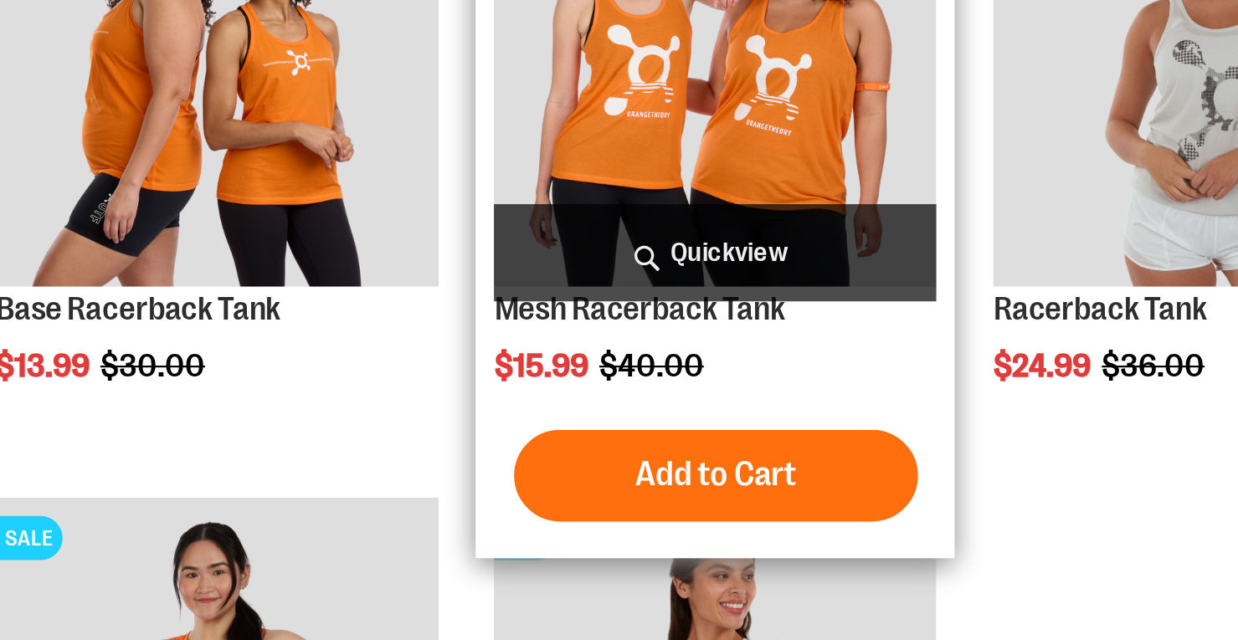
scroll to position [631, 0]
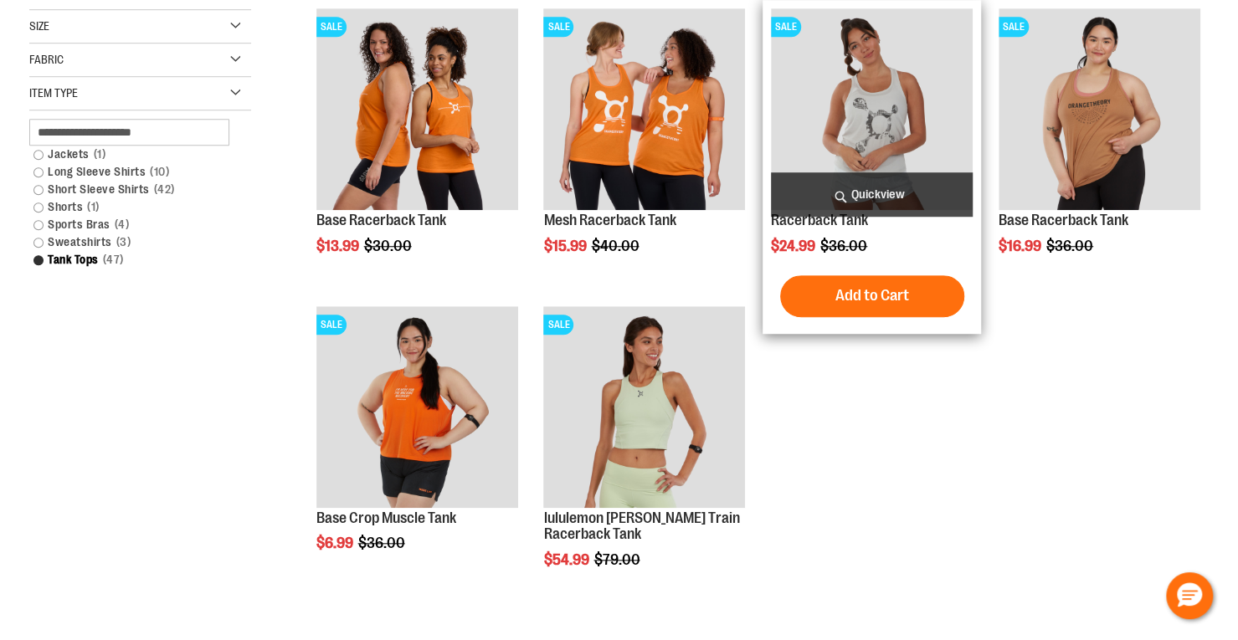
click at [875, 116] on img "product" at bounding box center [872, 109] width 202 height 202
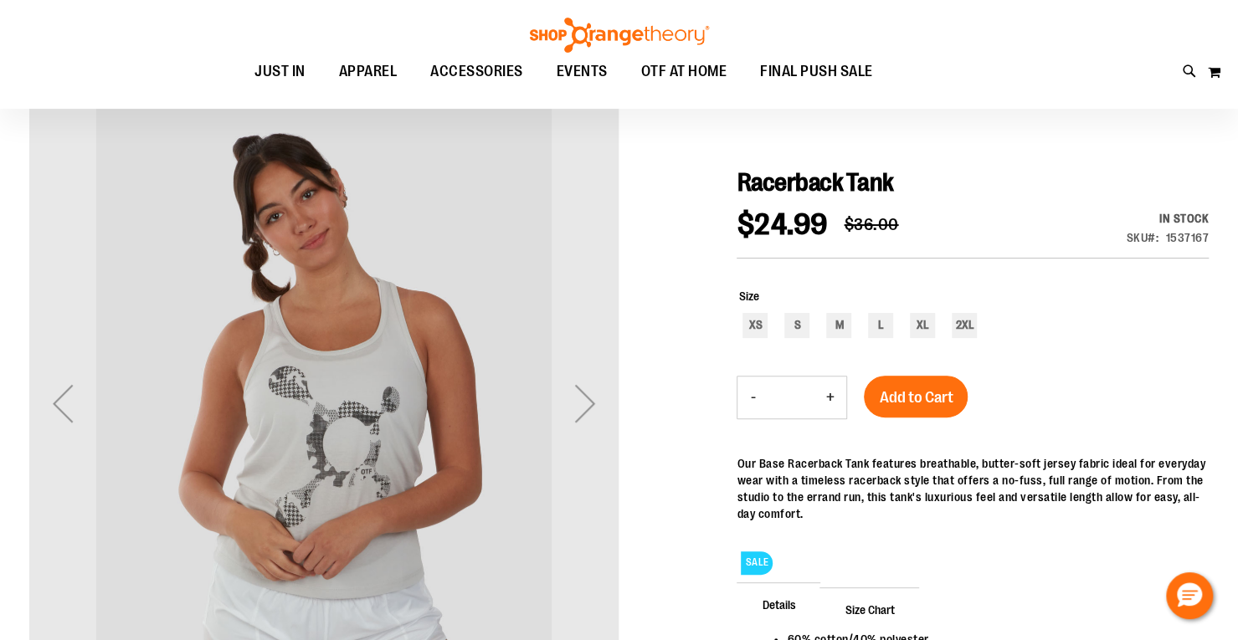
scroll to position [133, 0]
click at [837, 331] on div "M" at bounding box center [838, 326] width 25 height 25
type input "***"
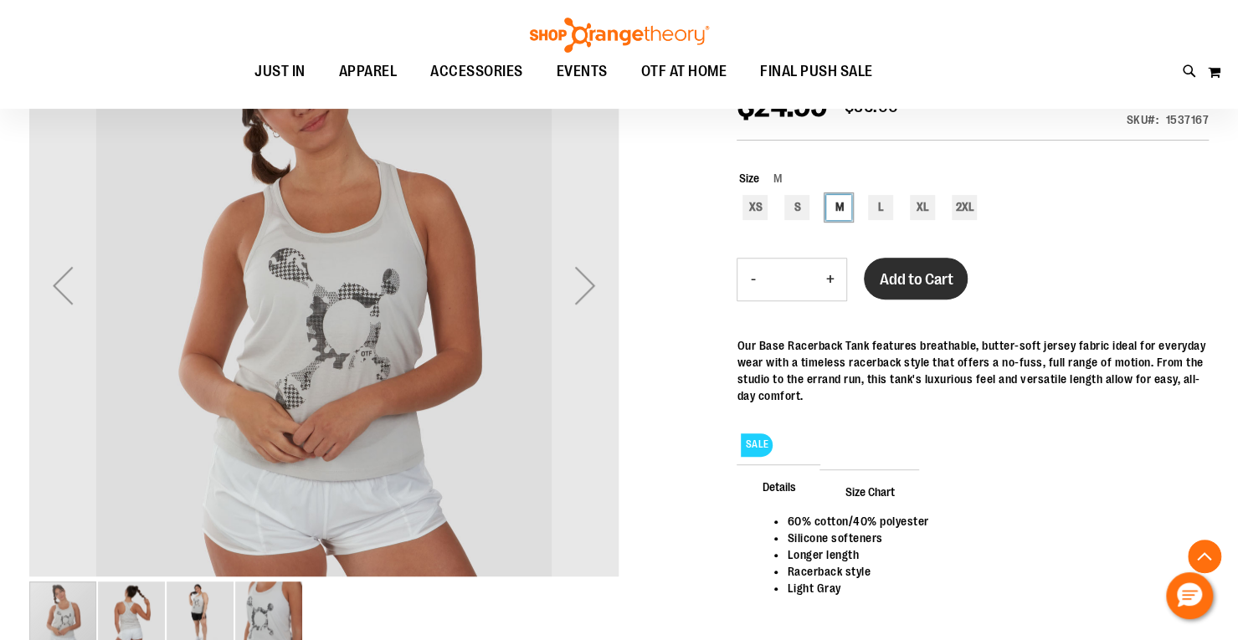
scroll to position [253, 0]
click at [949, 271] on span "Add to Cart" at bounding box center [916, 278] width 74 height 18
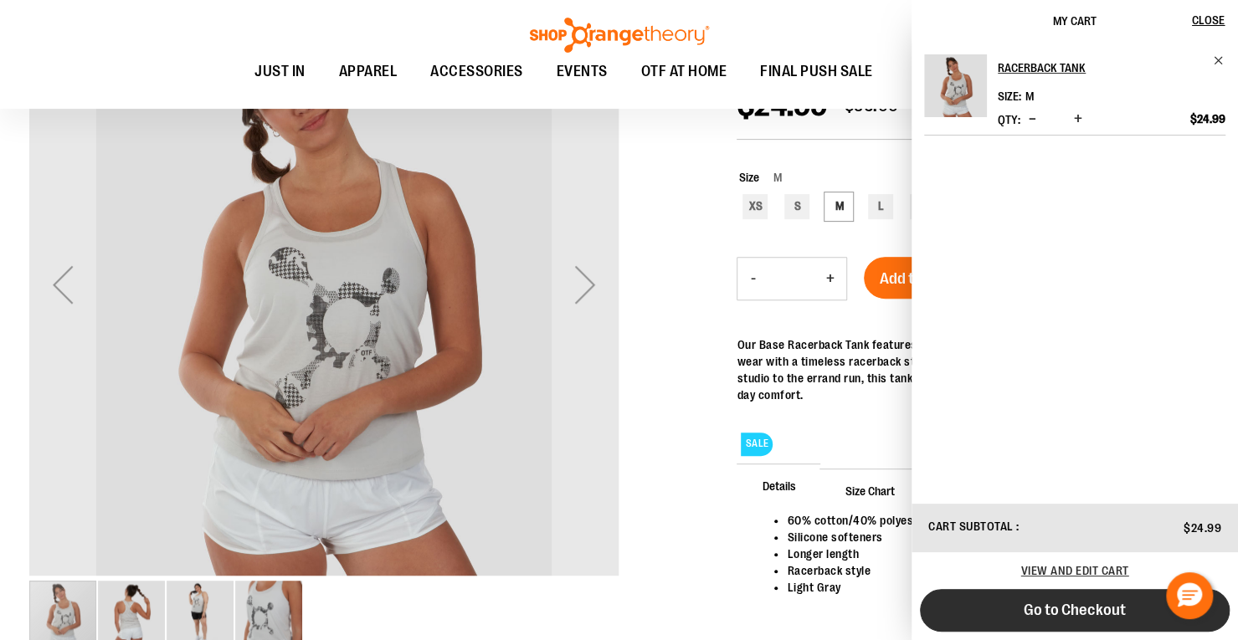
click at [1054, 613] on span "Go to Checkout" at bounding box center [1074, 610] width 102 height 18
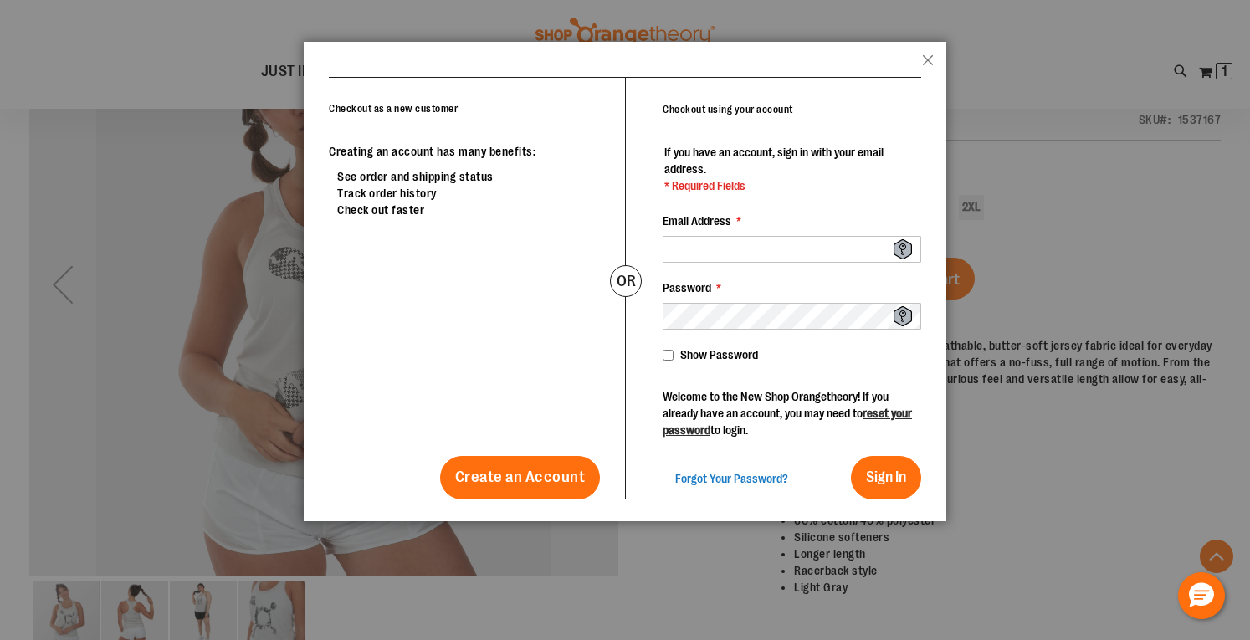
click at [932, 54] on header "popup-authentication popup Close" at bounding box center [625, 59] width 643 height 35
click at [929, 59] on button "Close" at bounding box center [928, 65] width 12 height 22
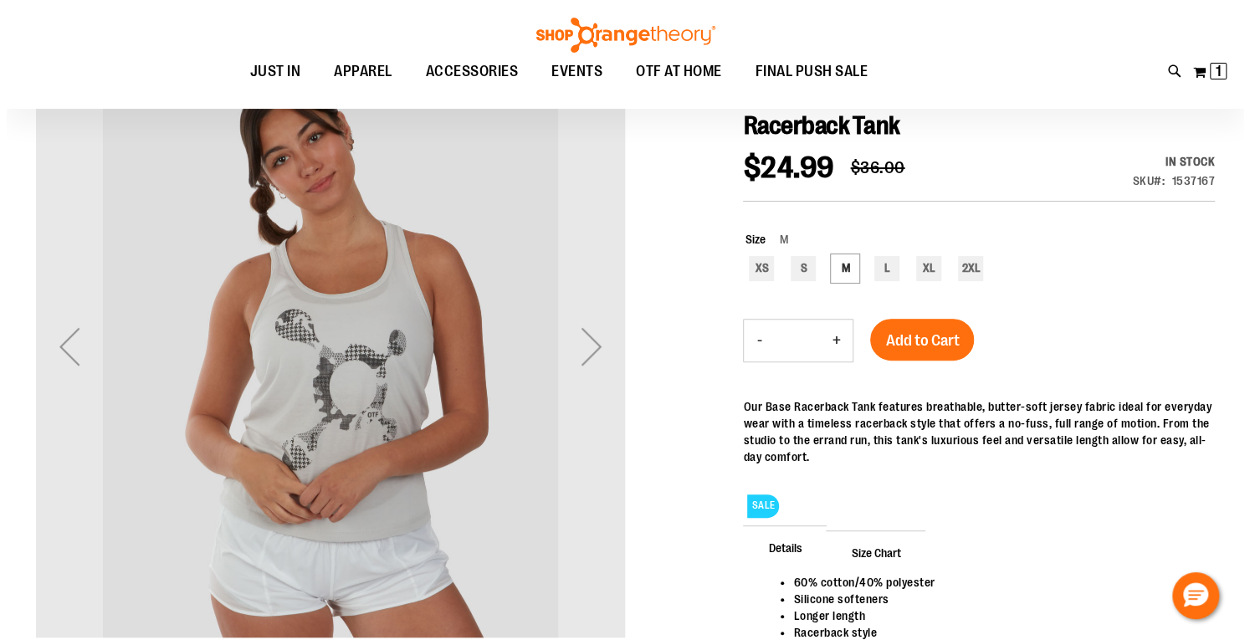
scroll to position [199, 0]
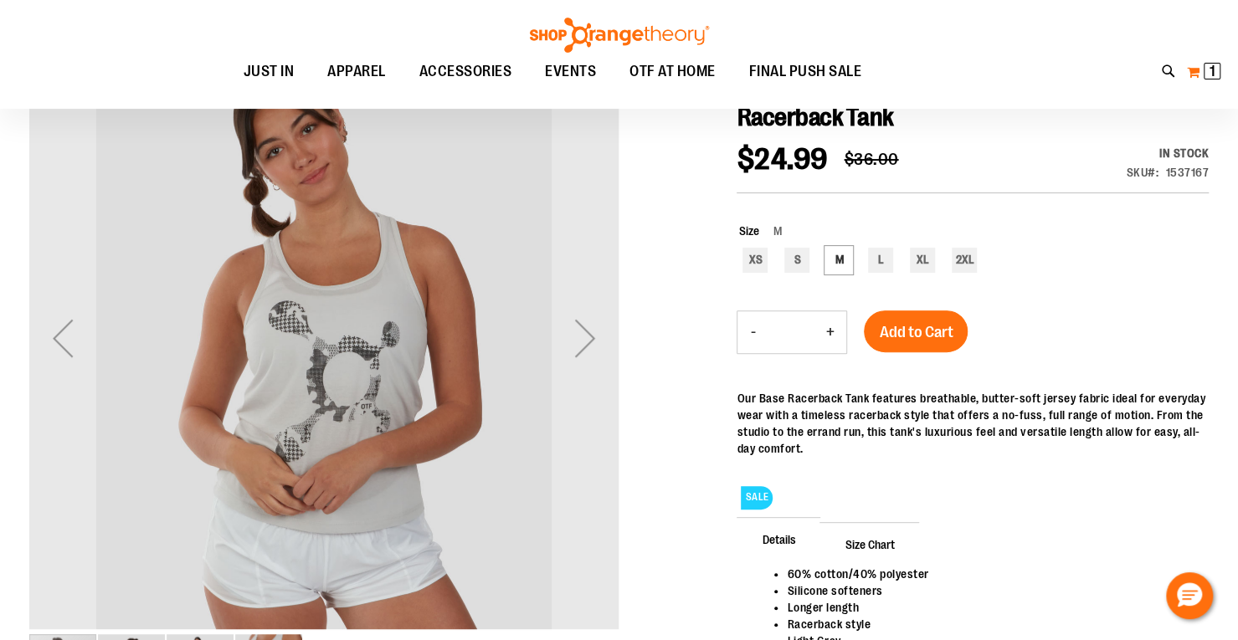
click at [1209, 69] on span "1" at bounding box center [1212, 71] width 6 height 17
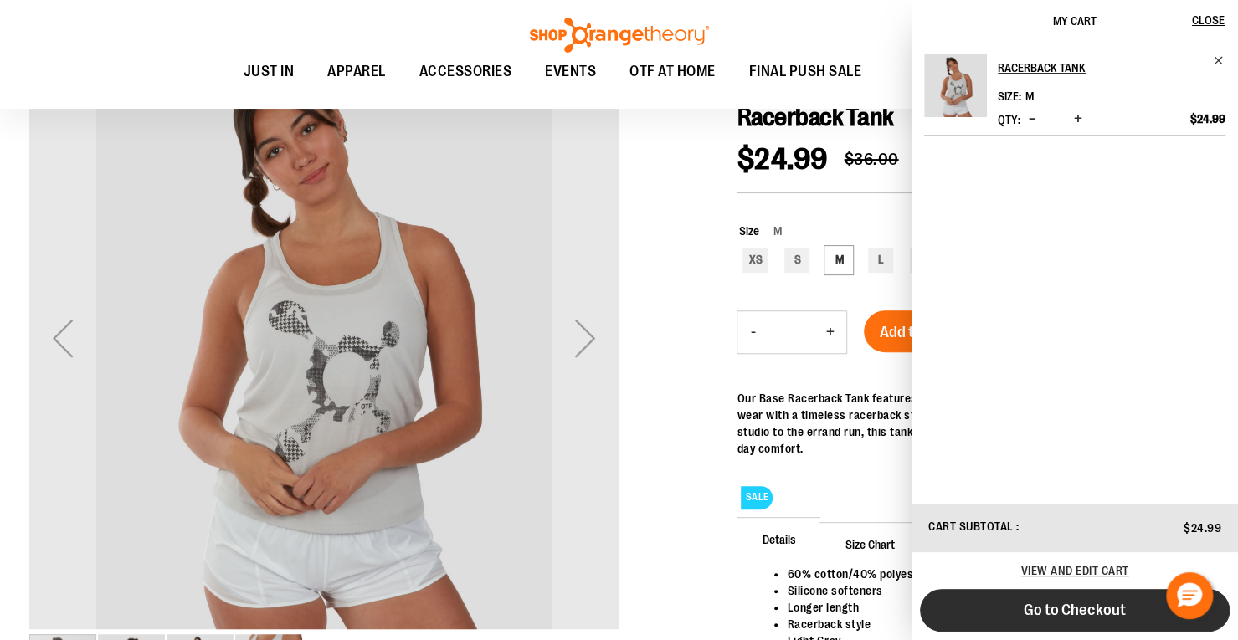
click at [1006, 609] on button "Go to Checkout" at bounding box center [1075, 610] width 310 height 43
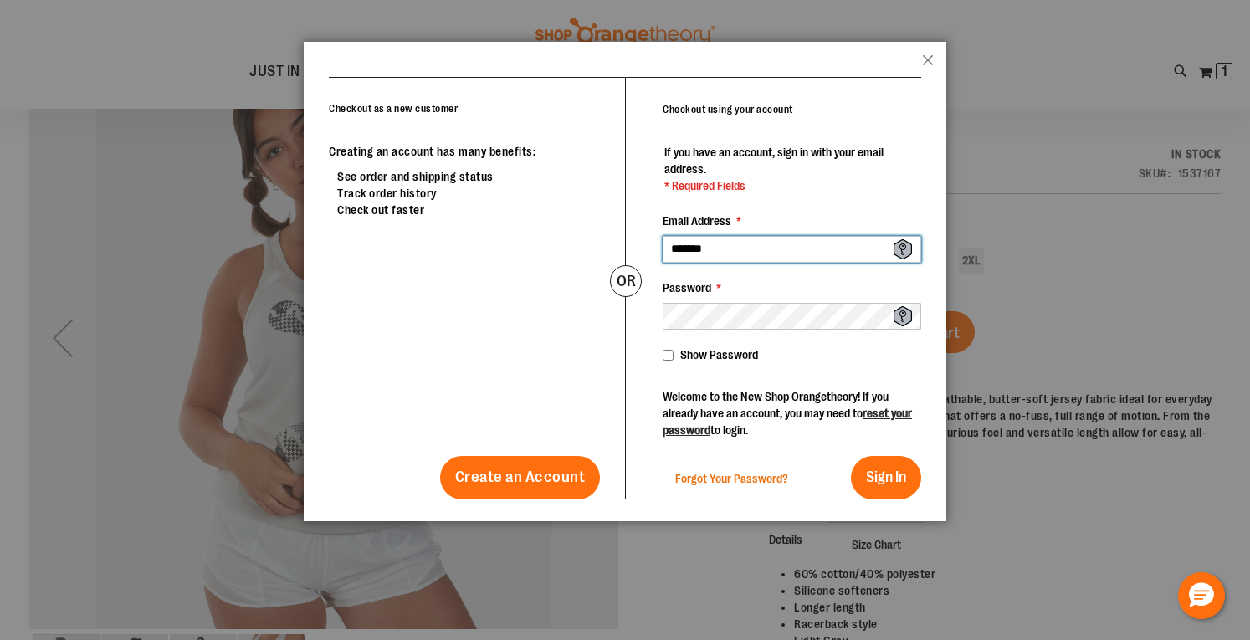
type input "*******"
click at [750, 478] on span "Forgot Your Password?" at bounding box center [731, 478] width 113 height 13
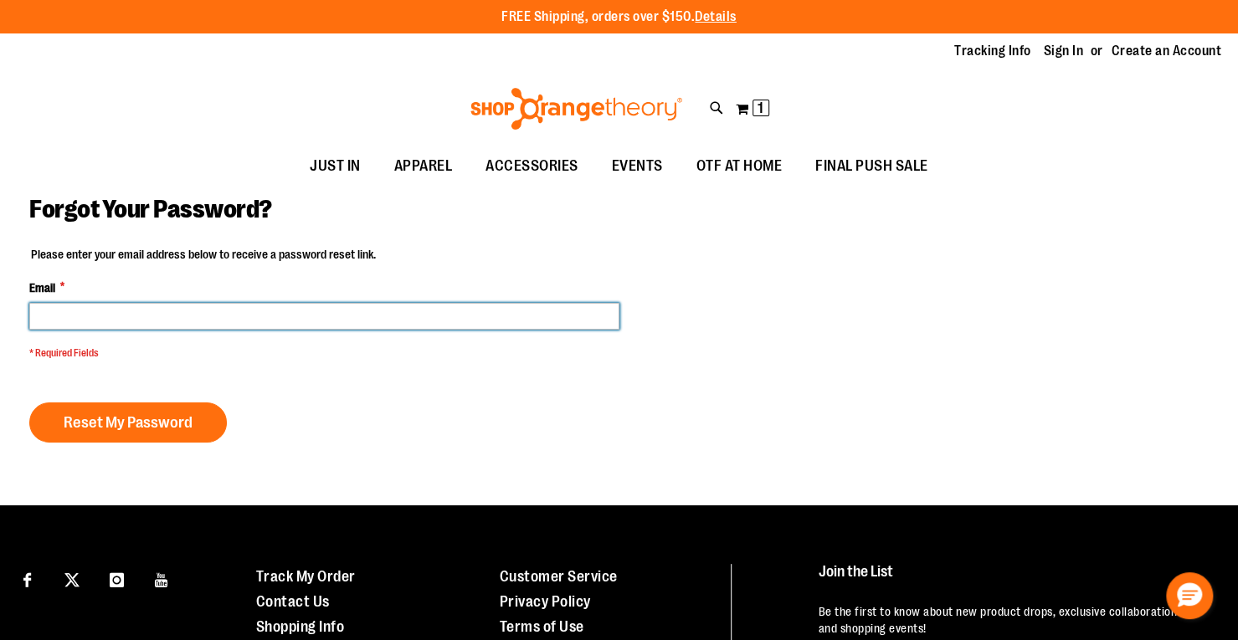
click at [358, 313] on input "Email *" at bounding box center [324, 316] width 590 height 27
type input "**********"
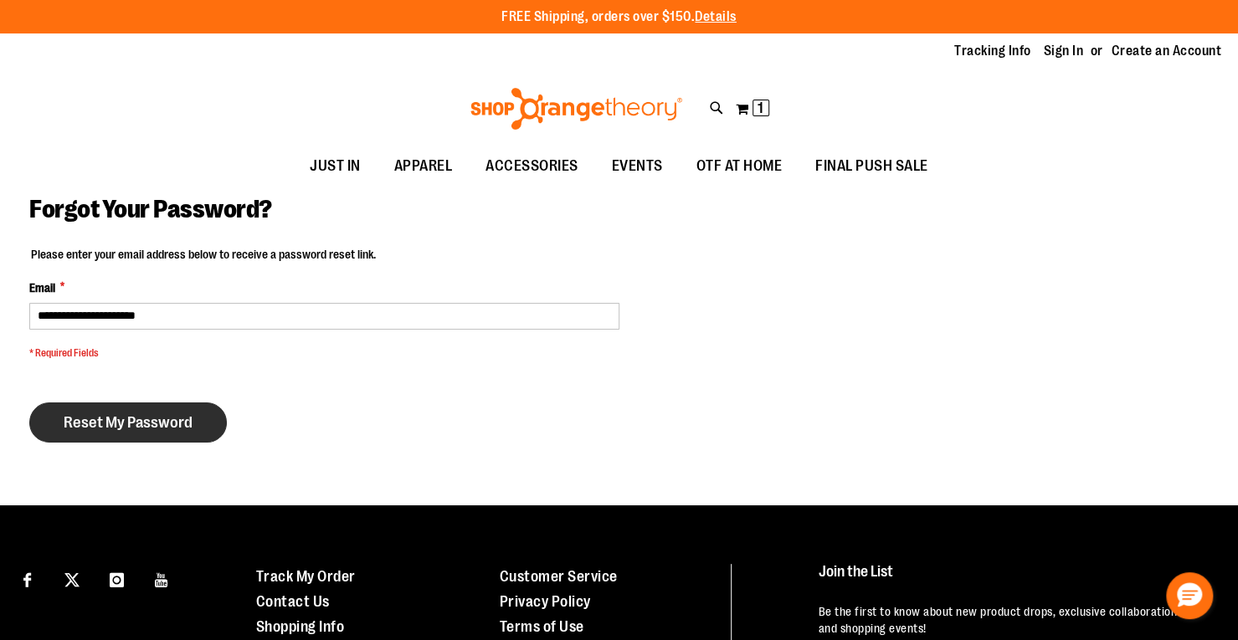
click at [157, 428] on span "Reset My Password" at bounding box center [128, 422] width 129 height 18
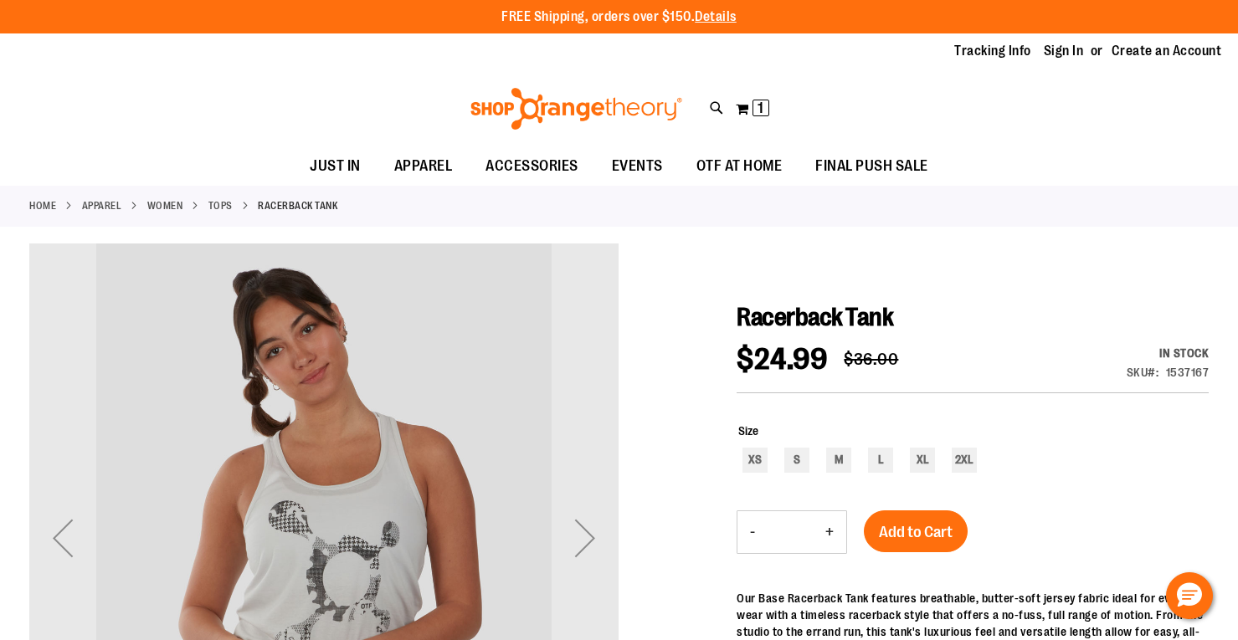
scroll to position [199, 0]
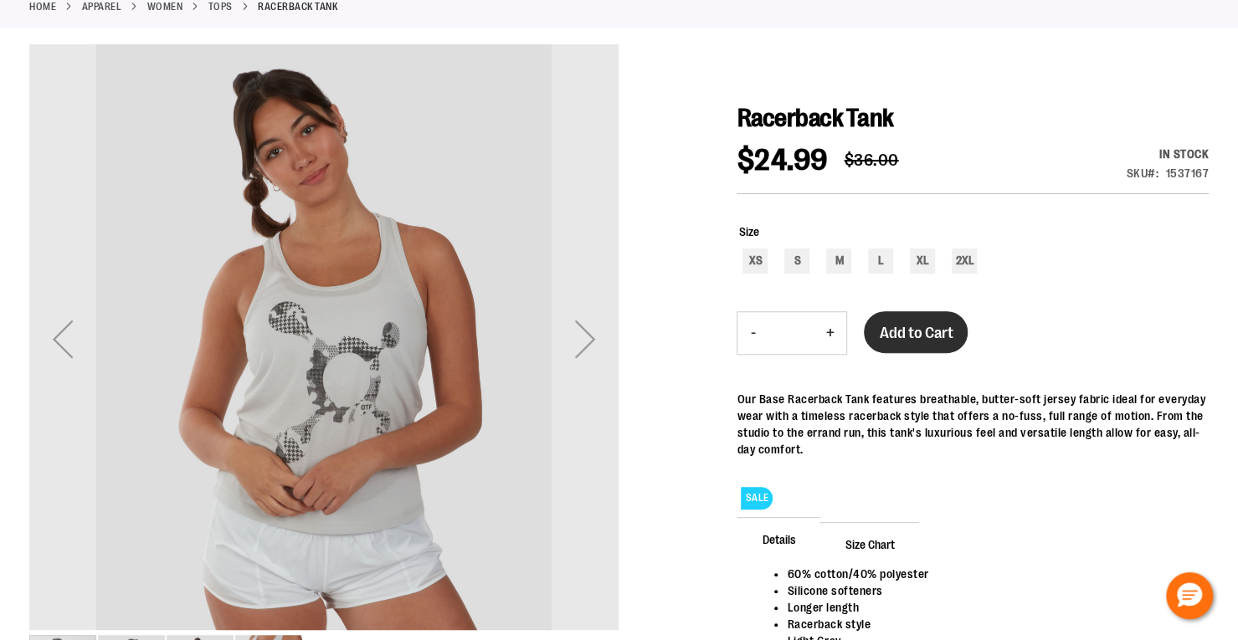
click at [937, 326] on span "Add to Cart" at bounding box center [916, 333] width 74 height 18
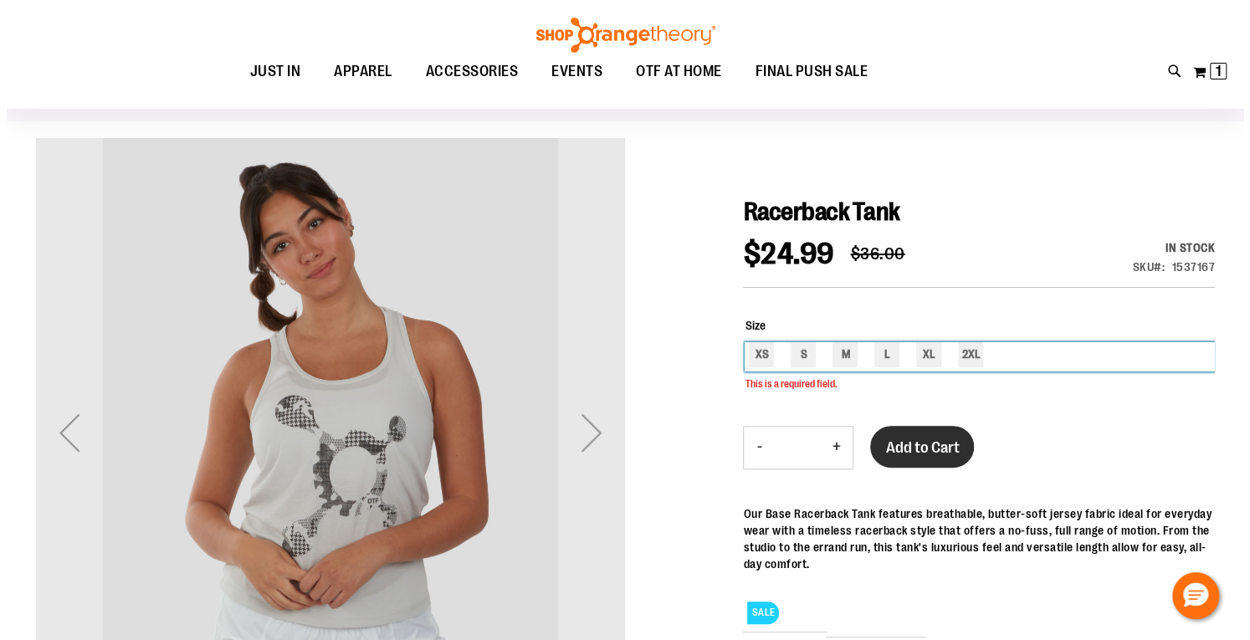
scroll to position [103, 0]
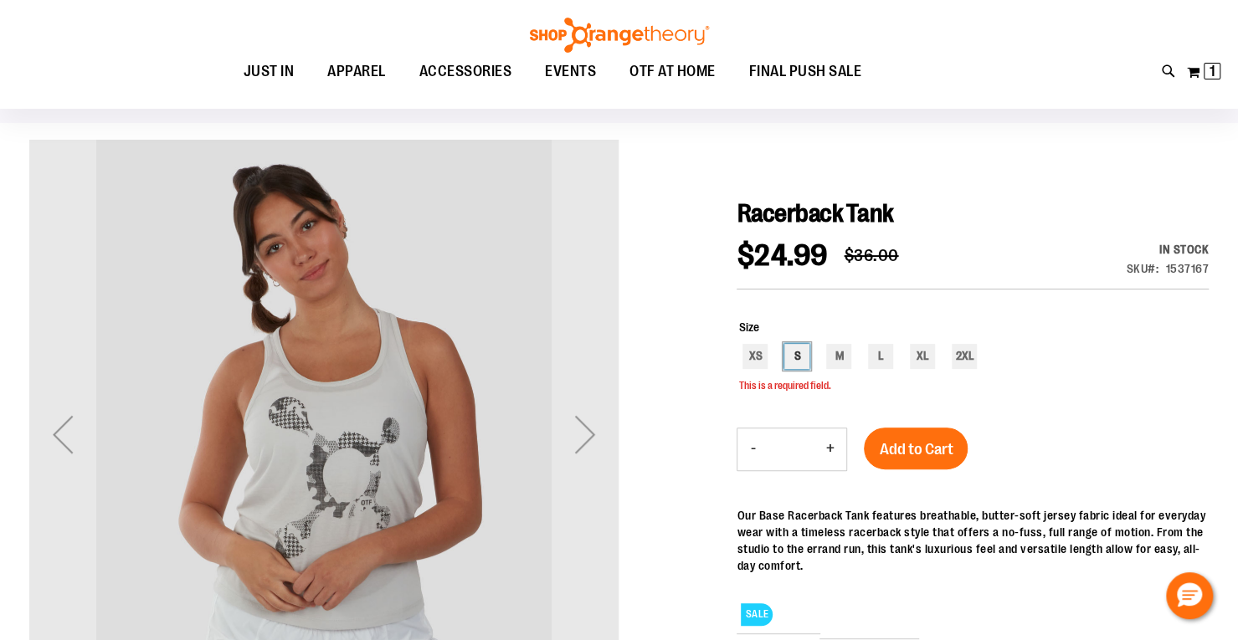
click at [789, 358] on div "S" at bounding box center [796, 356] width 25 height 25
type input "***"
click at [1203, 71] on span "1 1 items" at bounding box center [1211, 71] width 17 height 17
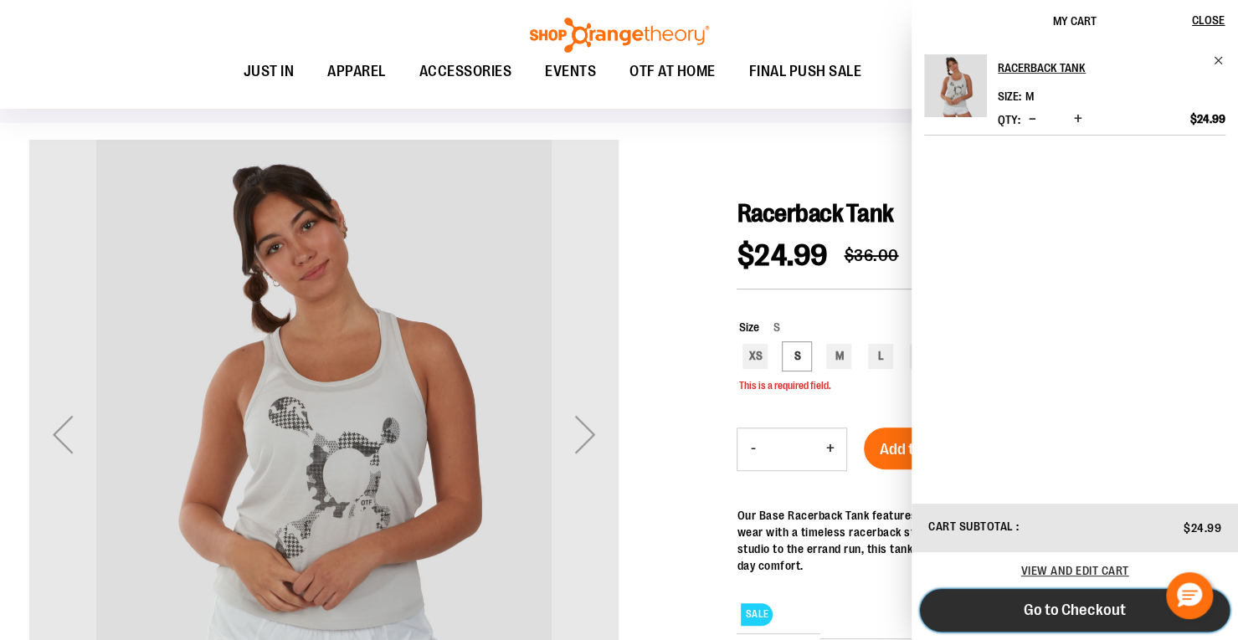
click at [1079, 606] on span "Go to Checkout" at bounding box center [1074, 610] width 102 height 18
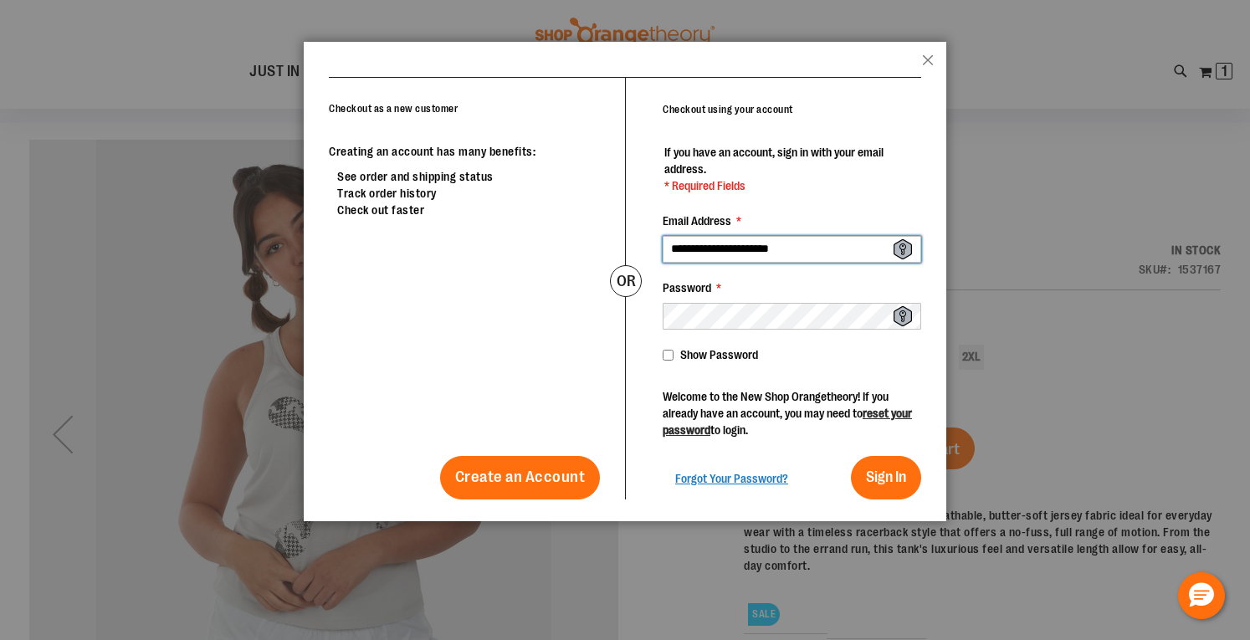
type input "**********"
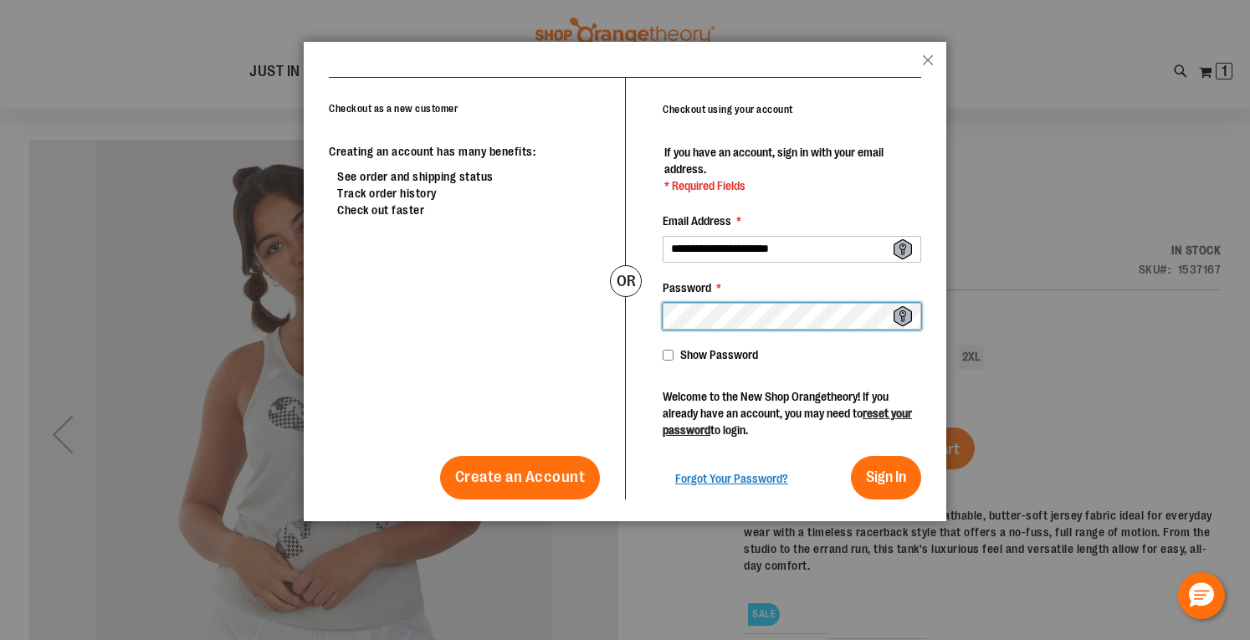
click at [851, 456] on button "Sign In" at bounding box center [886, 478] width 70 height 44
click at [752, 430] on link "reset your password" at bounding box center [787, 422] width 249 height 30
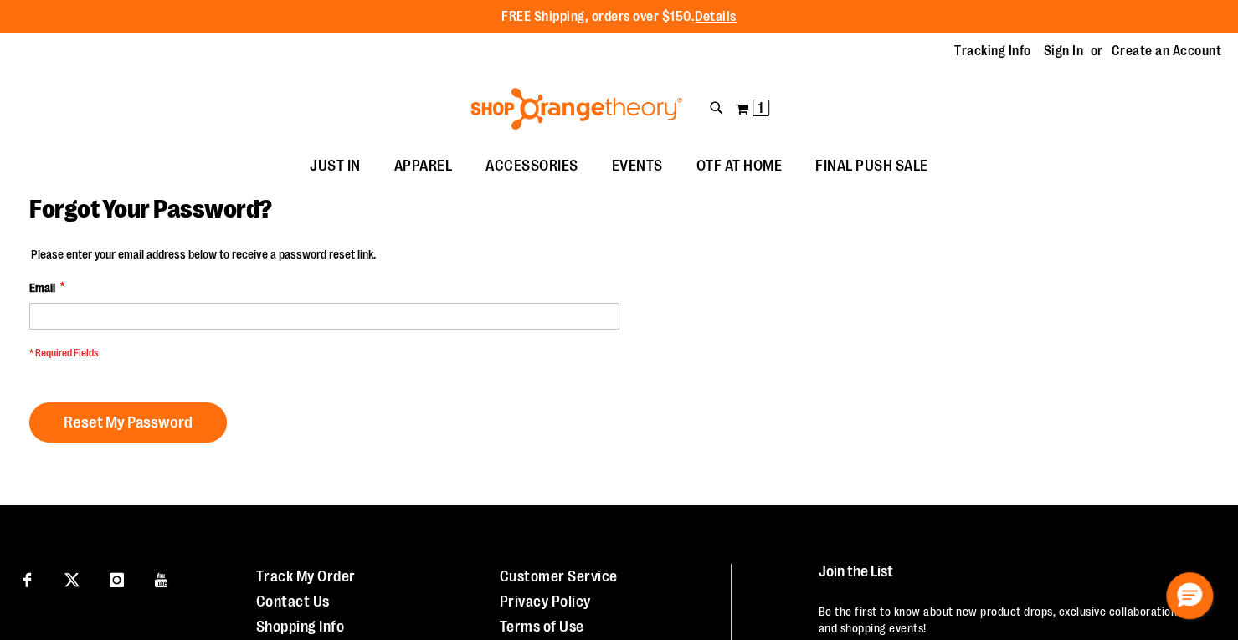
click at [328, 330] on fieldset "Please enter your email address below to receive a password reset link. Email *…" at bounding box center [324, 307] width 590 height 123
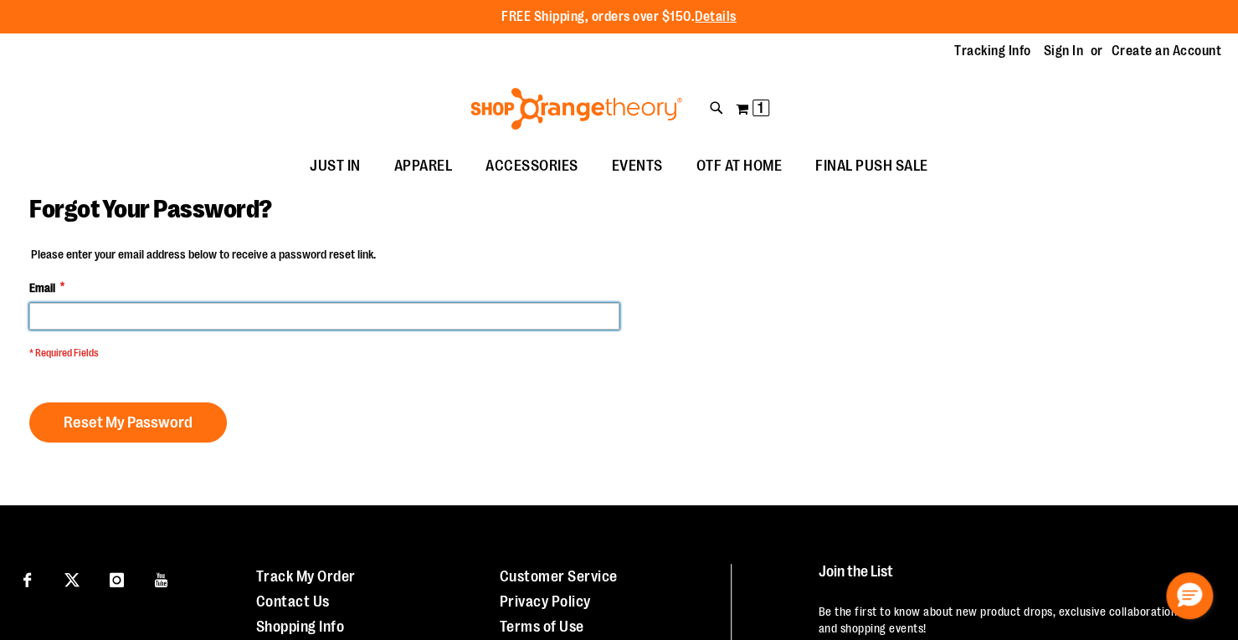
click at [328, 320] on input "Email *" at bounding box center [324, 316] width 590 height 27
type input "**********"
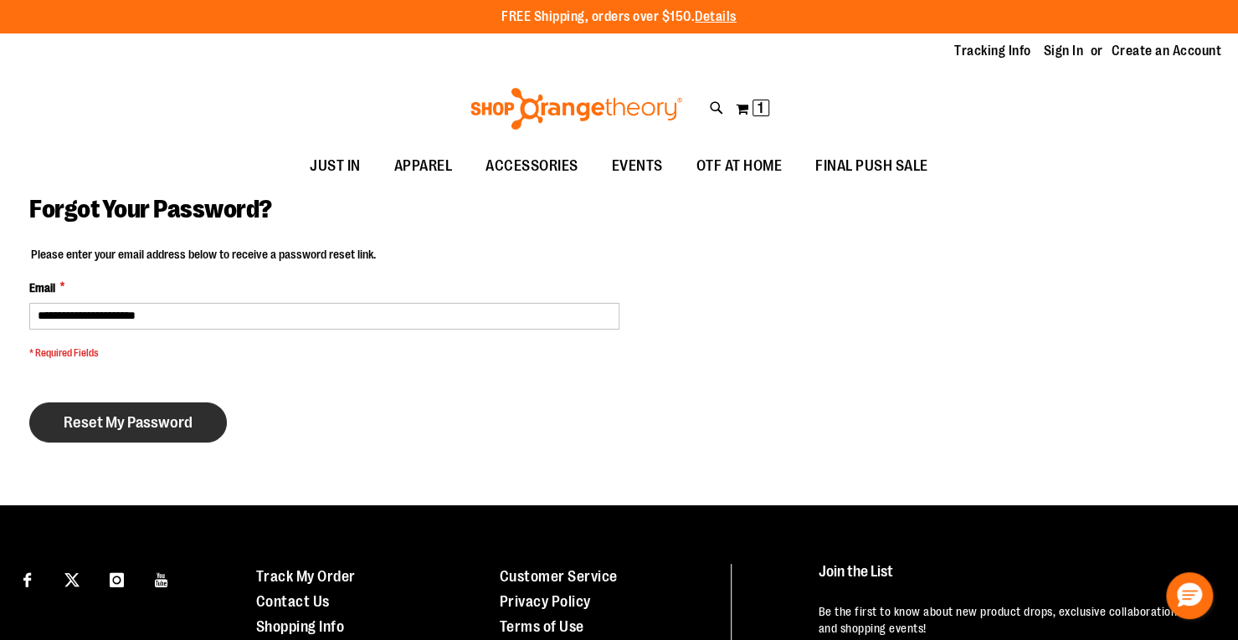
click at [165, 414] on span "Reset My Password" at bounding box center [128, 422] width 129 height 18
click at [165, 414] on div "Reset My Password" at bounding box center [134, 422] width 210 height 40
